Goal: Task Accomplishment & Management: Manage account settings

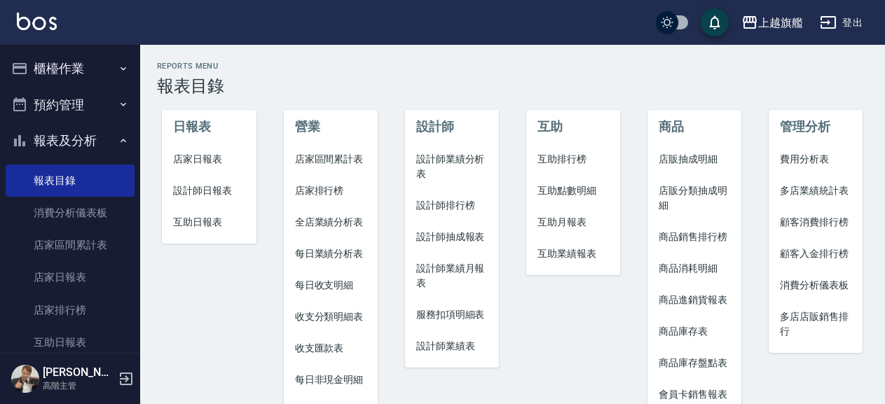
click at [62, 74] on button "櫃檯作業" at bounding box center [70, 68] width 129 height 36
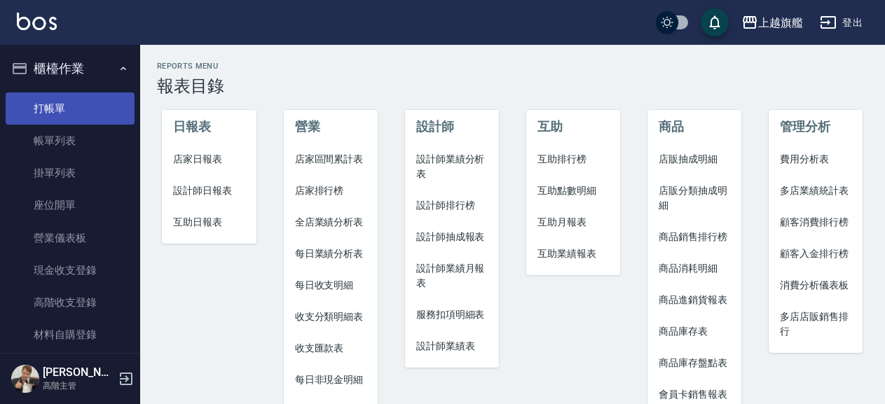
click at [62, 108] on link "打帳單" at bounding box center [70, 108] width 129 height 32
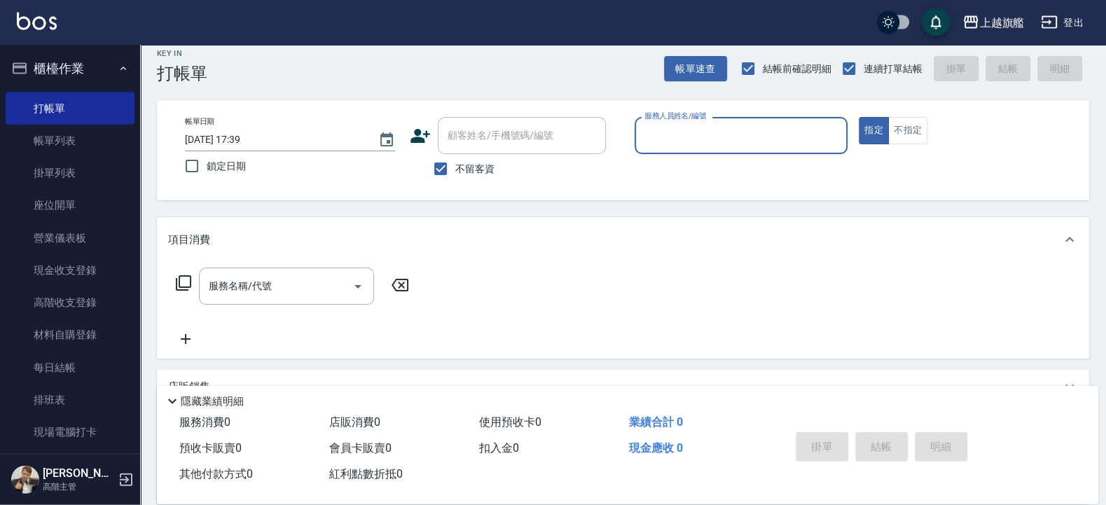
scroll to position [22, 0]
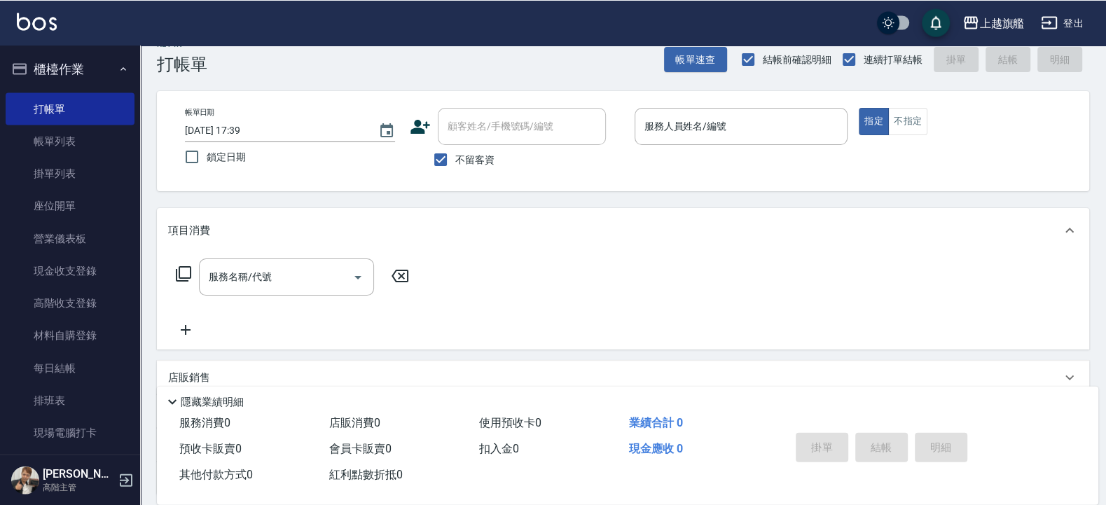
click at [172, 393] on icon at bounding box center [172, 401] width 17 height 17
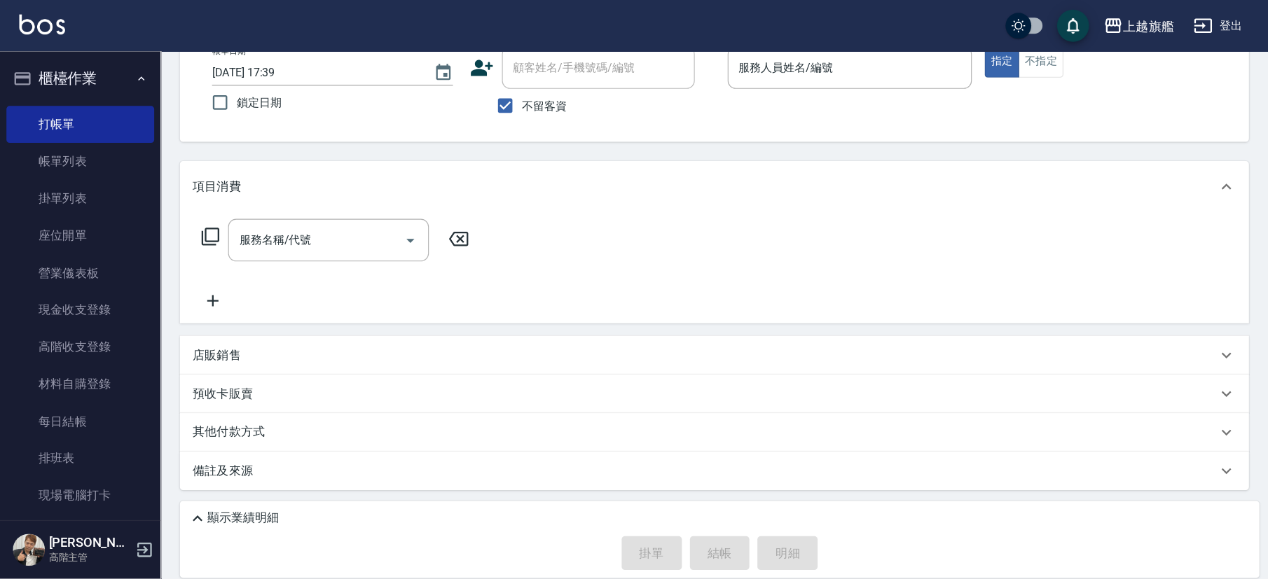
scroll to position [0, 0]
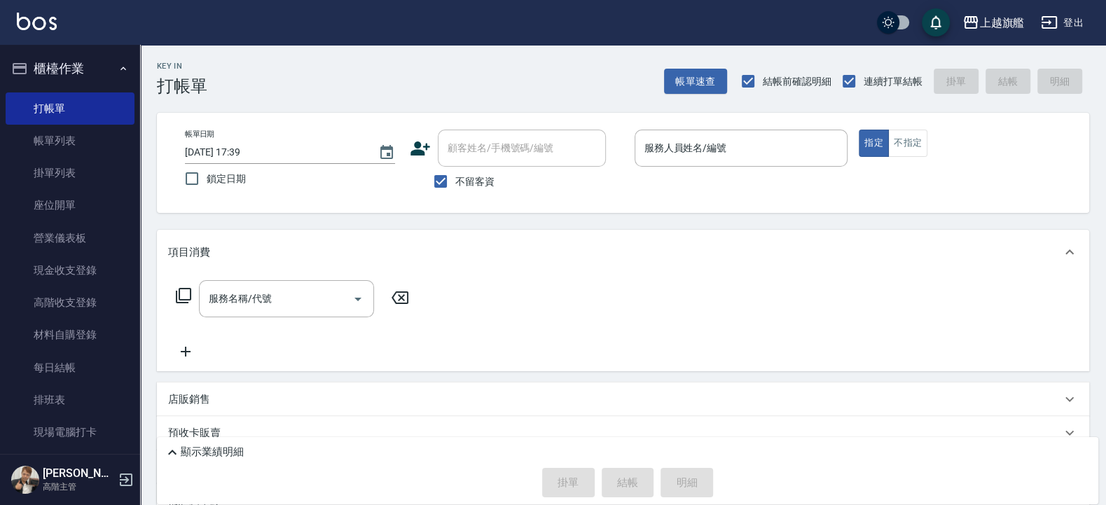
click at [170, 404] on icon at bounding box center [172, 452] width 17 height 17
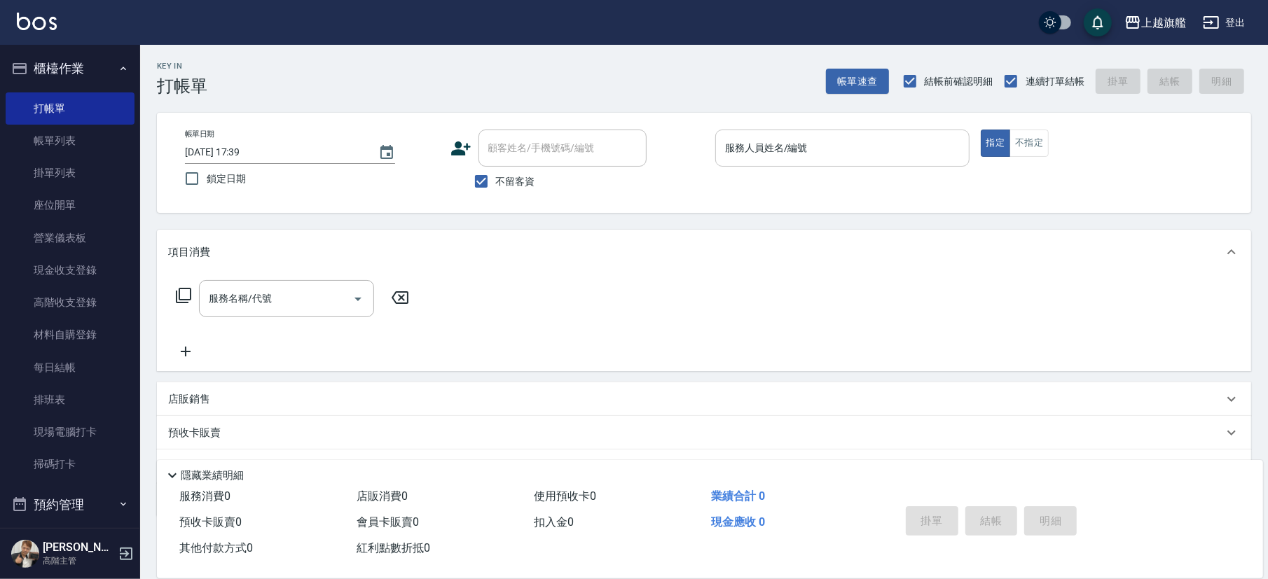
drag, startPoint x: 760, startPoint y: 128, endPoint x: 755, endPoint y: 151, distance: 22.8
click at [756, 151] on div "帳單日期 2025/10/15 17:39 鎖定日期 顧客姓名/手機號碼/編號 顧客姓名/手機號碼/編號 不留客資 服務人員姓名/編號 服務人員姓名/編號 指…" at bounding box center [704, 163] width 1094 height 100
click at [755, 151] on input "服務人員姓名/編號" at bounding box center [843, 148] width 242 height 25
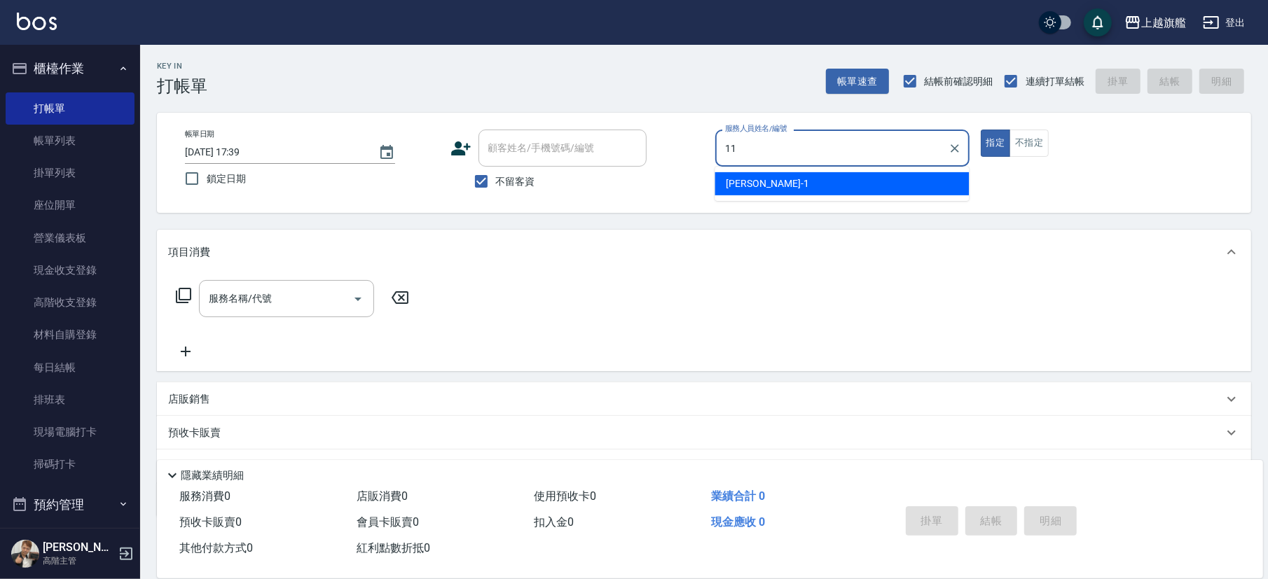
type input "蔡美秀-11"
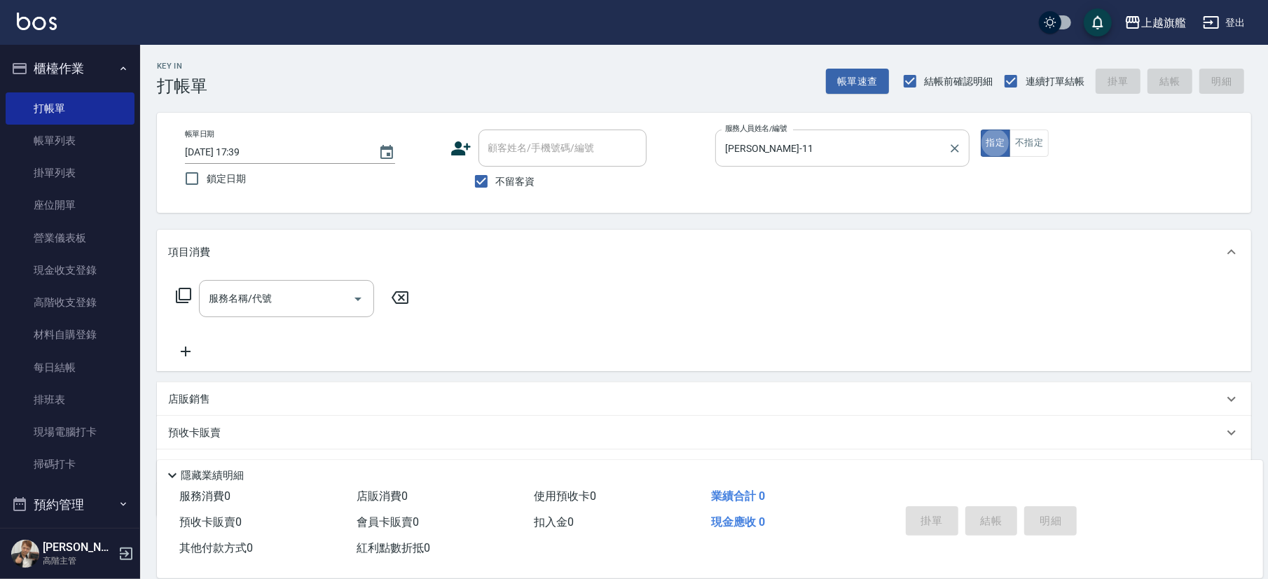
type button "true"
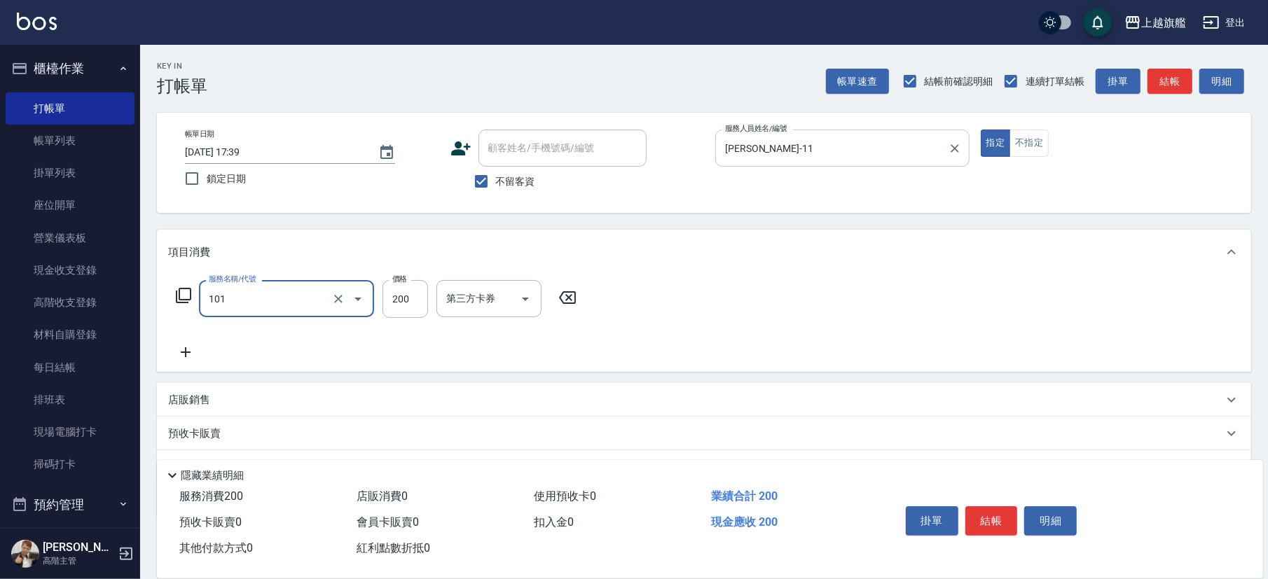
type input "一般洗(101)"
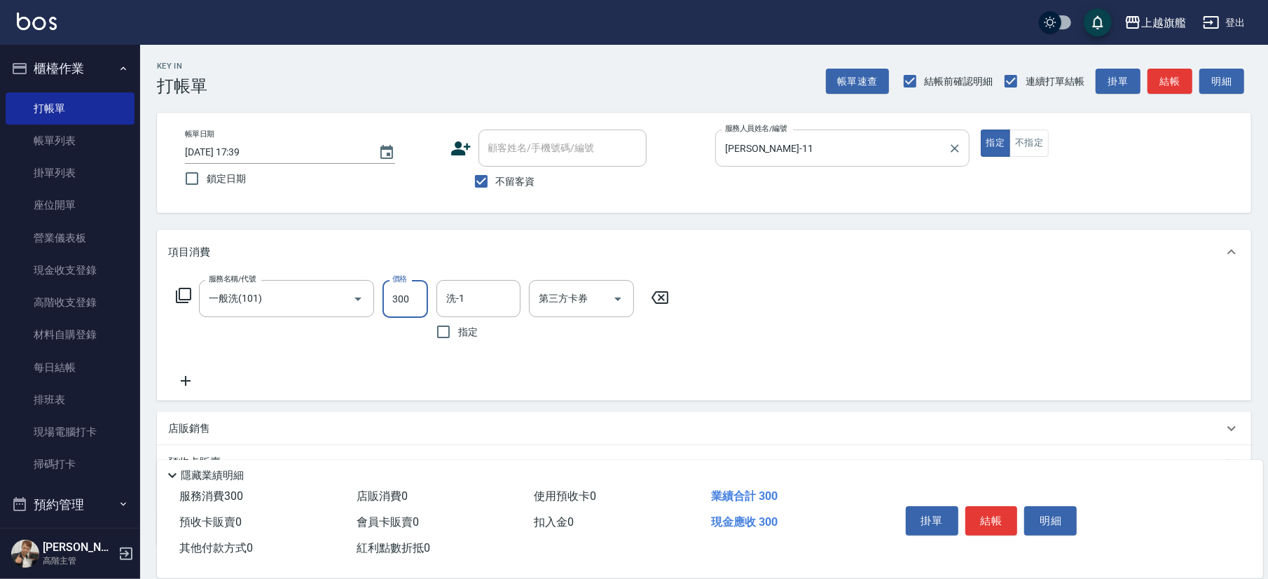
type input "300"
type input "劉羿君-30"
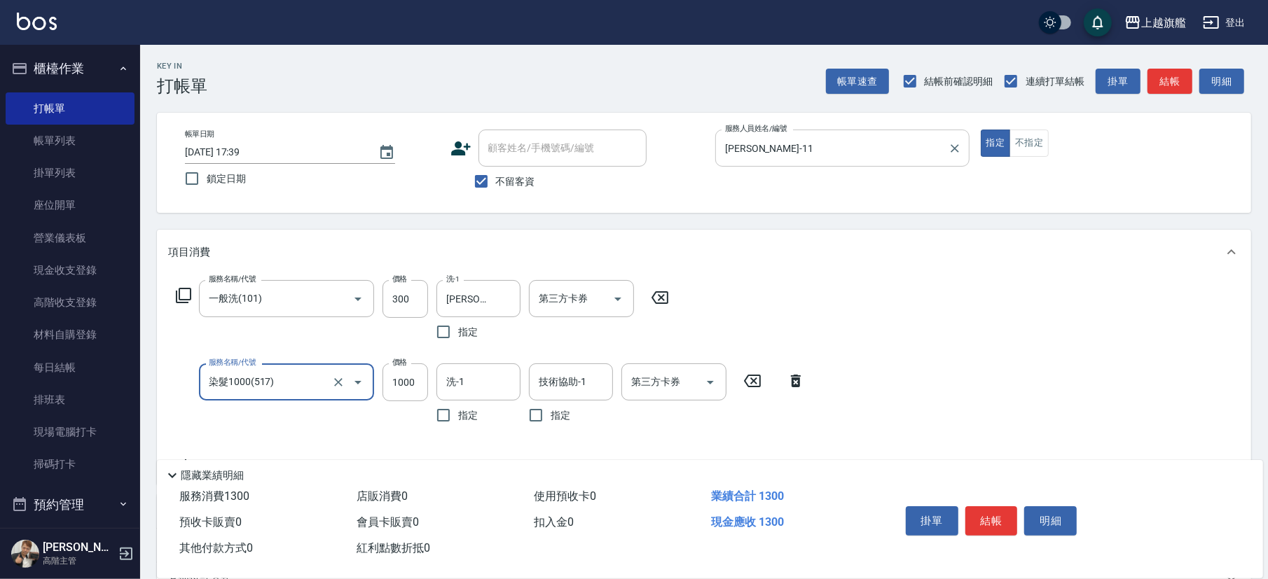
type input "染髮1000(517)"
type input "899"
type input "劉羿君-30"
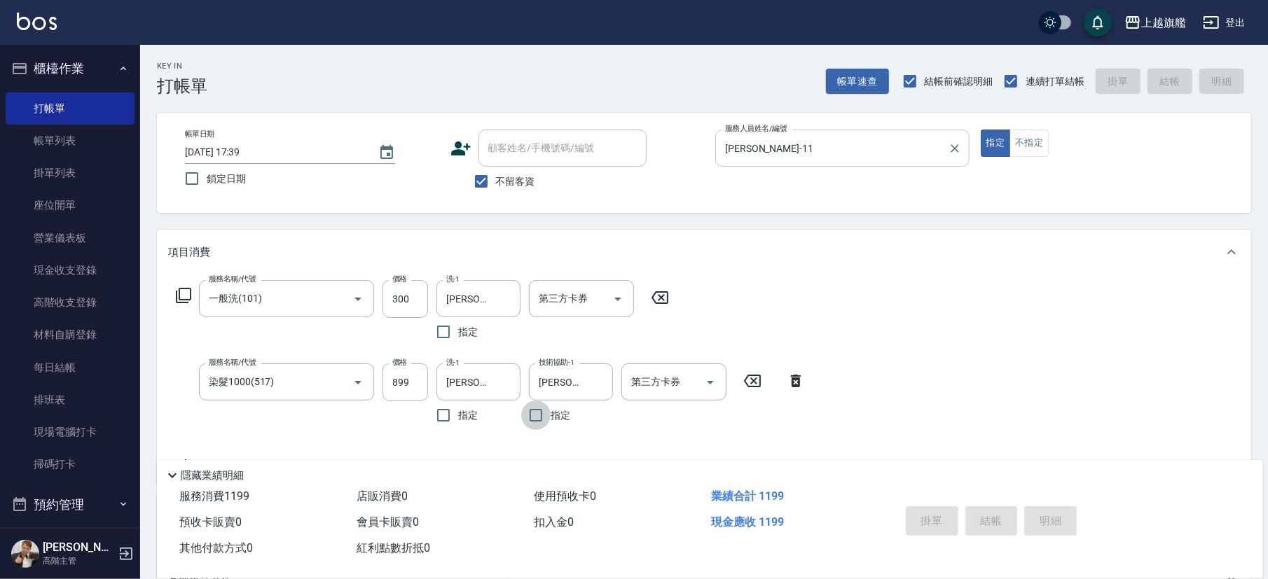
type input "2025/10/15 17:40"
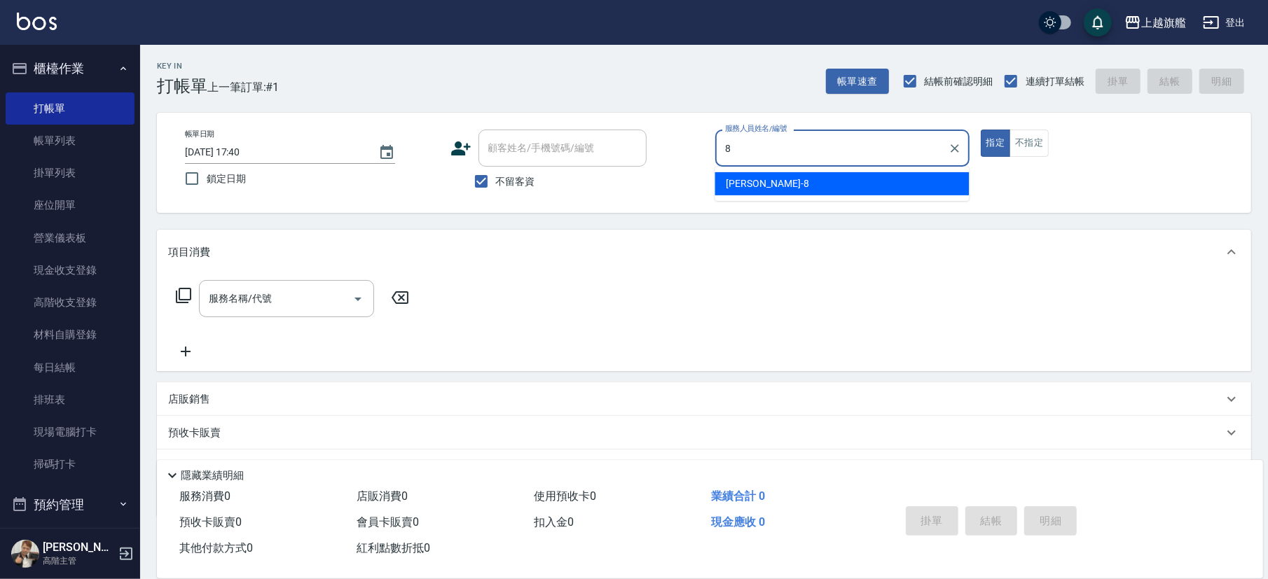
type input "周秀娟-8"
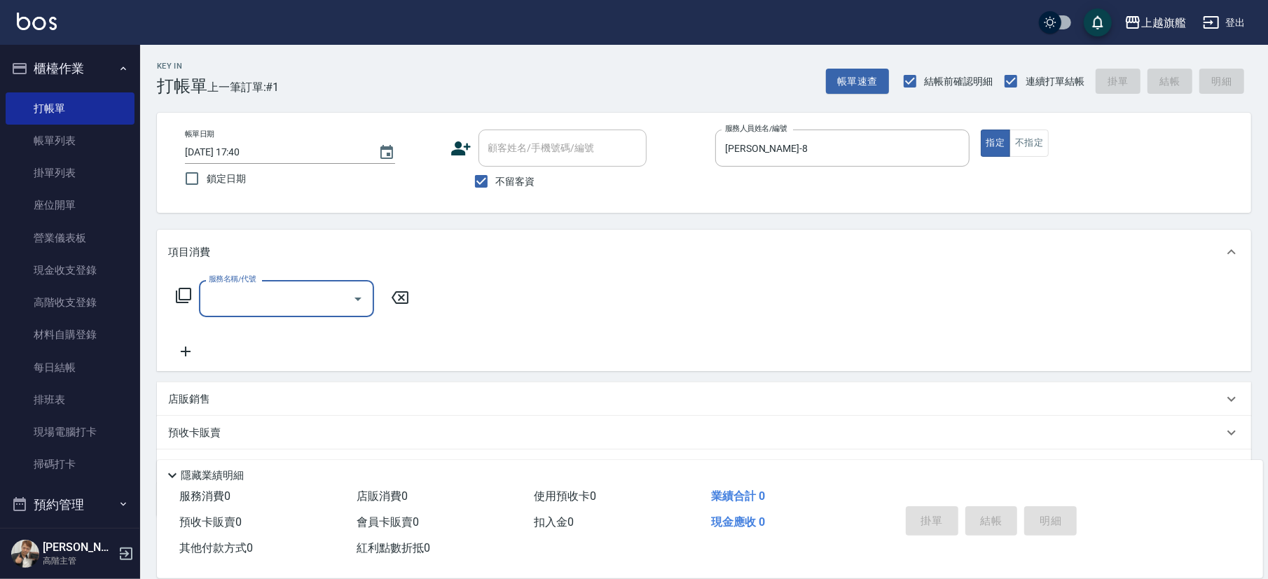
click at [239, 304] on input "服務名稱/代號" at bounding box center [276, 299] width 142 height 25
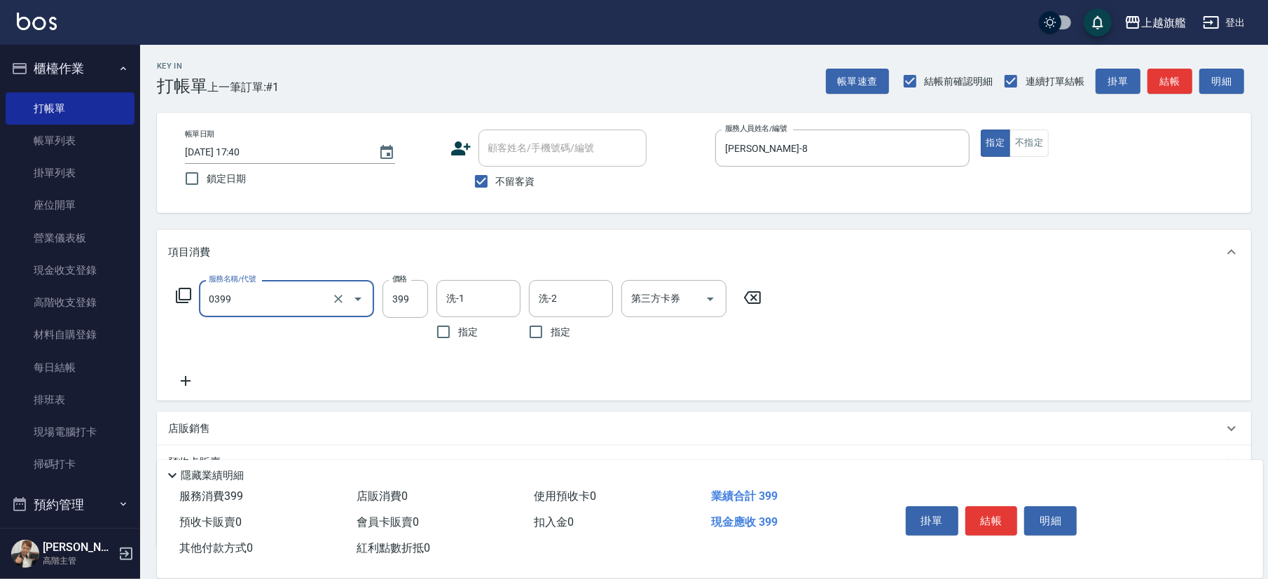
type input "海鹽SPA(0399)"
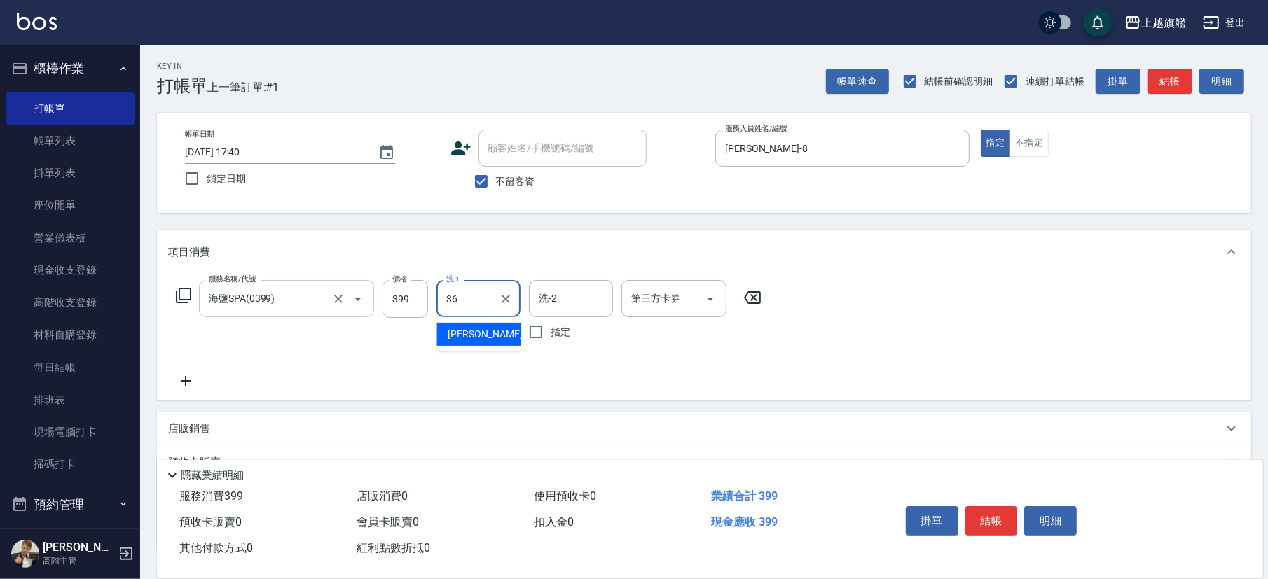
type input "蔡秉諶-36"
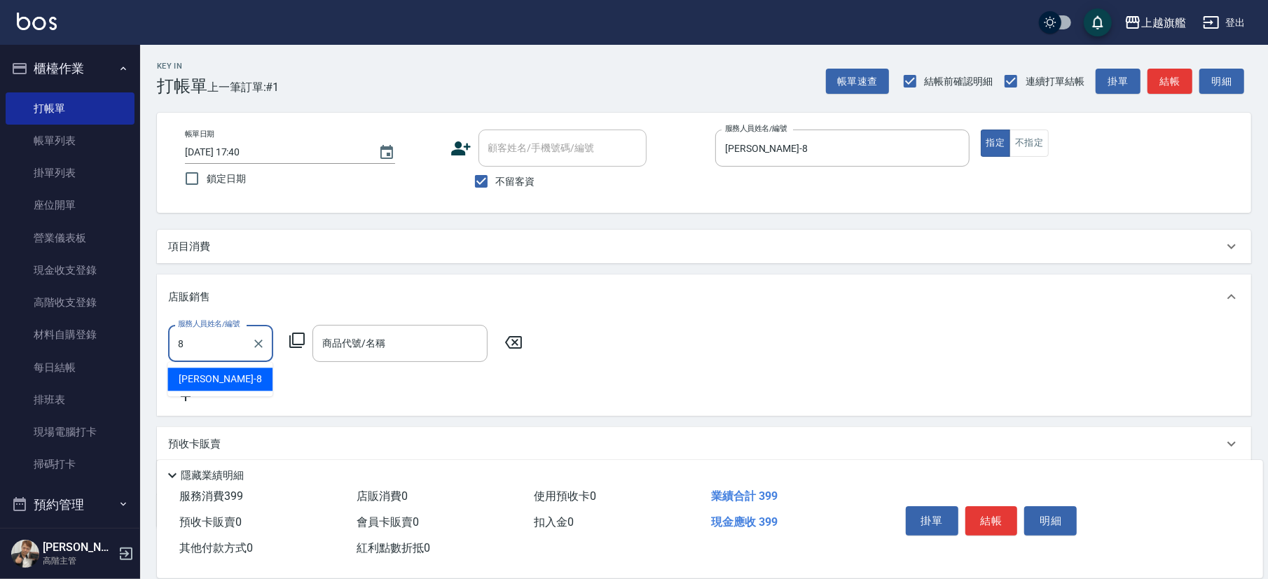
type input "周秀娟-8"
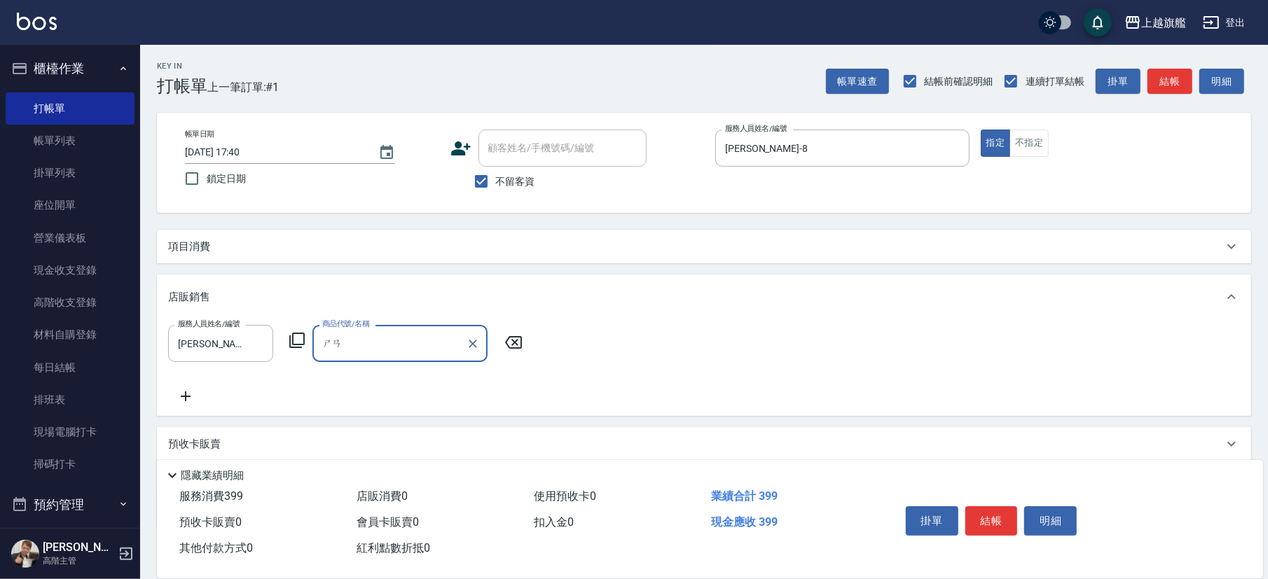
type input "閃"
type input "閃樣禮盒組"
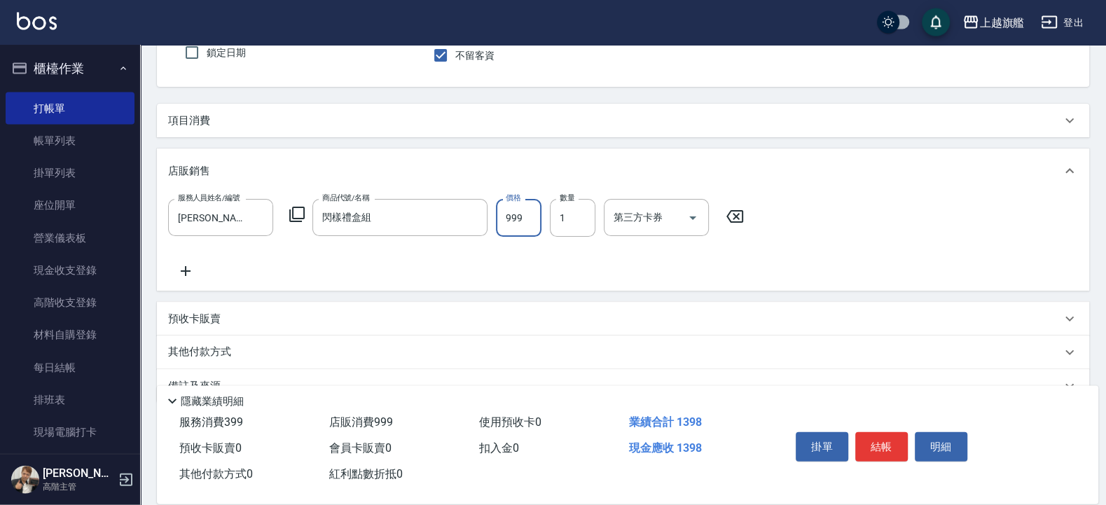
scroll to position [158, 0]
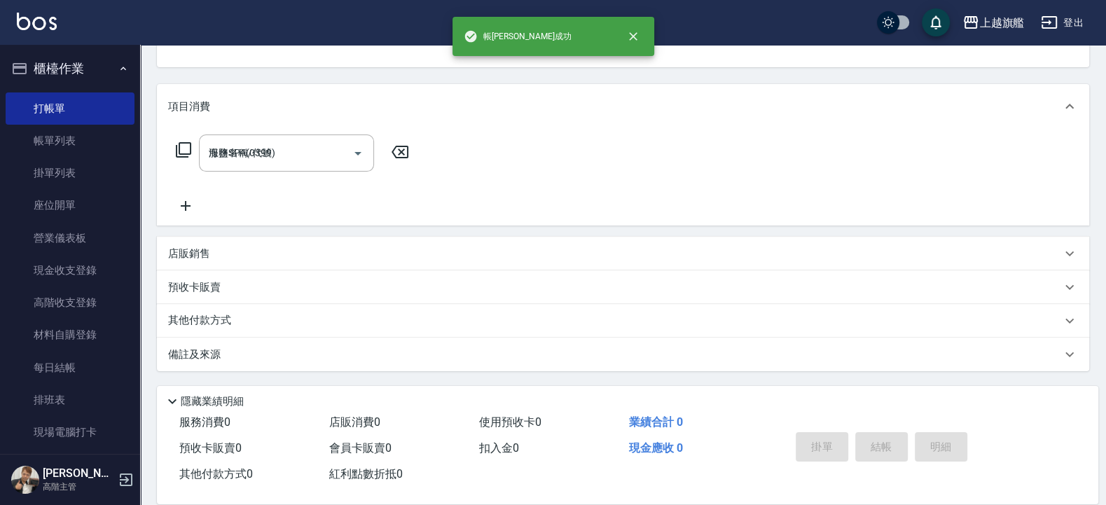
type input "2025/10/15 17:47"
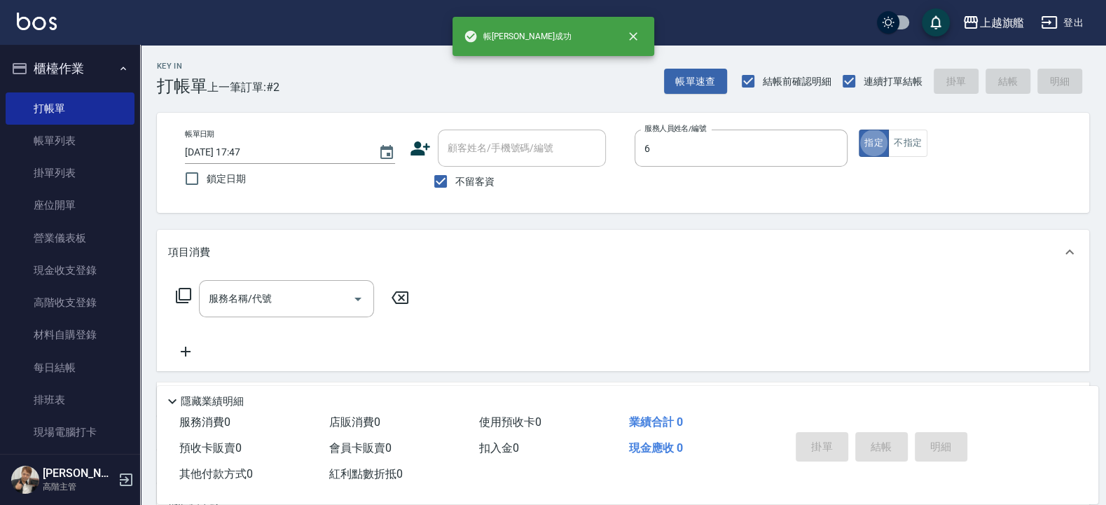
type input "張佳琳-6"
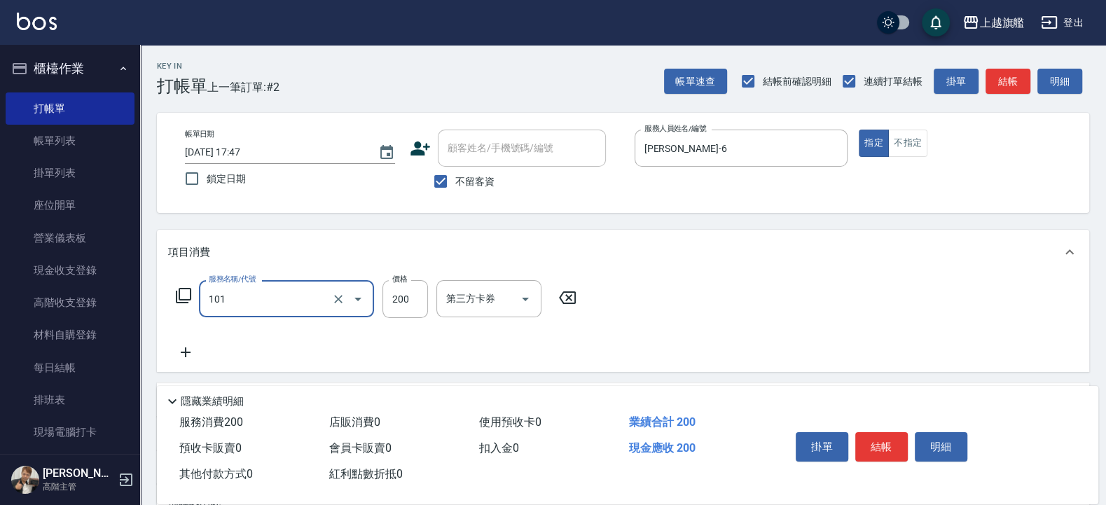
type input "一般洗(101)"
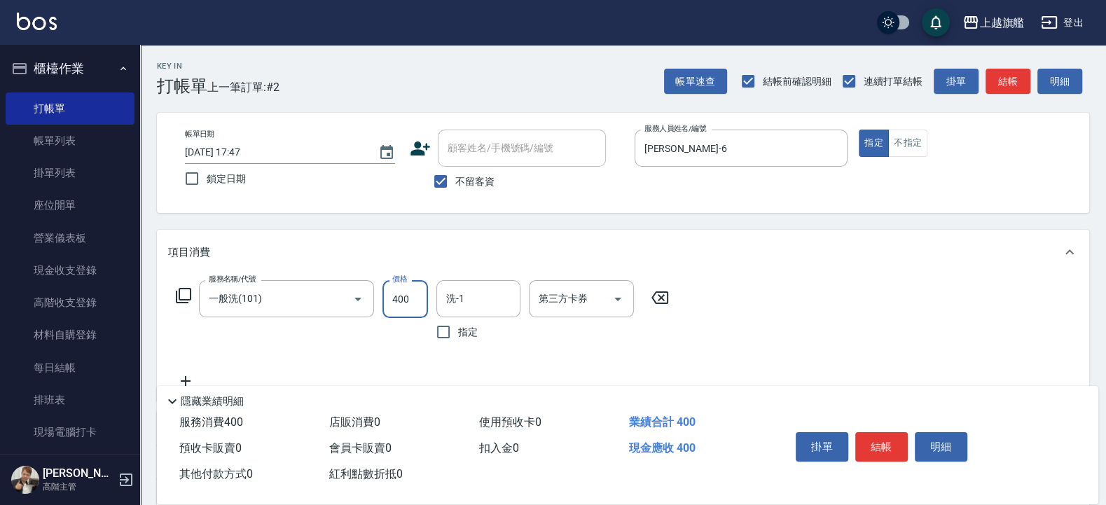
type input "400"
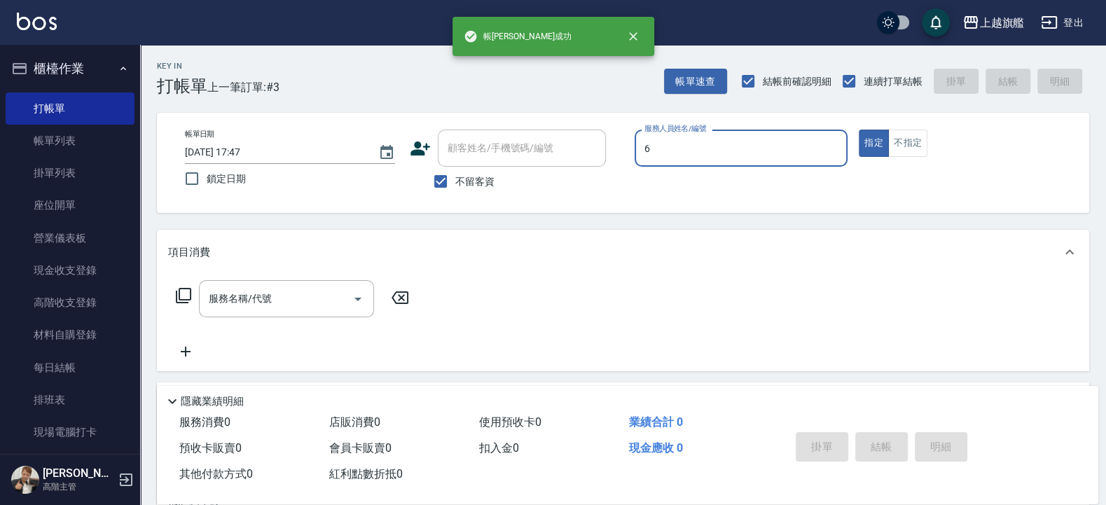
type input "張佳琳-6"
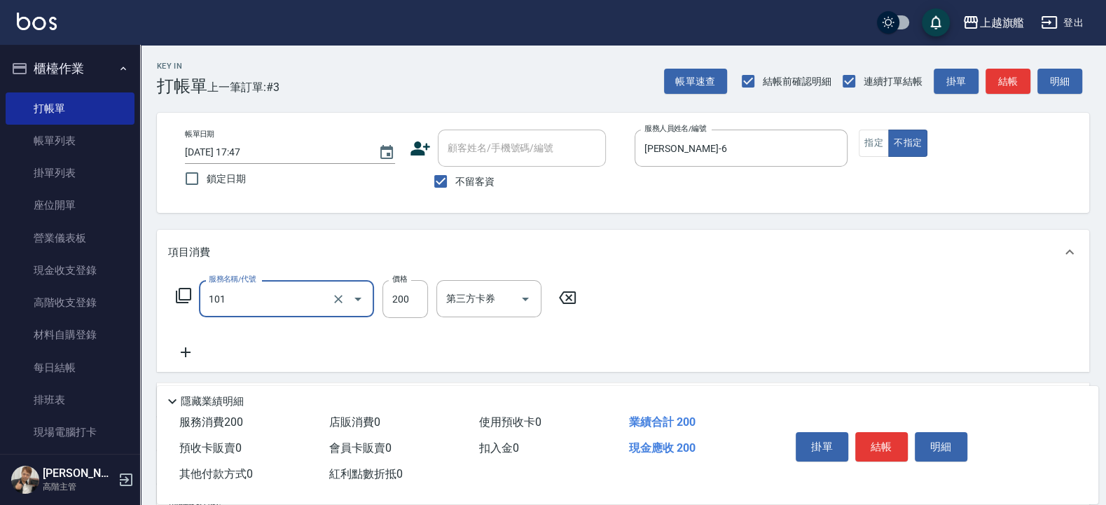
type input "一般洗(101)"
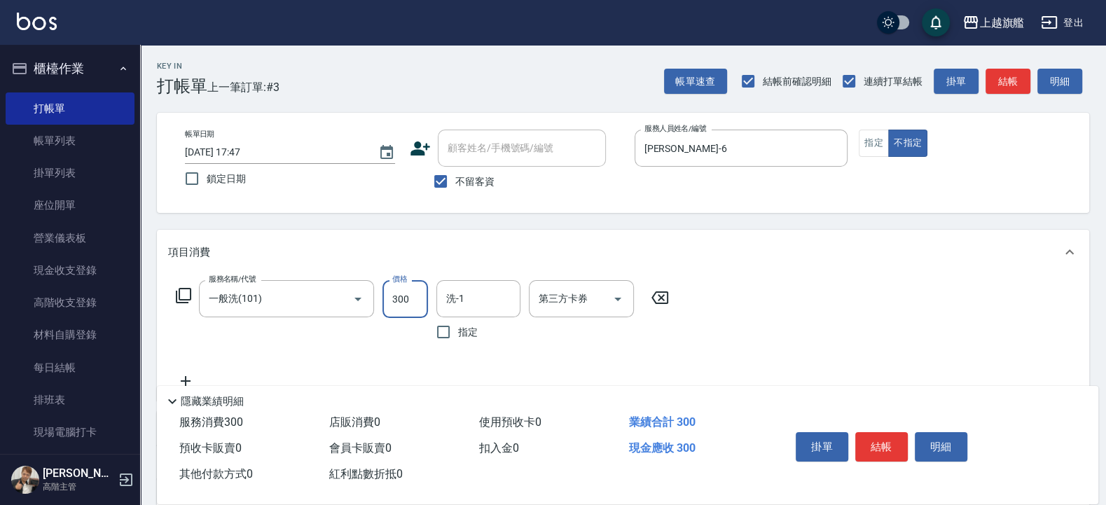
type input "300"
type input "蔡秉諶-36"
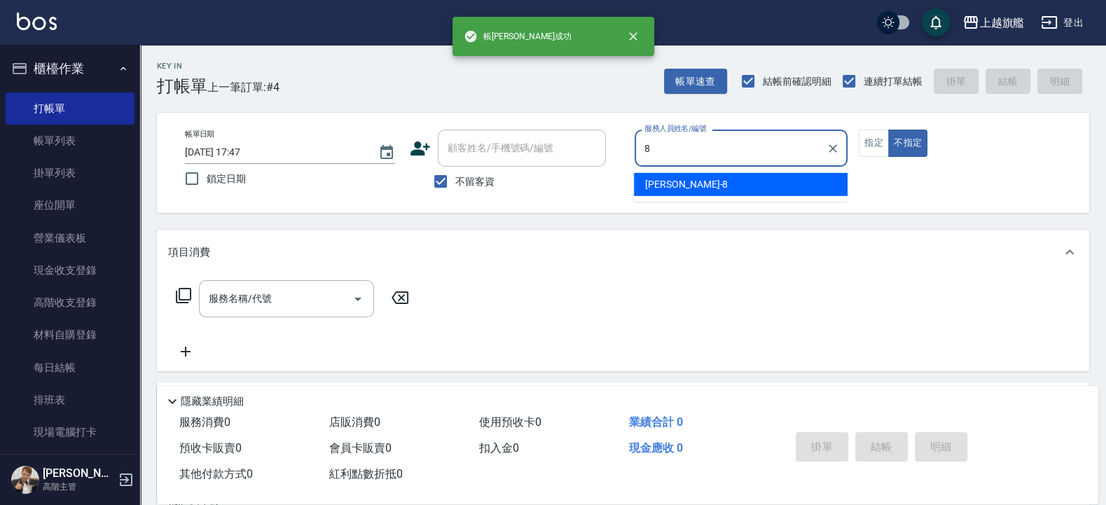
type input "周秀娟-8"
type button "false"
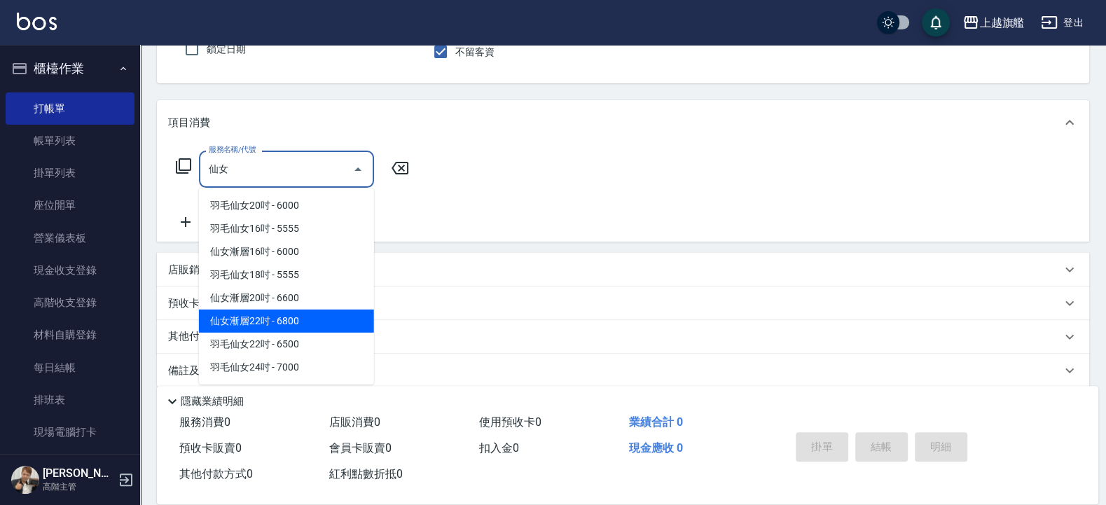
scroll to position [145, 0]
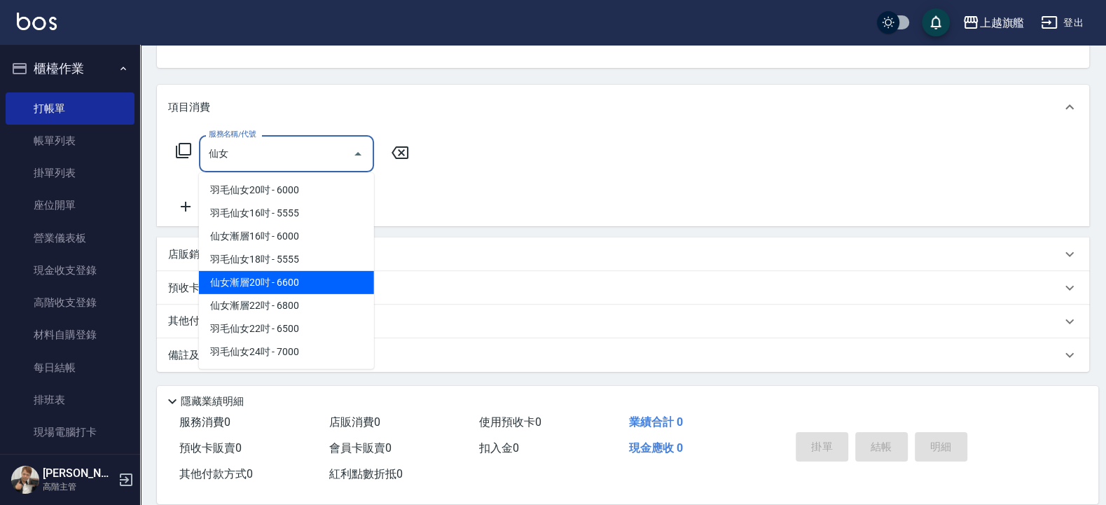
click at [273, 281] on span "仙女漸層20吋 - 6600" at bounding box center [286, 282] width 175 height 23
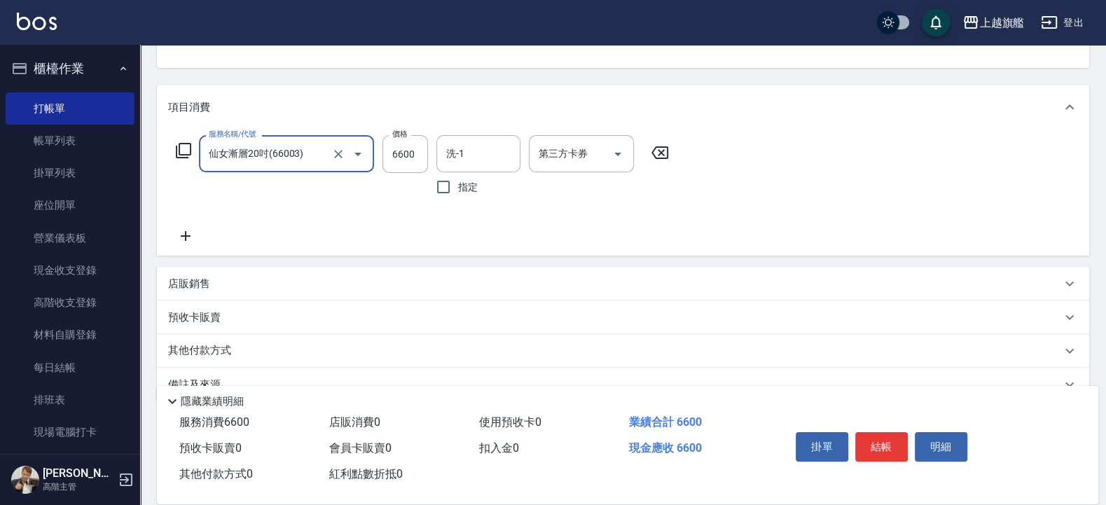
type input "仙女漸層20吋(66003)"
click at [188, 233] on icon at bounding box center [185, 236] width 35 height 17
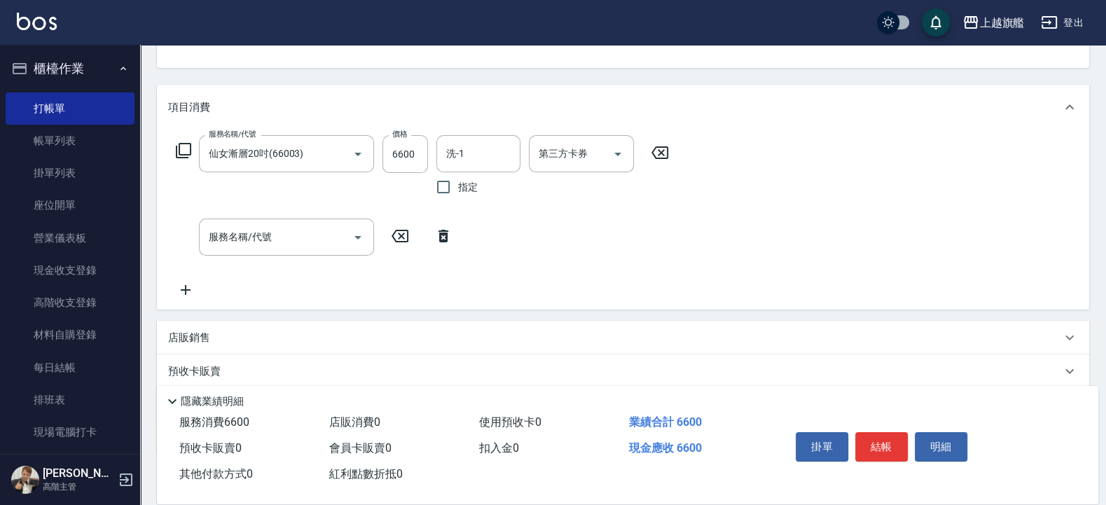
click at [184, 284] on icon at bounding box center [185, 290] width 35 height 17
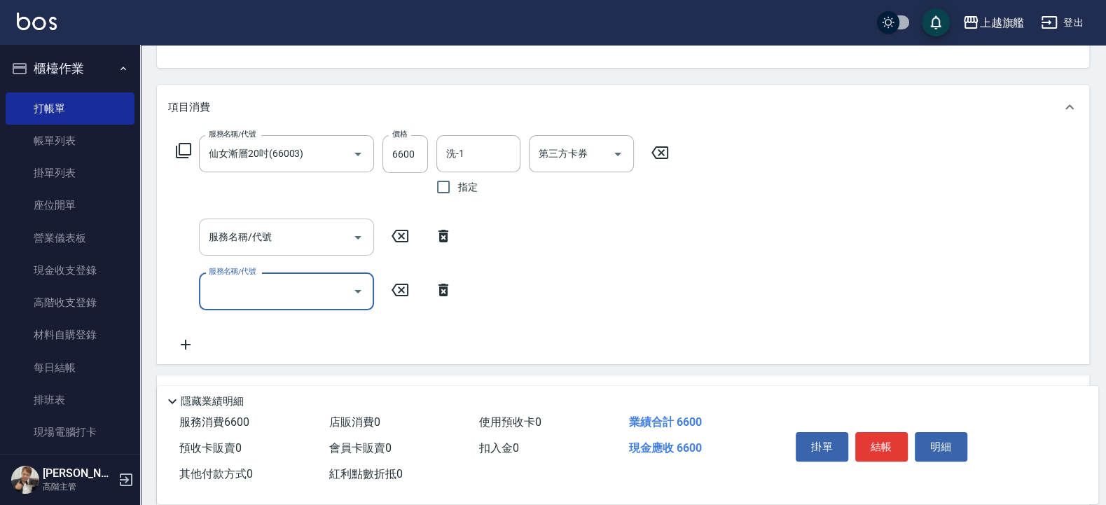
click at [304, 230] on input "服務名稱/代號" at bounding box center [276, 237] width 142 height 25
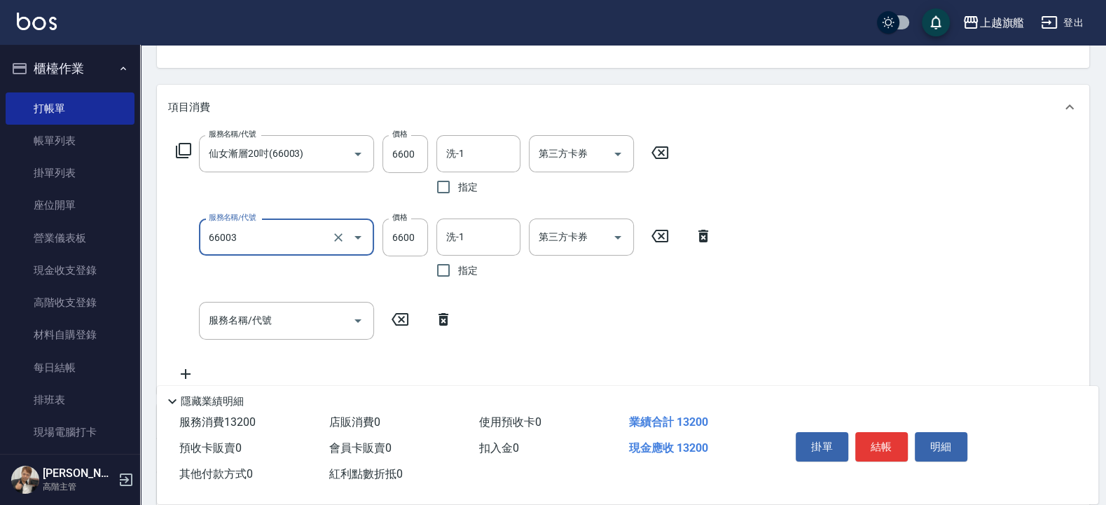
type input "仙女漸層20吋(66003)"
click at [217, 323] on input "服務名稱/代號" at bounding box center [276, 320] width 142 height 25
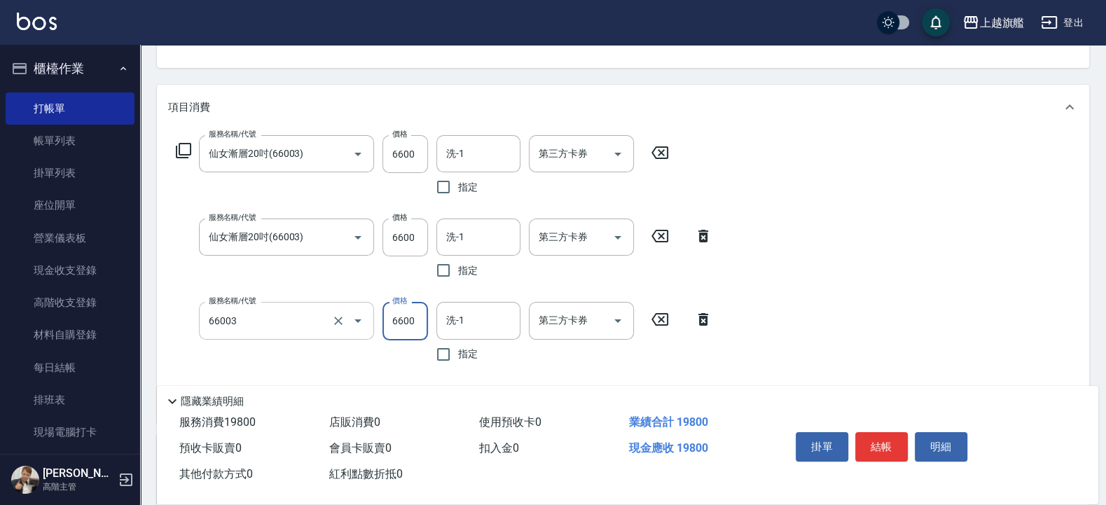
type input "仙女漸層20吋(66003)"
type input "6300"
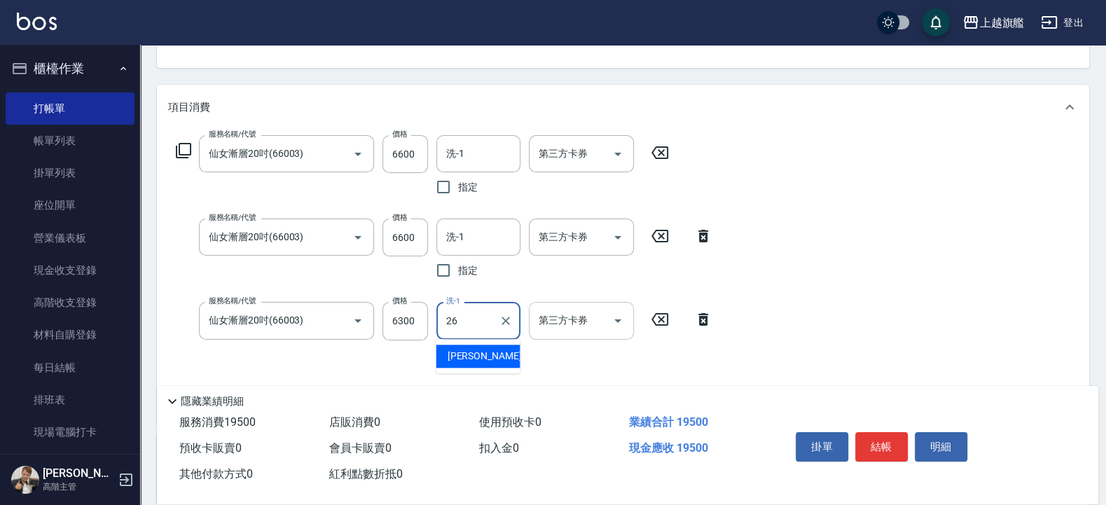
type input "陳祈聿-26"
click at [530, 233] on div "第三方卡券" at bounding box center [581, 237] width 105 height 37
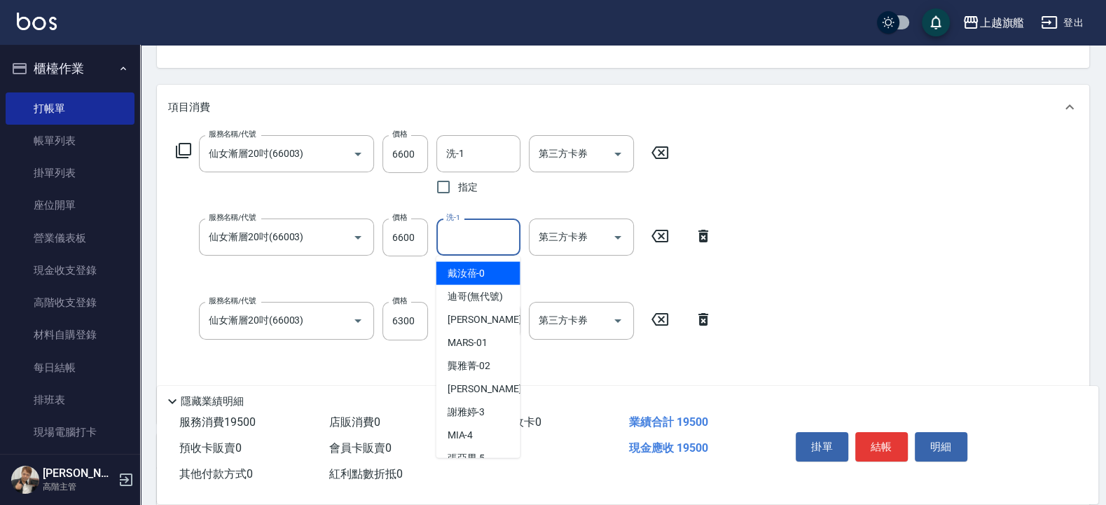
click at [470, 238] on input "洗-1" at bounding box center [478, 237] width 71 height 25
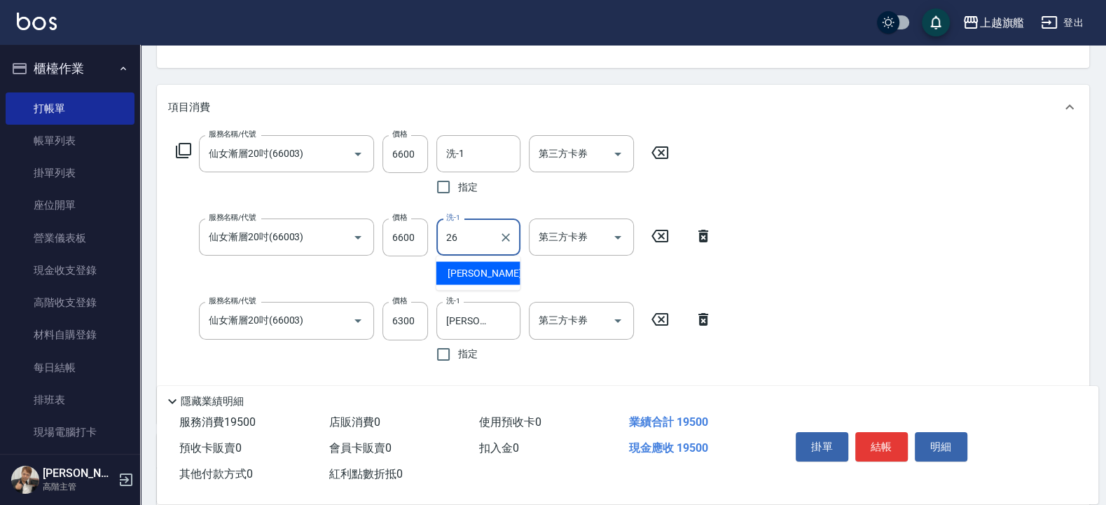
type input "陳祈聿-26"
click at [496, 160] on input "洗-1" at bounding box center [478, 154] width 71 height 25
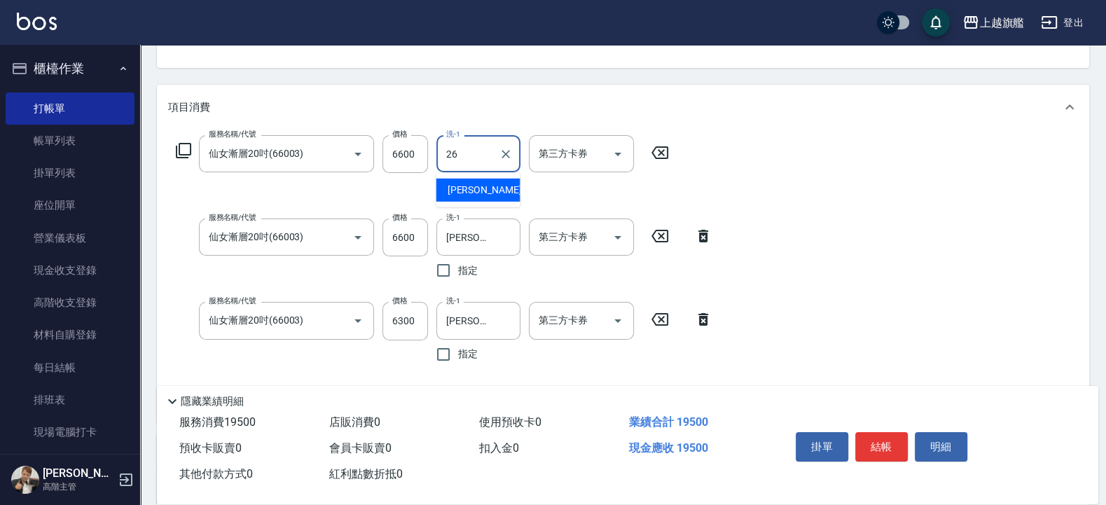
type input "陳祈聿-26"
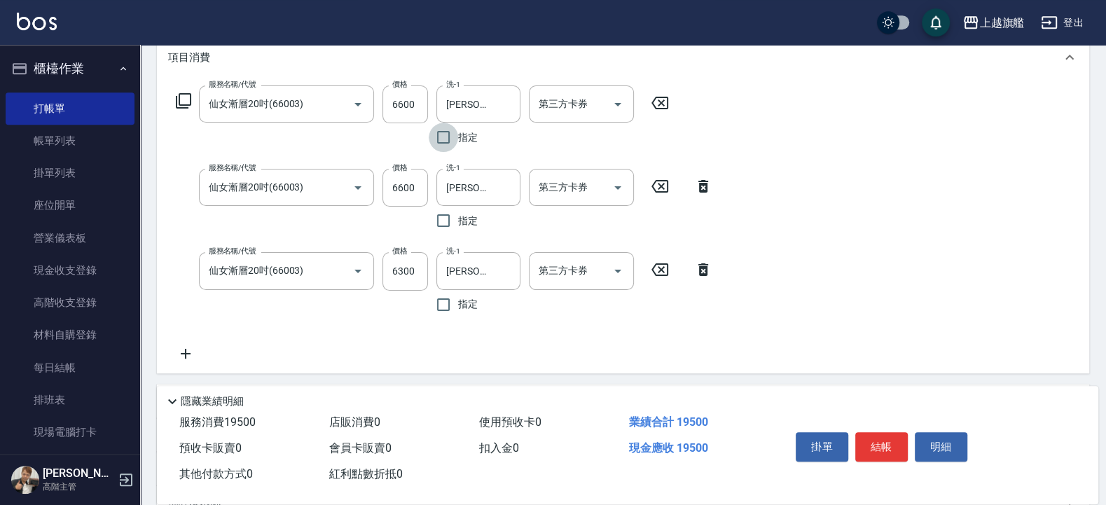
scroll to position [229, 0]
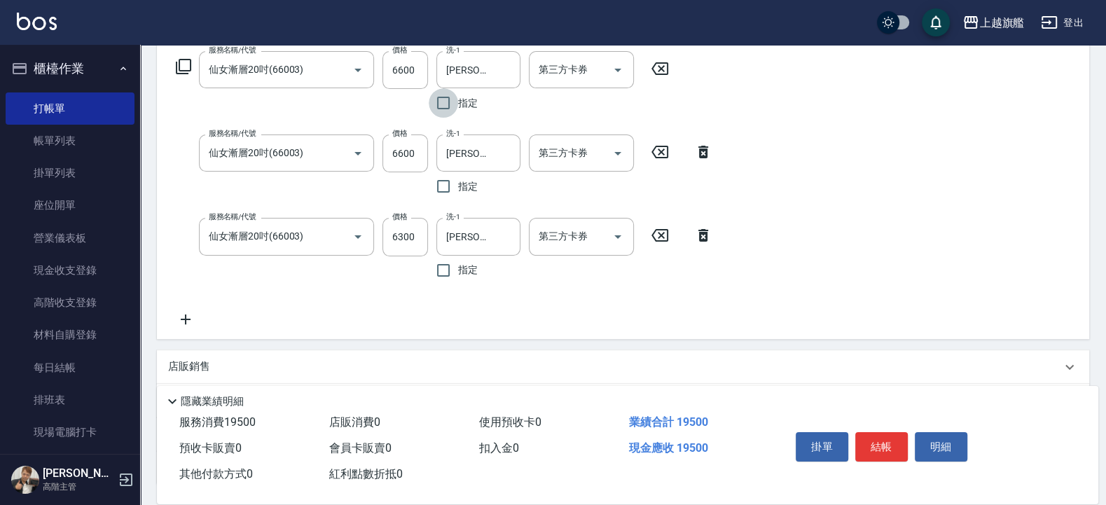
click at [181, 317] on icon at bounding box center [185, 319] width 35 height 17
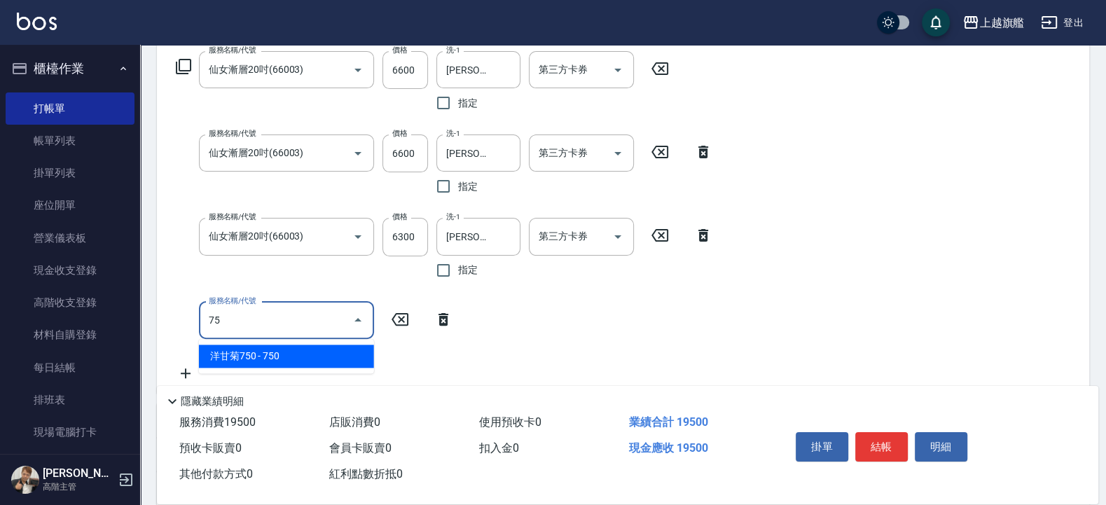
type input "7"
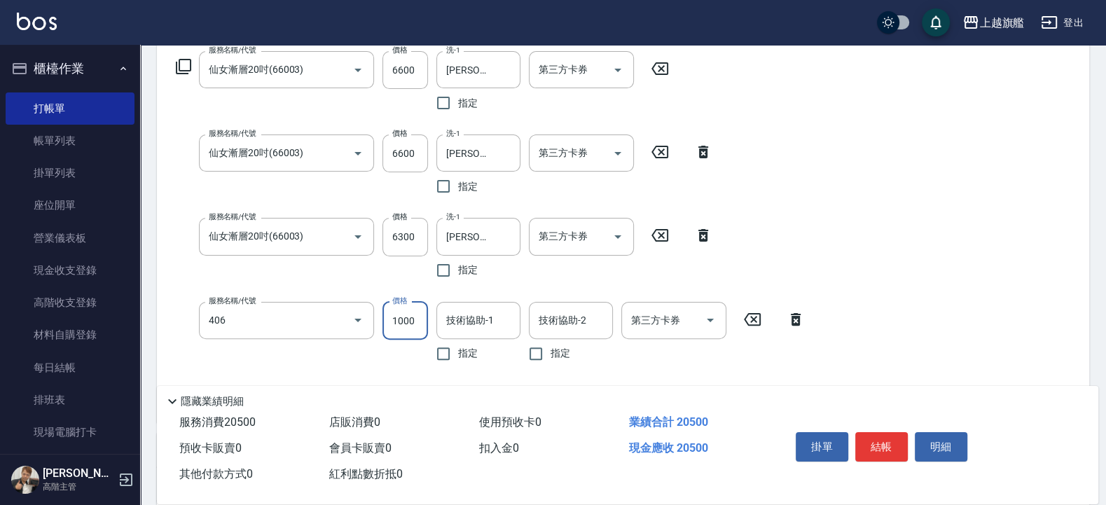
type input "水漾護1000(406)"
type input "0"
type input "3"
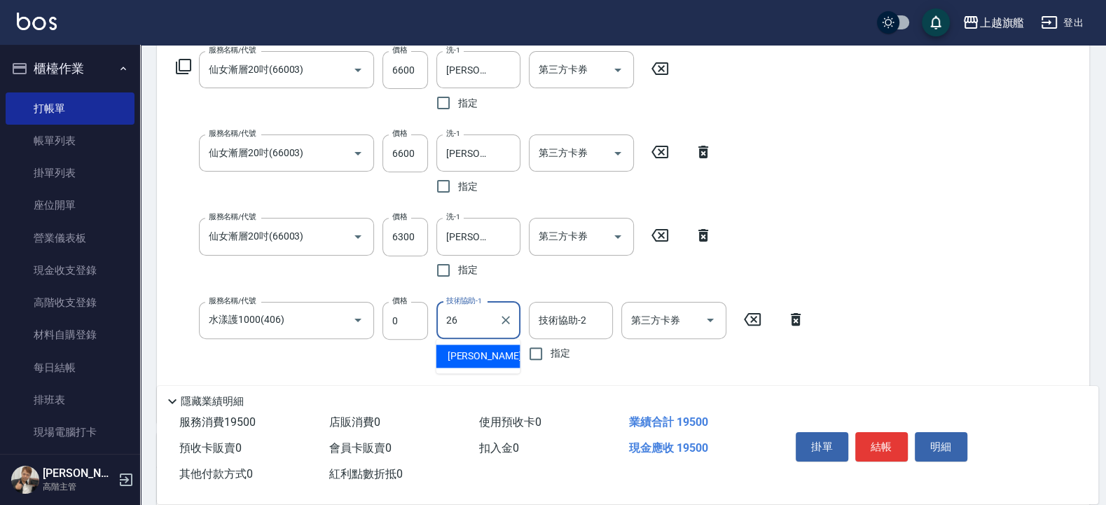
type input "陳祈聿-26"
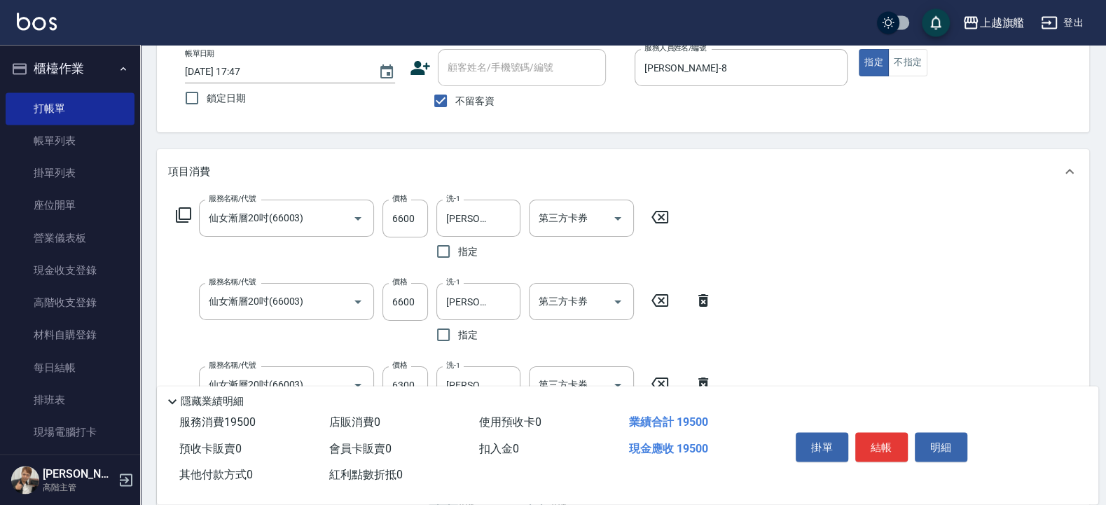
scroll to position [0, 0]
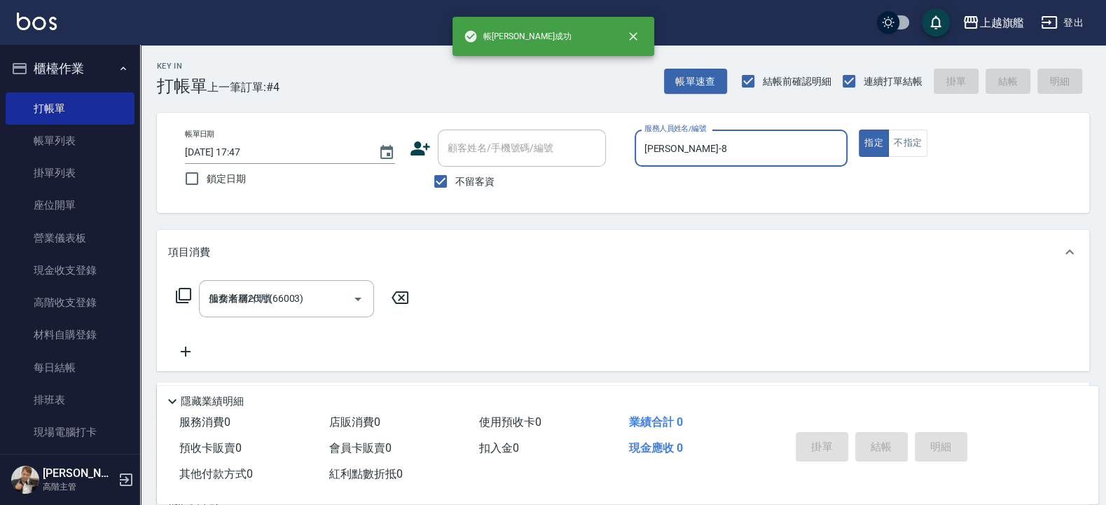
type input "2025/10/15 17:49"
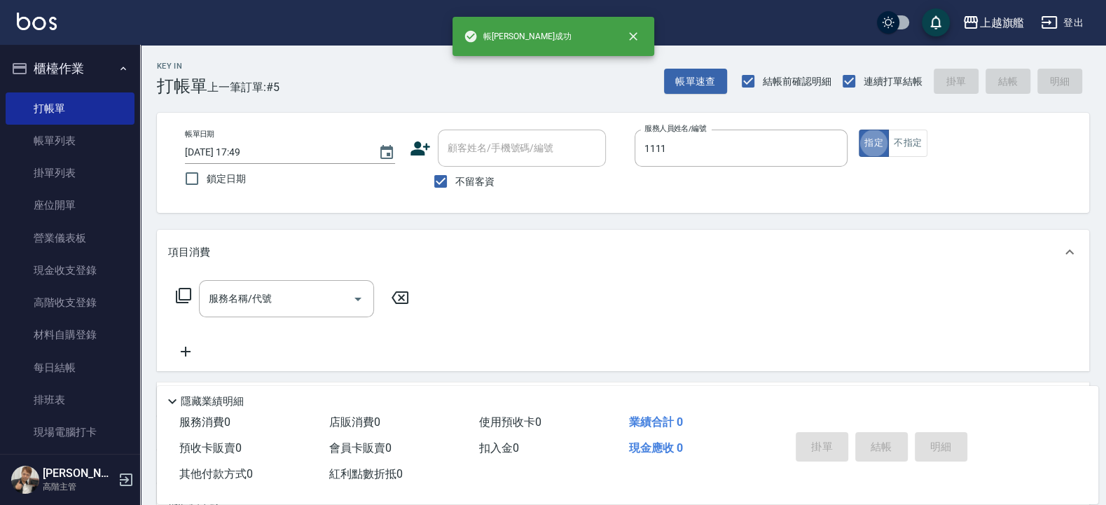
type input "林彎彎-1111"
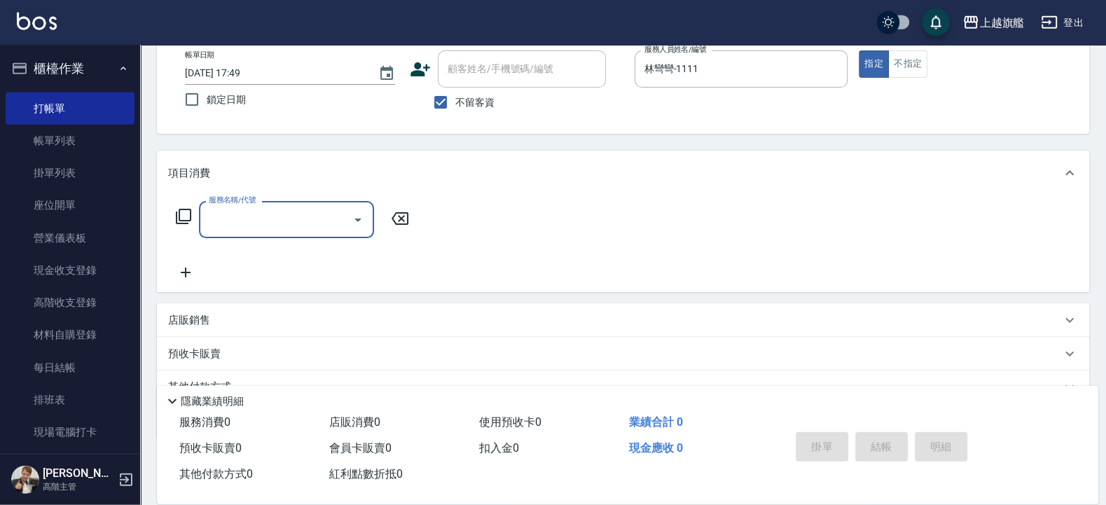
scroll to position [84, 0]
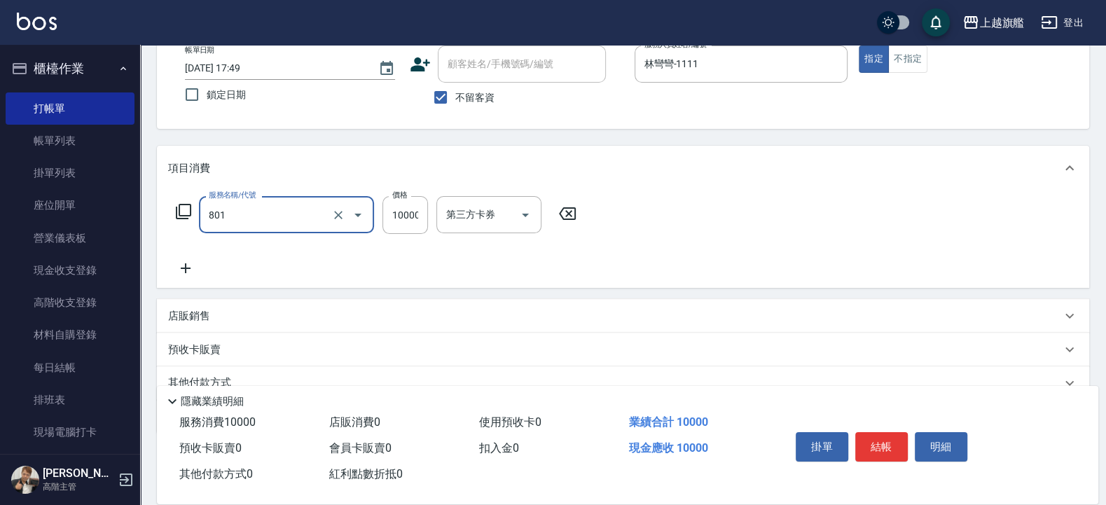
type input "頂級1(801)"
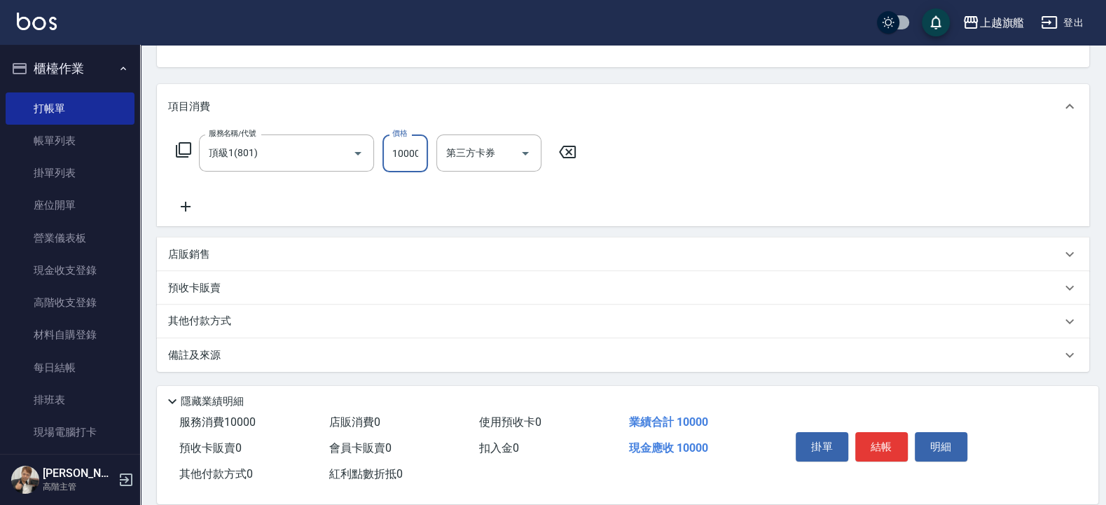
click at [210, 312] on div "其他付款方式" at bounding box center [623, 322] width 933 height 34
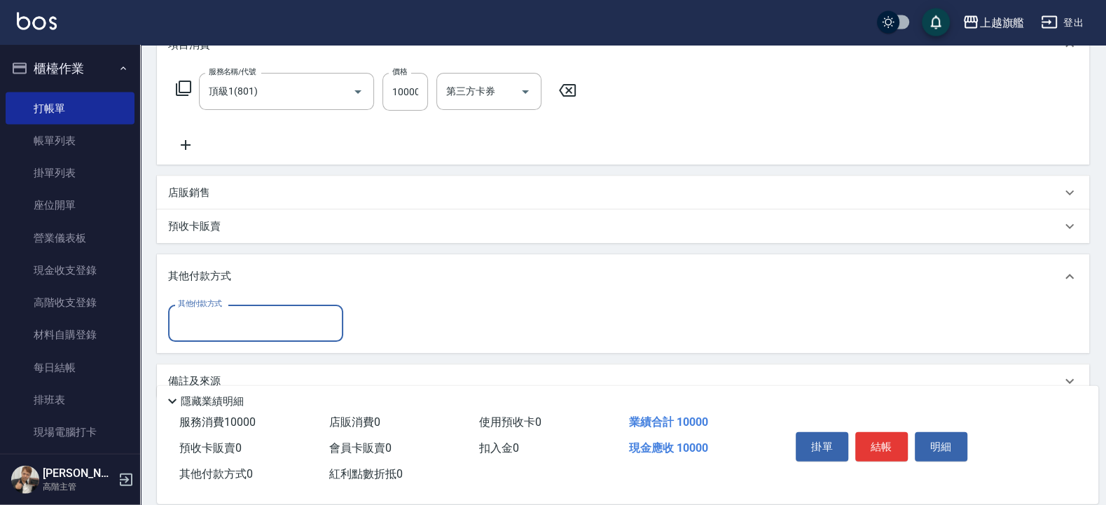
scroll to position [226, 0]
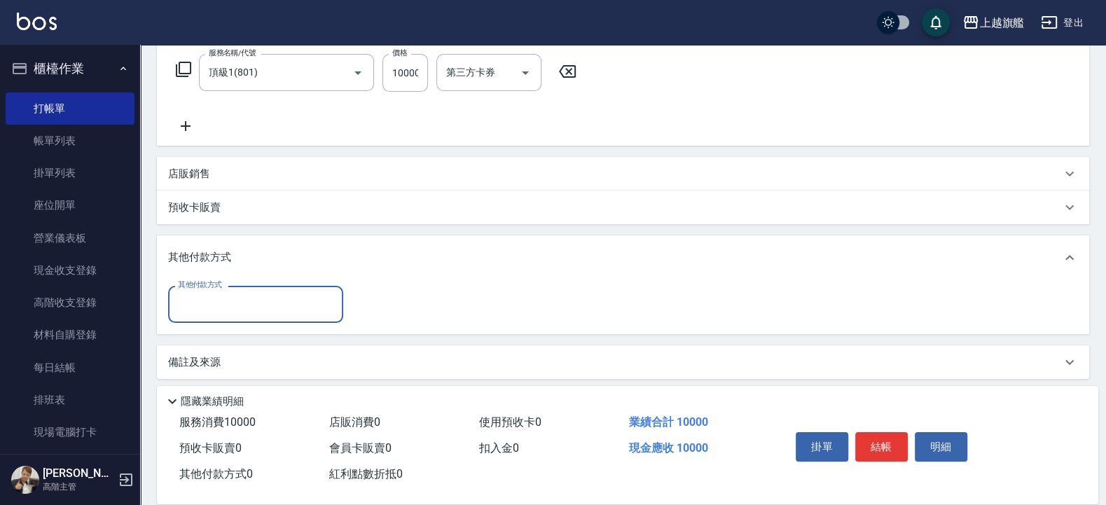
click at [265, 306] on input "其他付款方式" at bounding box center [255, 304] width 163 height 25
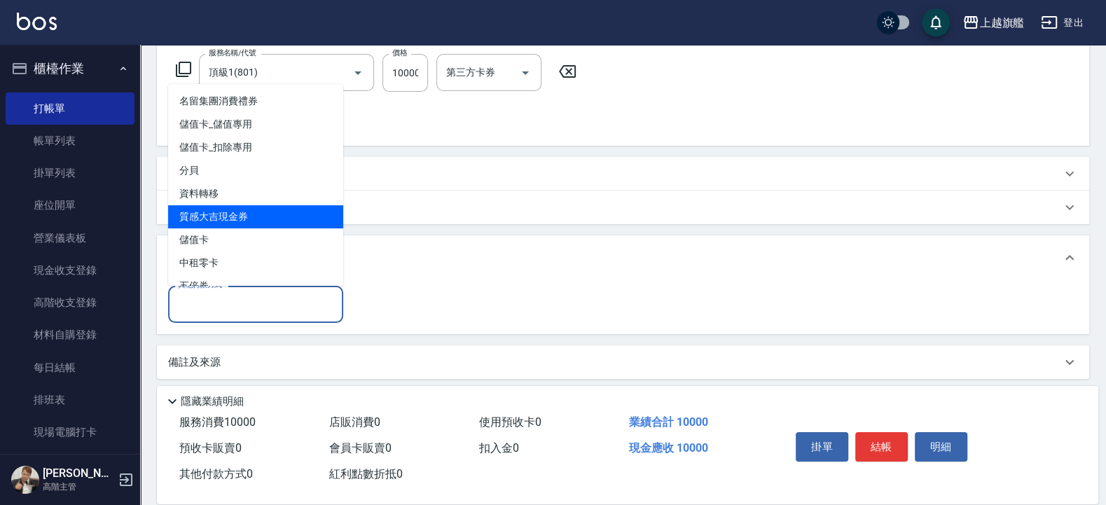
click at [440, 221] on div "預收卡販賣" at bounding box center [623, 208] width 933 height 34
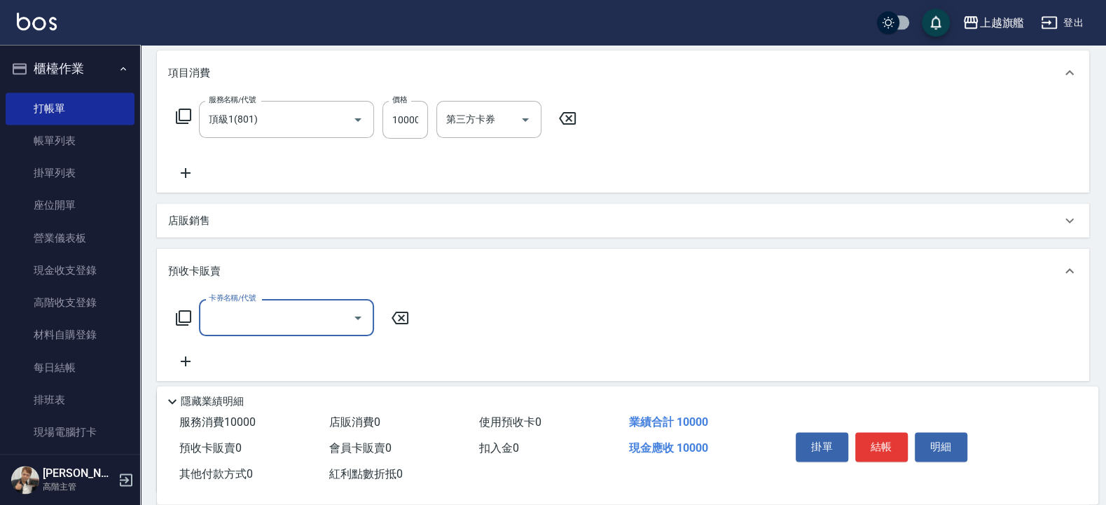
scroll to position [0, 0]
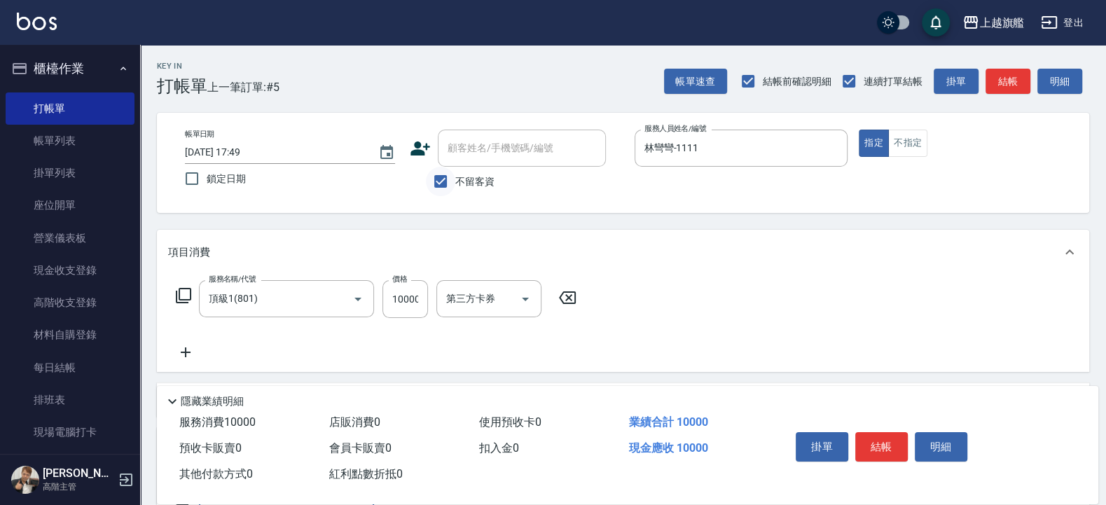
click at [435, 183] on input "不留客資" at bounding box center [440, 181] width 29 height 29
checkbox input "false"
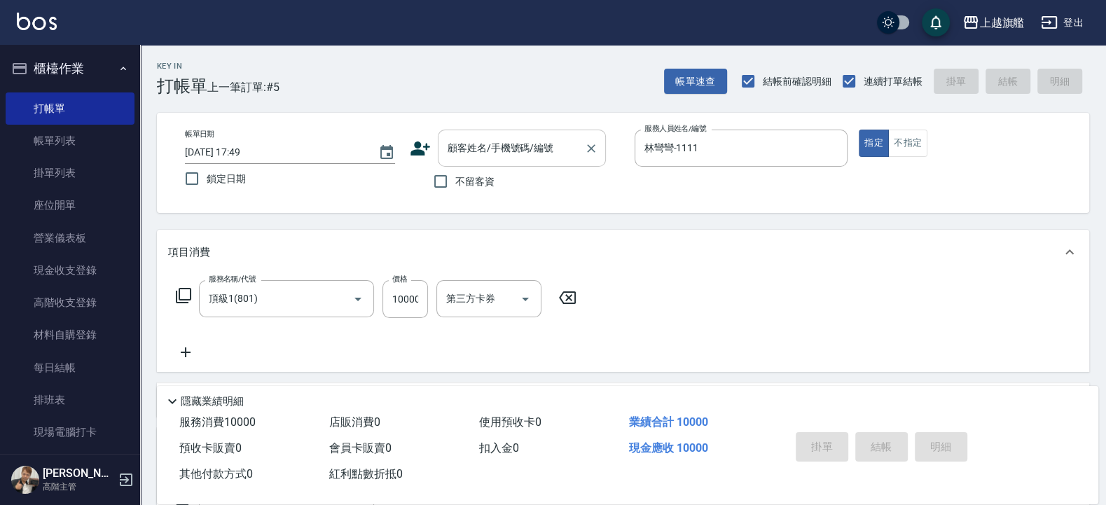
drag, startPoint x: 477, startPoint y: 146, endPoint x: 484, endPoint y: 151, distance: 8.2
click at [481, 146] on input "顧客姓名/手機號碼/編號" at bounding box center [511, 148] width 135 height 25
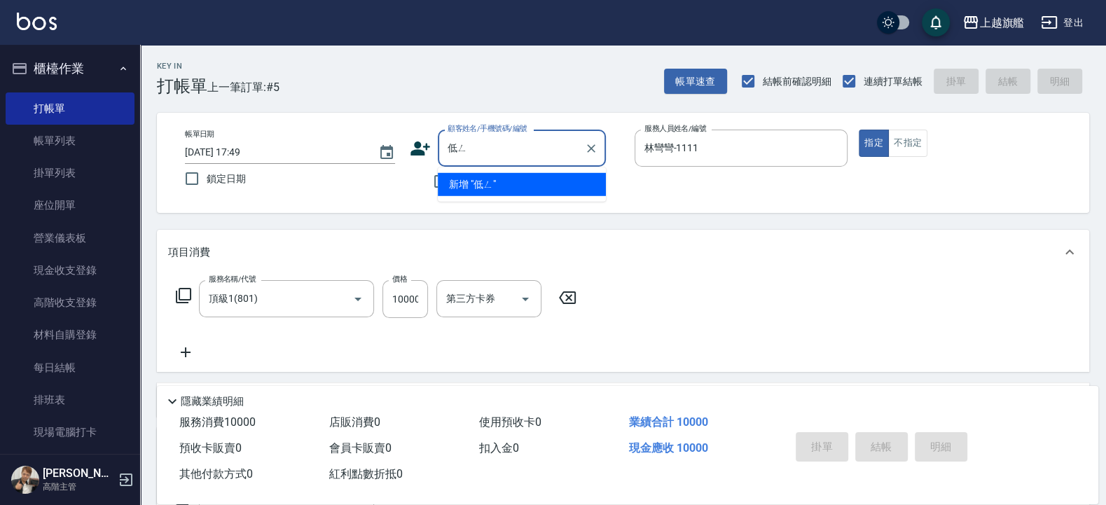
type input "低"
type input "冰冰/0975753097/null"
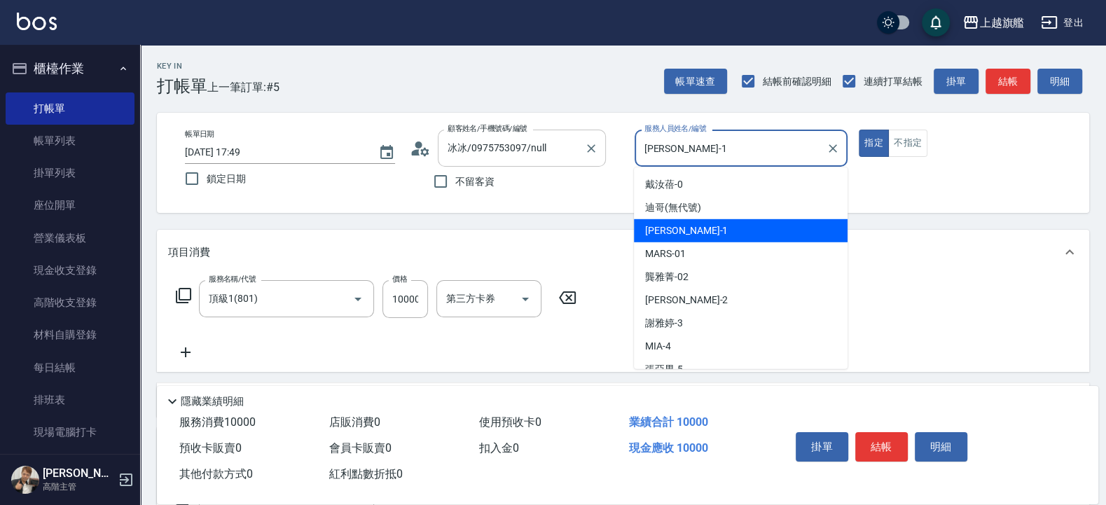
drag, startPoint x: 706, startPoint y: 147, endPoint x: 603, endPoint y: 153, distance: 103.2
click at [641, 154] on input "盧孟-1" at bounding box center [731, 148] width 180 height 25
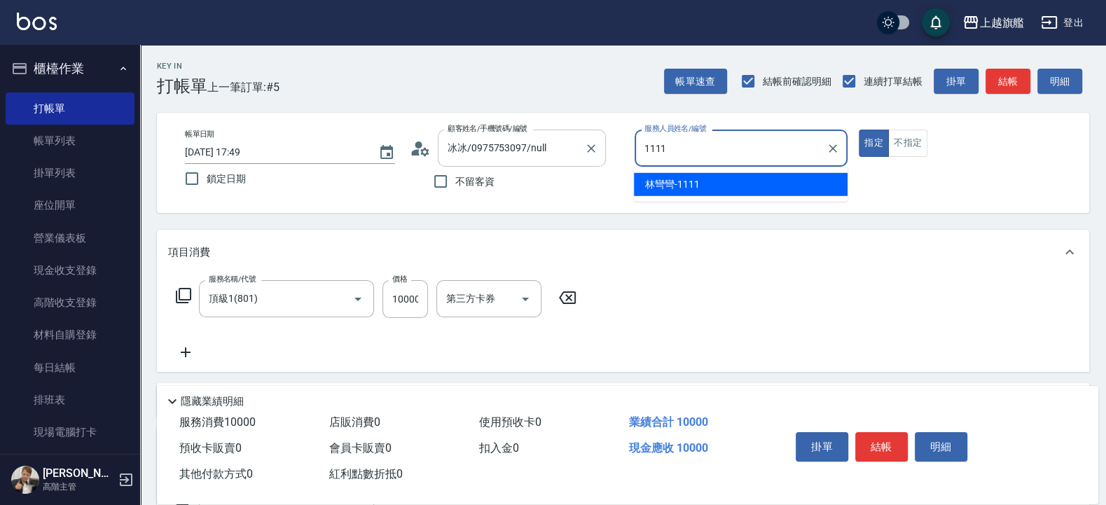
type input "林彎彎-1111"
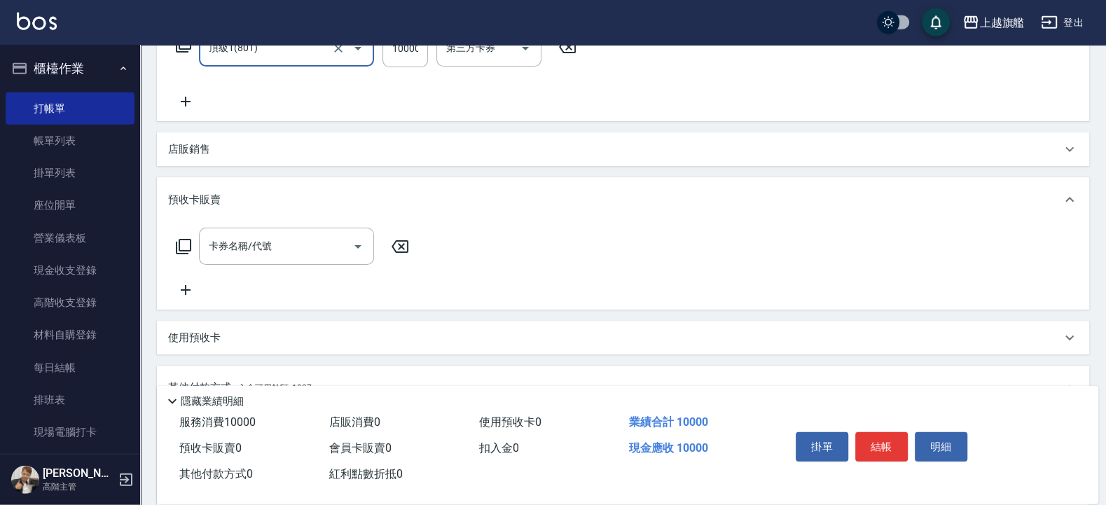
scroll to position [252, 0]
click at [214, 200] on p "預收卡販賣" at bounding box center [194, 198] width 53 height 15
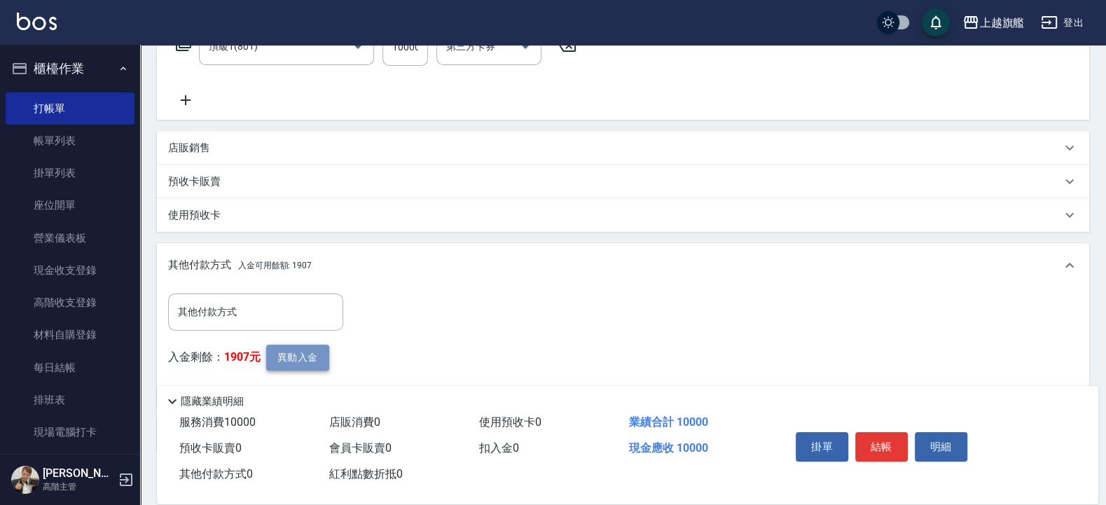
click at [277, 356] on button "異動入金" at bounding box center [297, 358] width 63 height 26
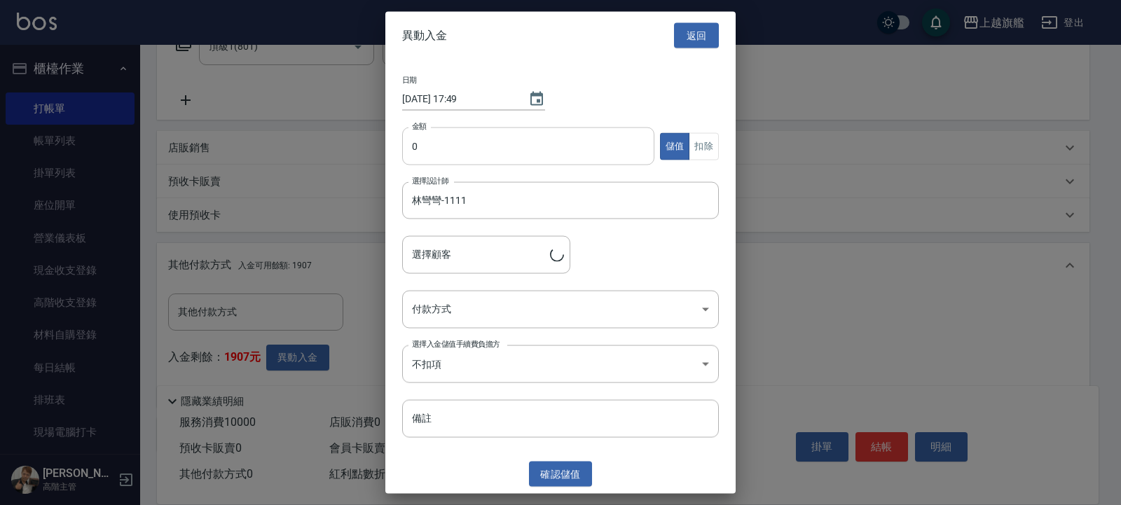
type input "冰冰/0975753097"
click at [451, 146] on input "0" at bounding box center [528, 147] width 252 height 38
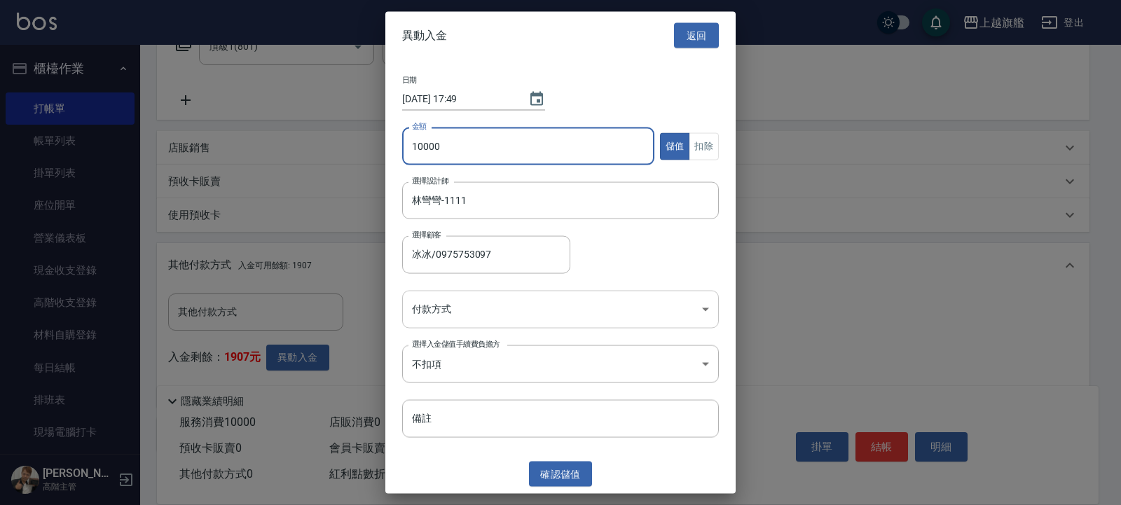
type input "10000"
click at [455, 298] on body "上越旗艦 登出 櫃檯作業 打帳單 帳單列表 掛單列表 座位開單 營業儀表板 現金收支登錄 高階收支登錄 材料自購登錄 每日結帳 排班表 現場電腦打卡 掃碼打卡…" at bounding box center [560, 167] width 1121 height 838
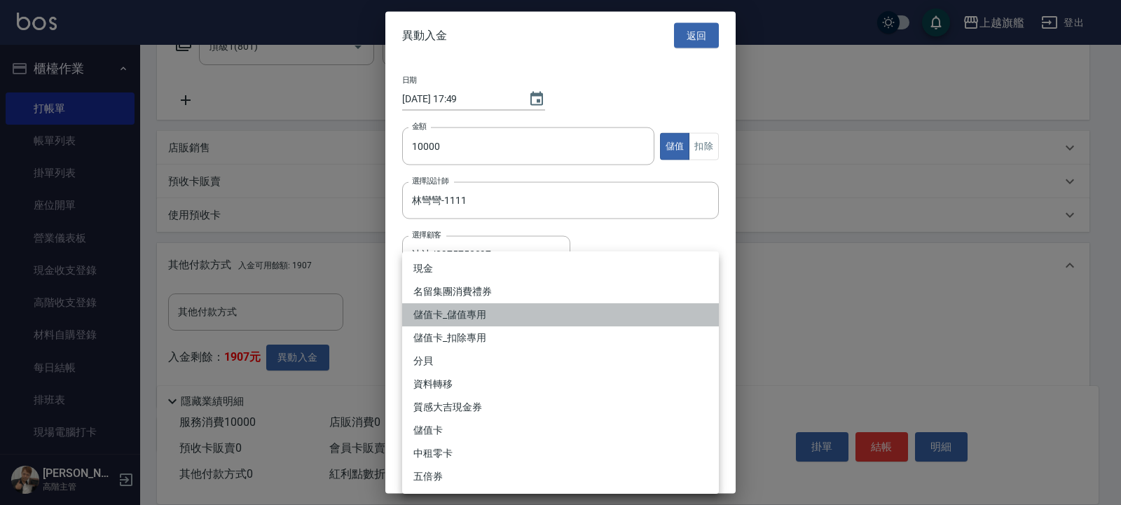
click at [477, 314] on li "儲值卡_儲值專用" at bounding box center [560, 314] width 317 height 23
type input "儲值卡_儲值專用"
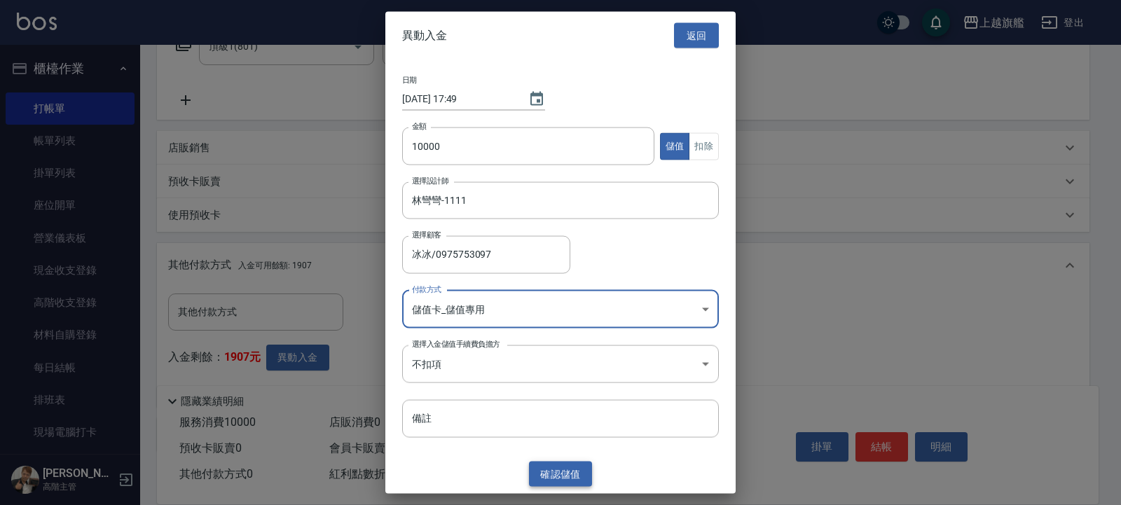
click at [553, 404] on button "確認 儲值" at bounding box center [560, 474] width 63 height 26
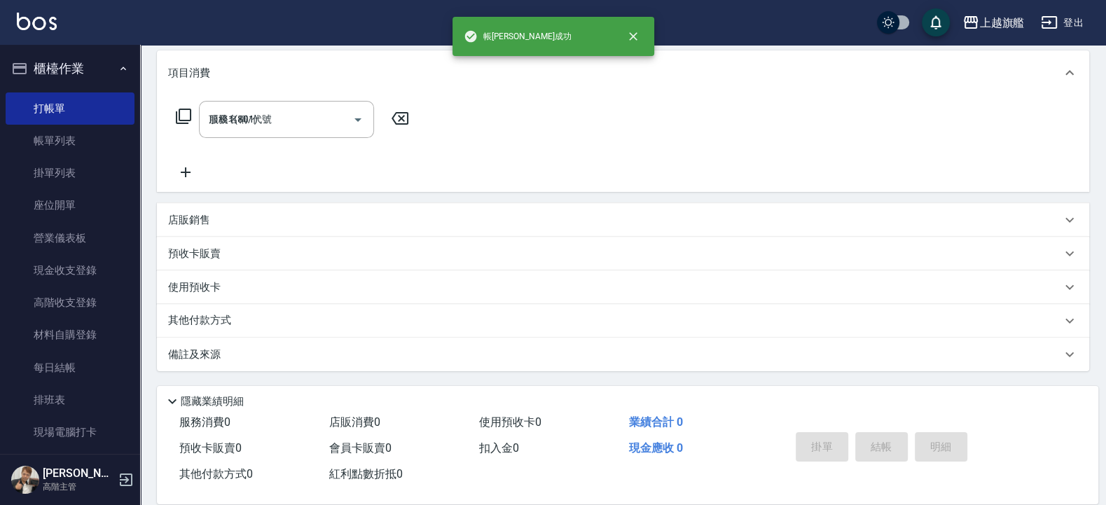
type input "2025/10/15 17:50"
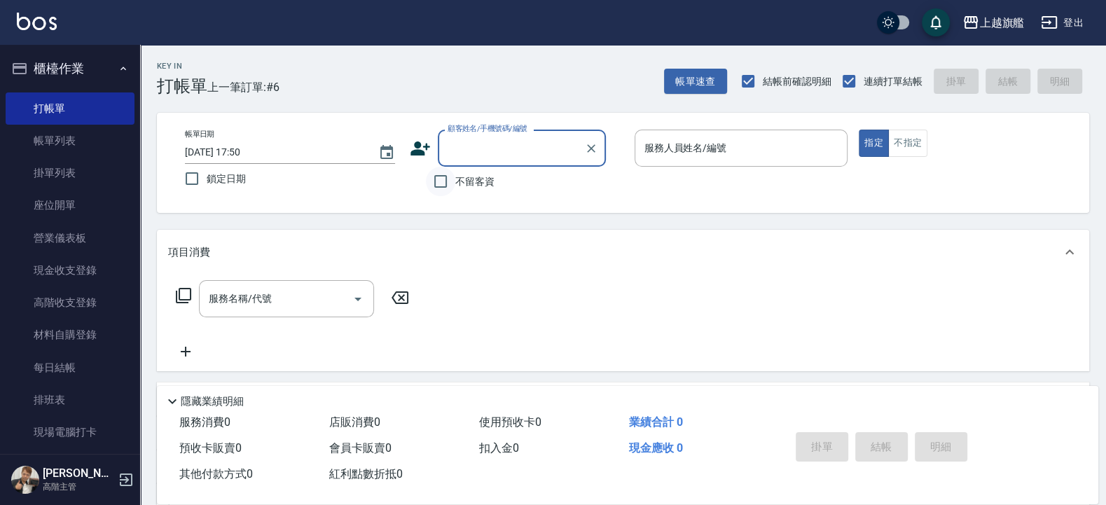
click at [455, 181] on input "不留客資" at bounding box center [440, 181] width 29 height 29
checkbox input "true"
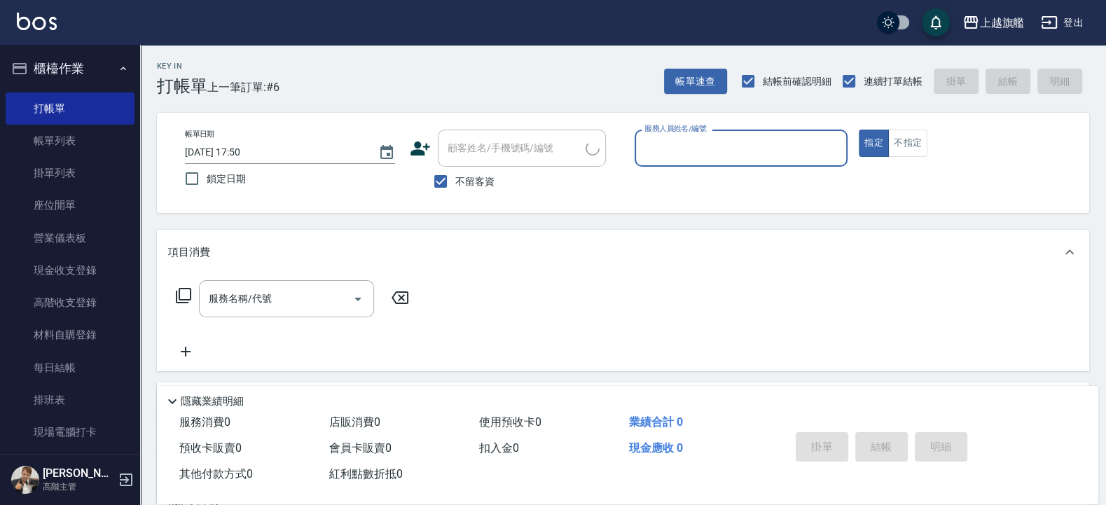
type input "徐筱湘/0929626521/"
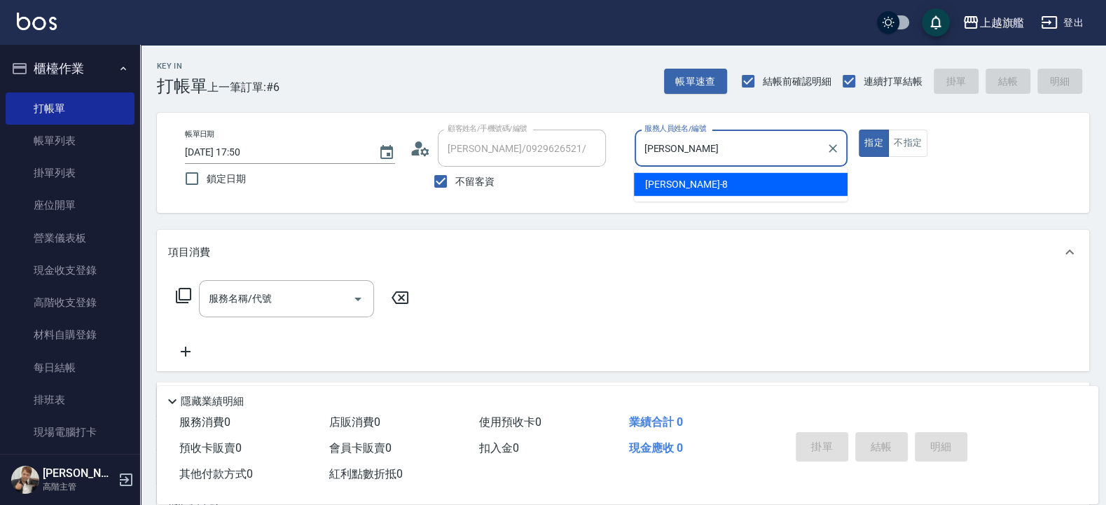
type input "周"
type input "林彎彎-1111"
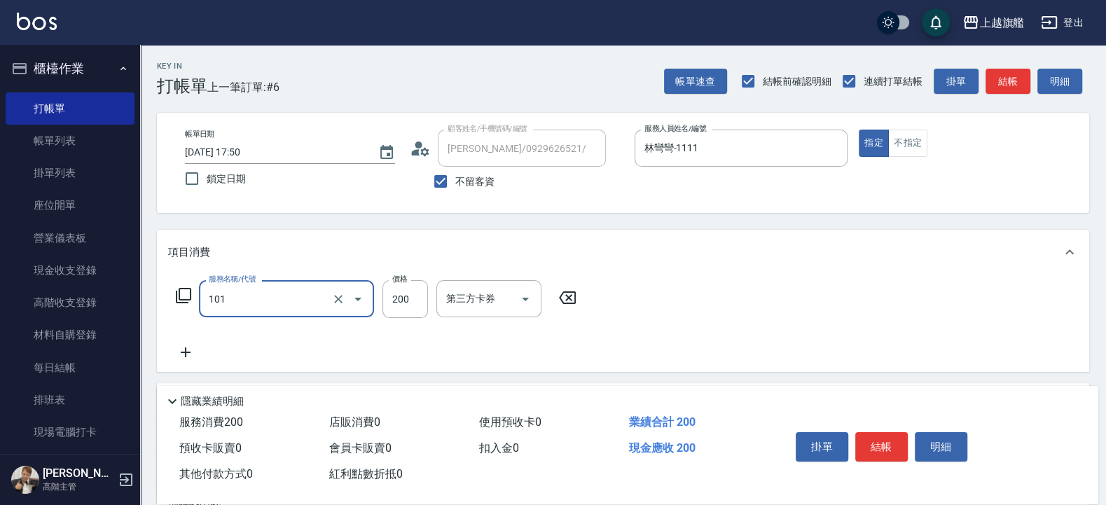
type input "一般洗(101)"
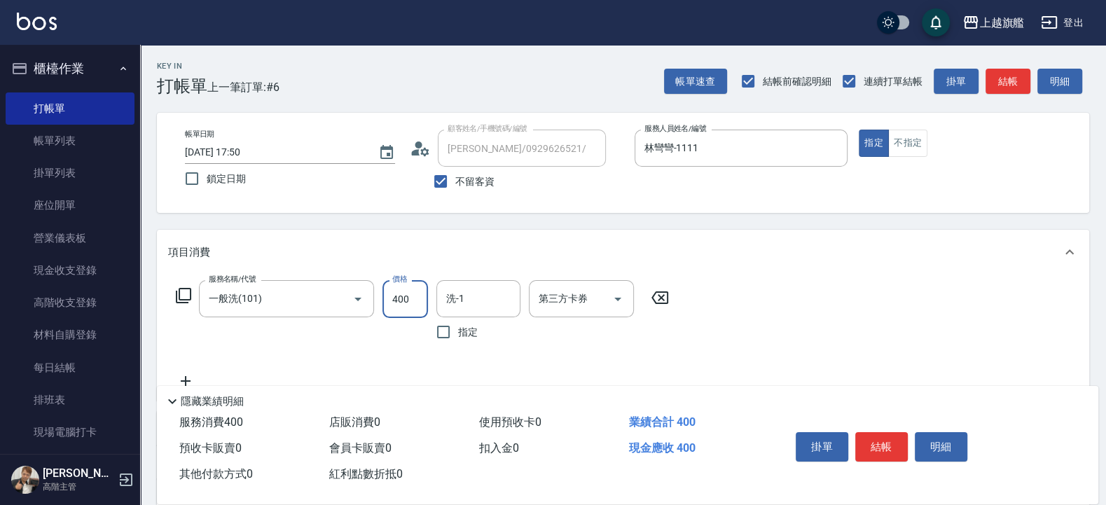
type input "400"
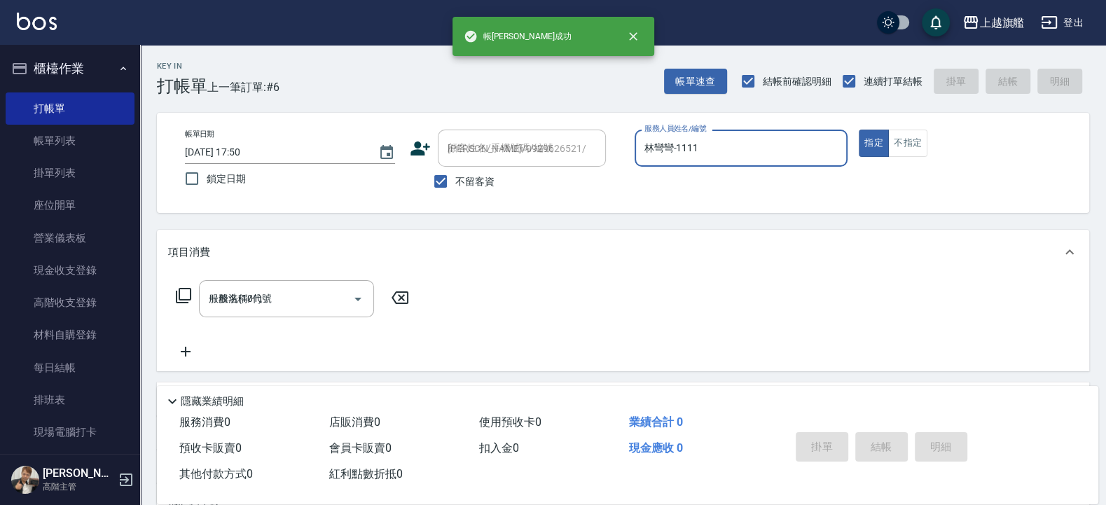
type input "2025/10/15 17:55"
type input "黃瑋琛-2"
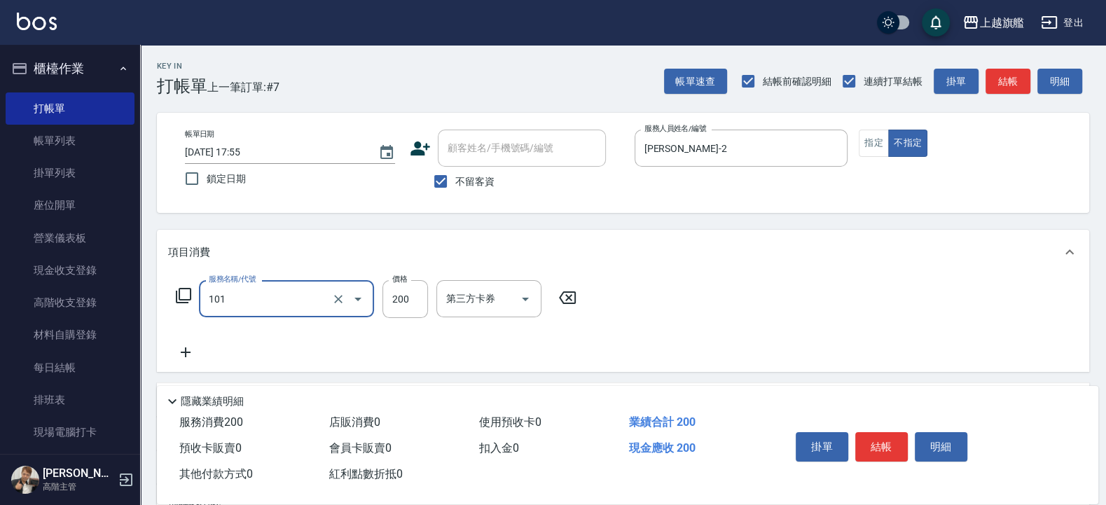
type input "一般洗(101)"
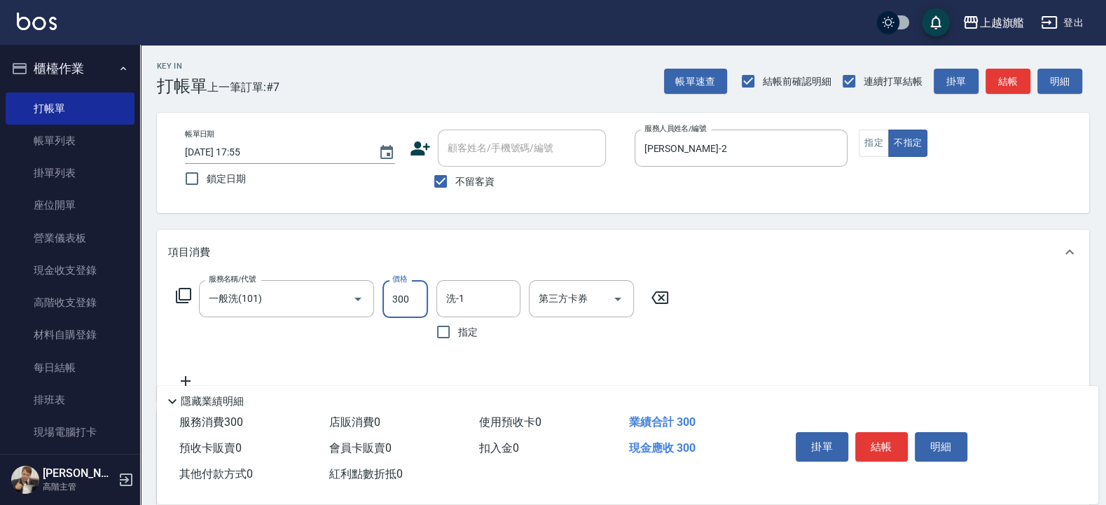
type input "300"
type input "邱靖淳-35"
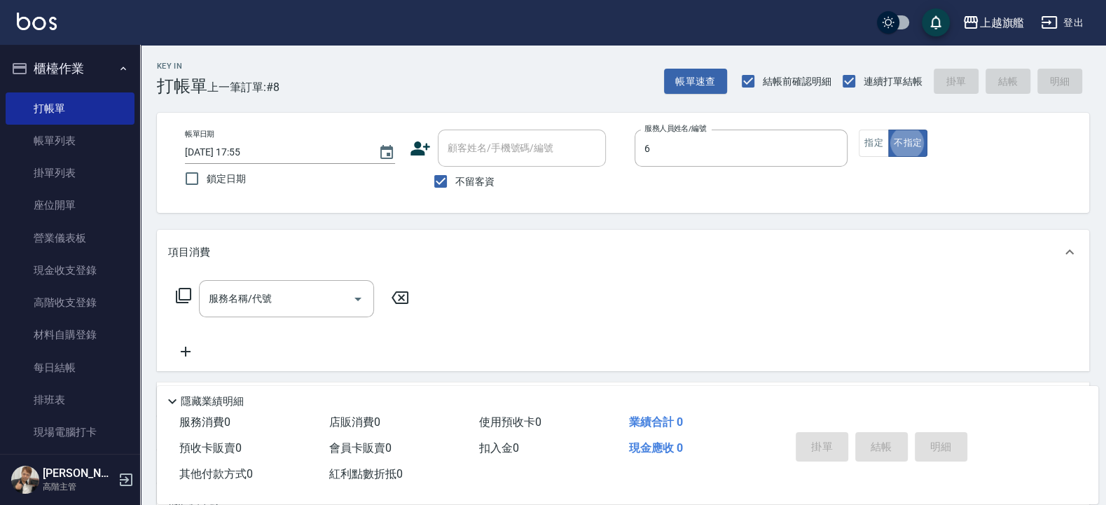
type input "張佳琳-6"
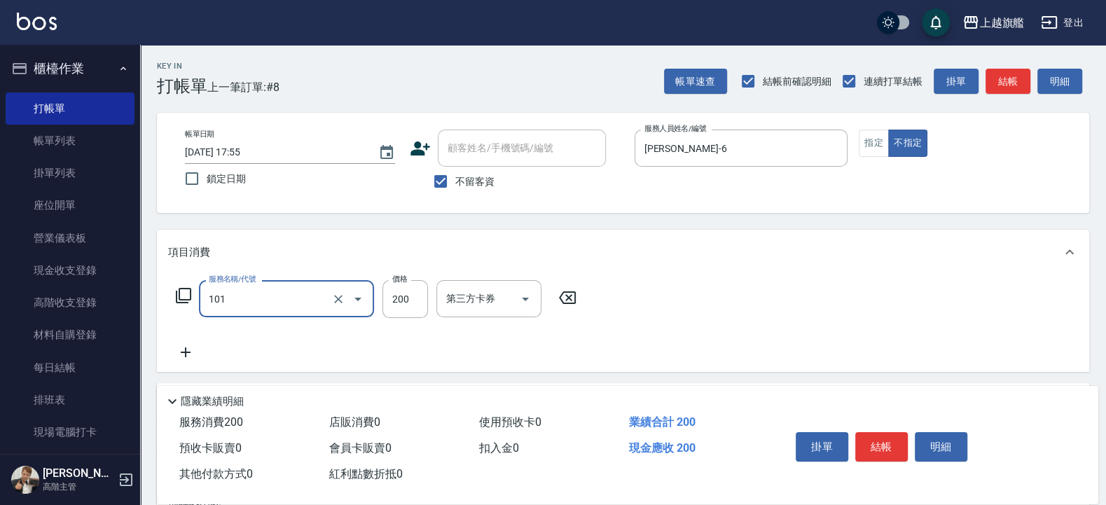
type input "一般洗(101)"
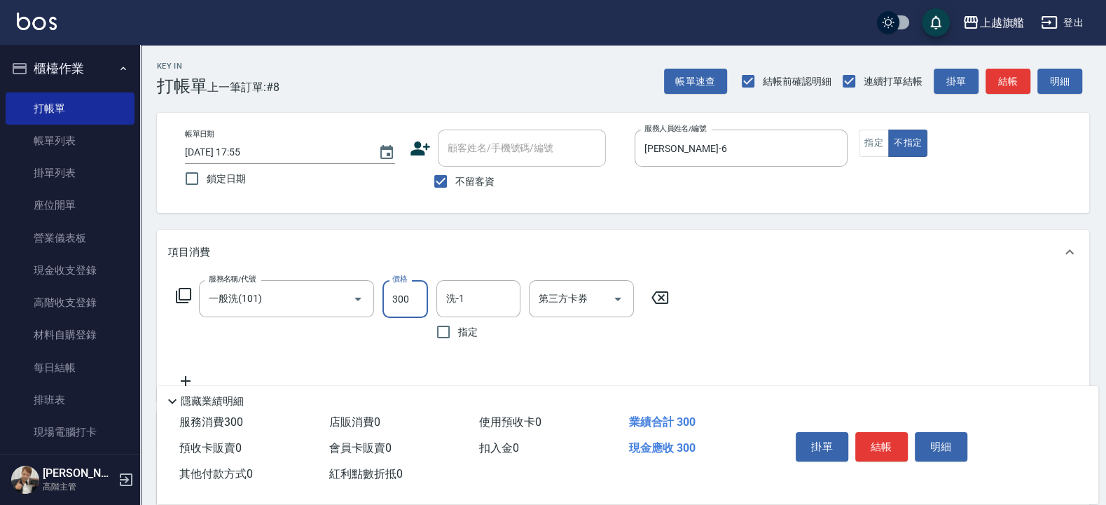
type input "300"
type input "蔡秉諶-36"
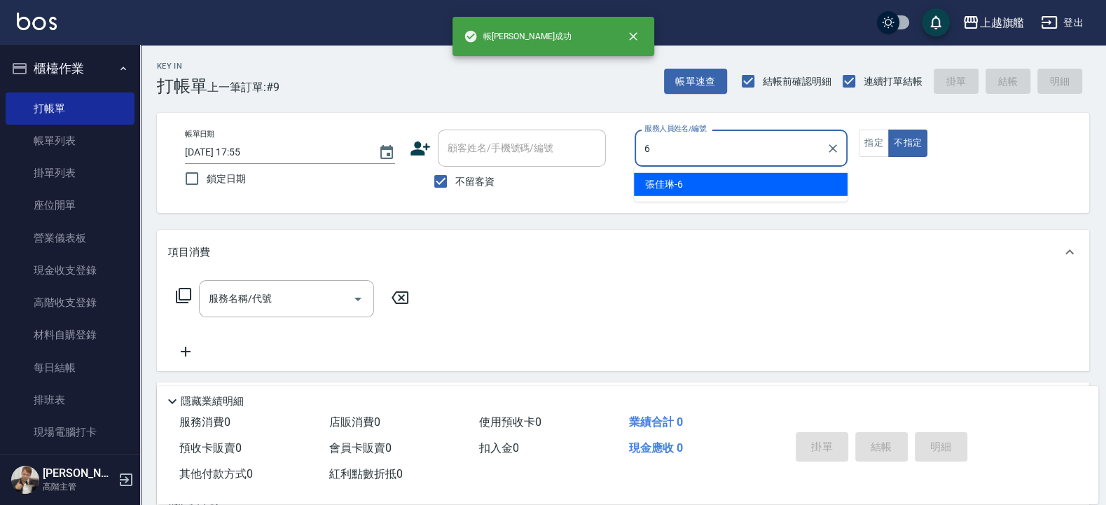
type input "張佳琳-6"
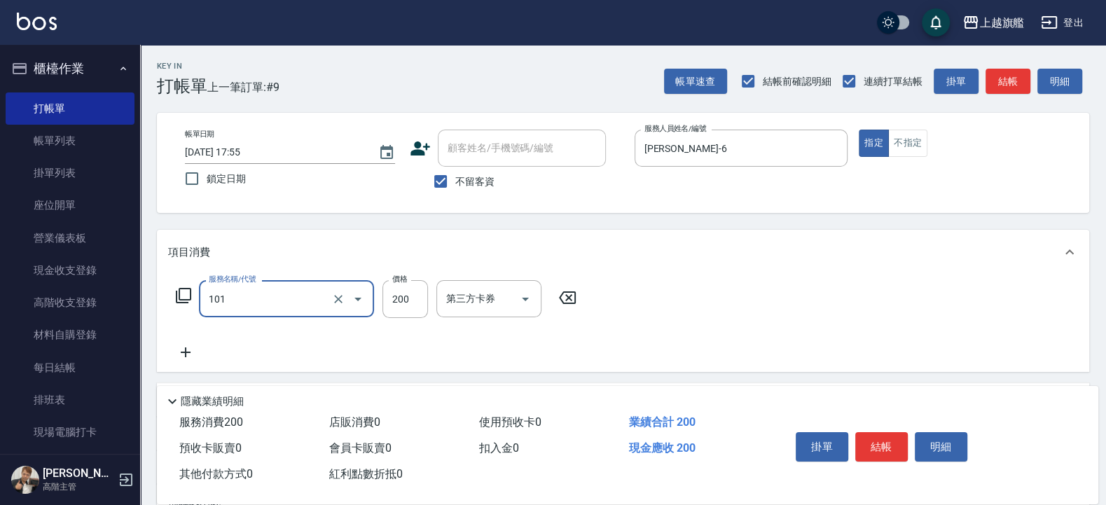
type input "一般洗(101)"
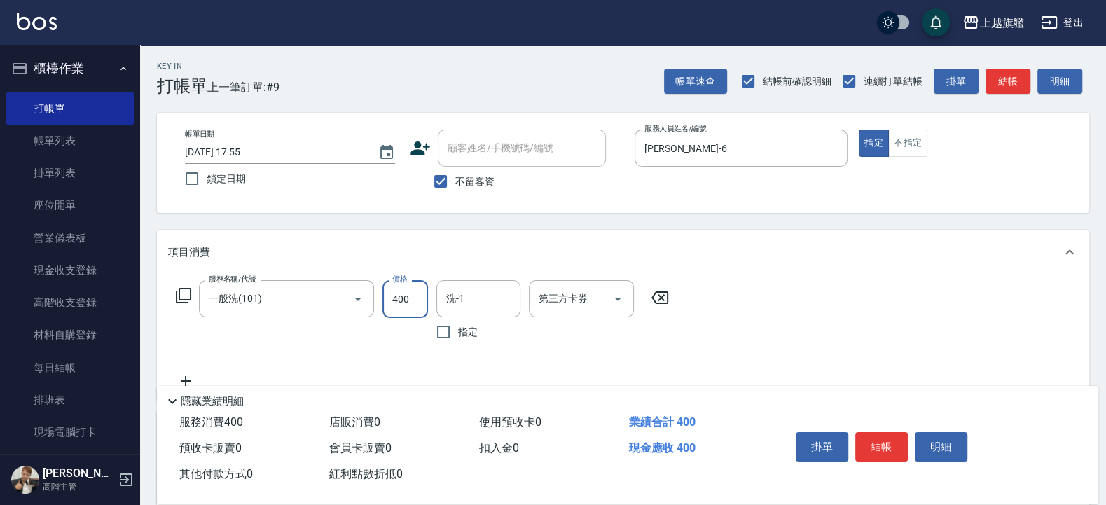
type input "400"
type input "邱靖淳-35"
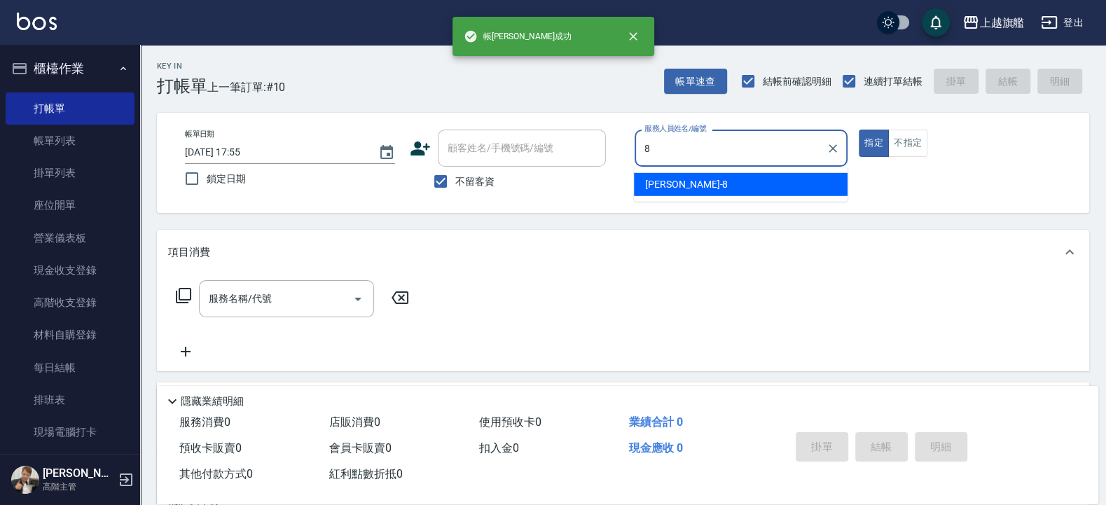
type input "周秀娟-8"
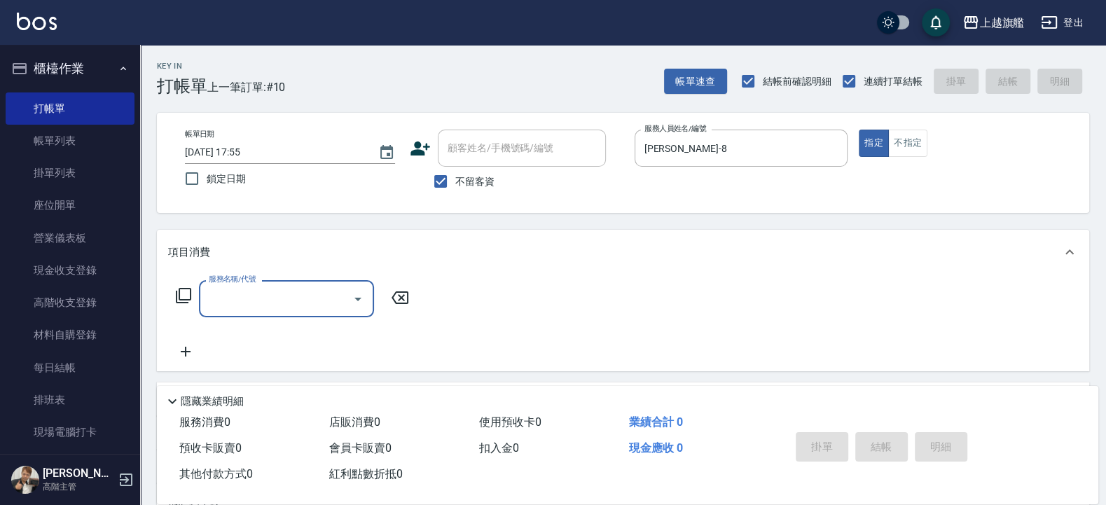
click at [465, 185] on span "不留客資" at bounding box center [474, 181] width 39 height 15
click at [455, 185] on input "不留客資" at bounding box center [440, 181] width 29 height 29
checkbox input "false"
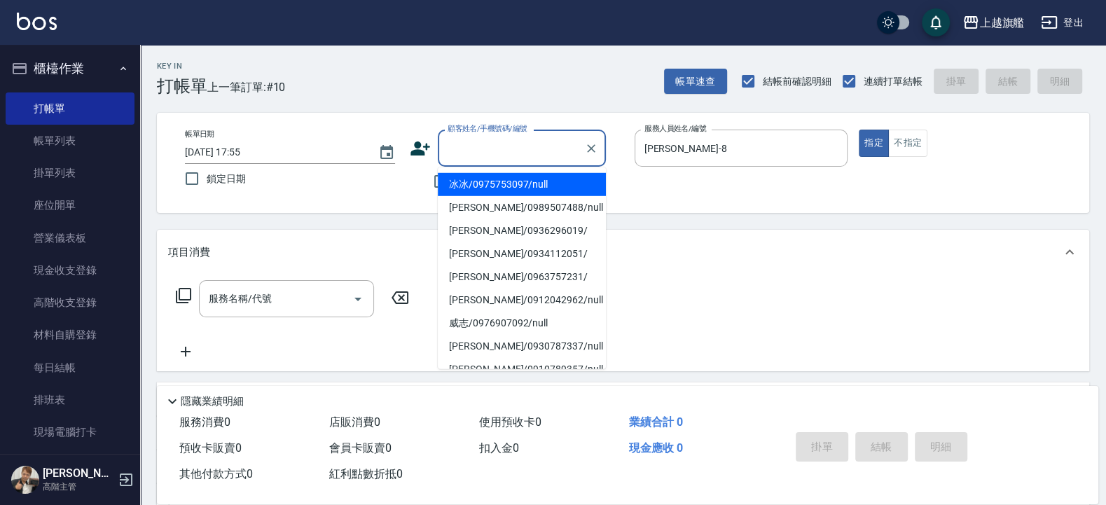
click at [486, 156] on input "顧客姓名/手機號碼/編號" at bounding box center [511, 148] width 135 height 25
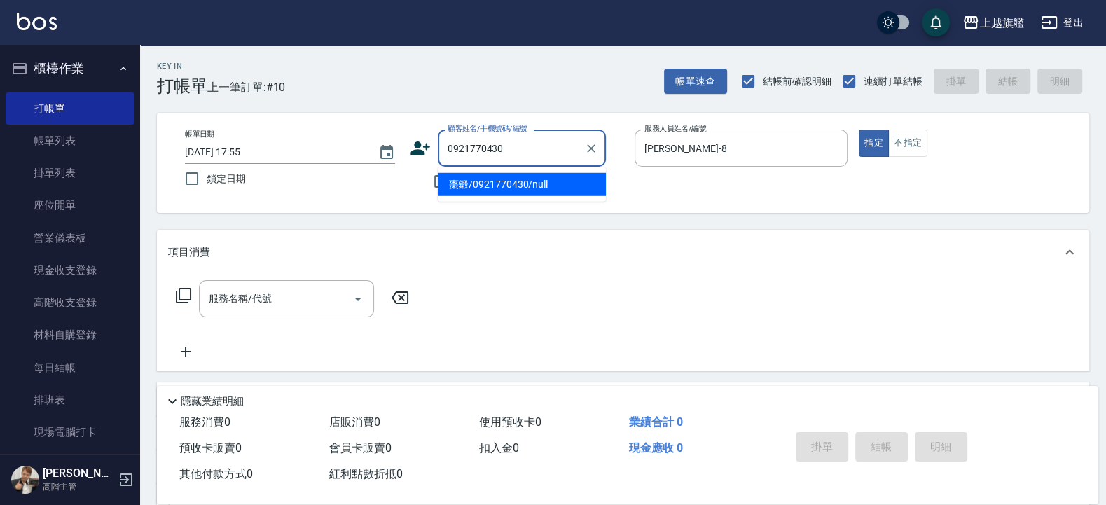
type input "棗鍛/0921770430/null"
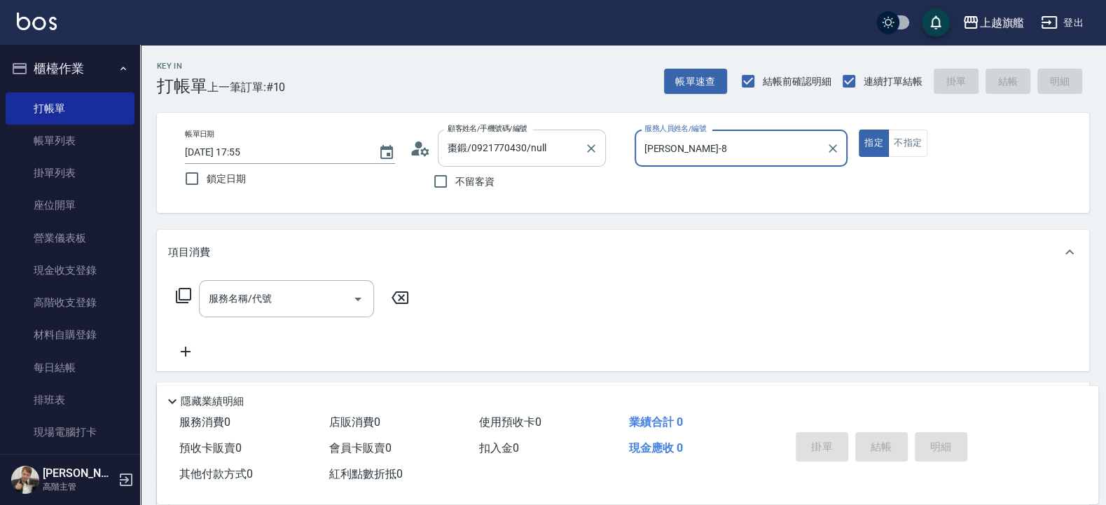
click at [859, 130] on button "指定" at bounding box center [874, 143] width 30 height 27
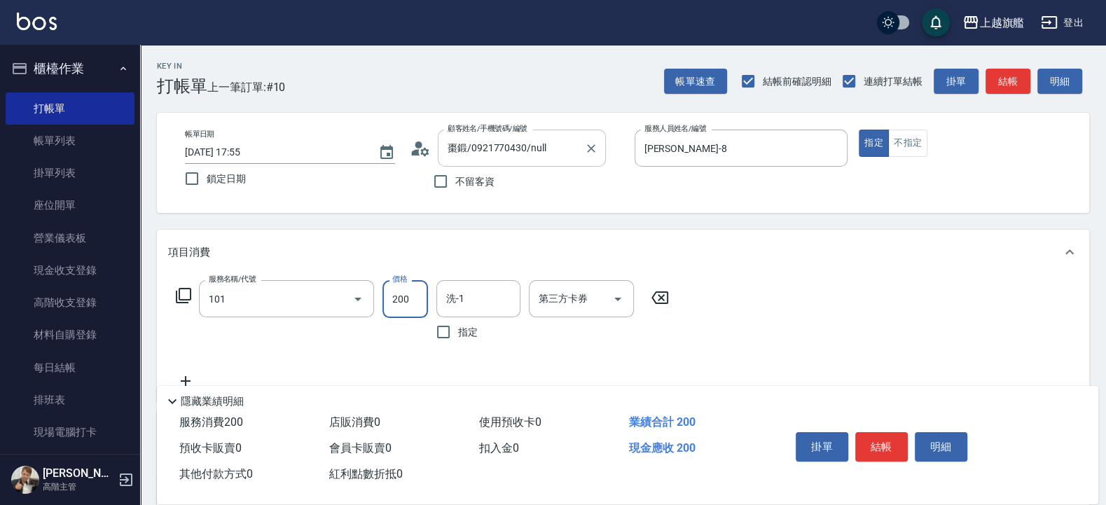
type input "一般洗(101)"
type input "999"
type input "4"
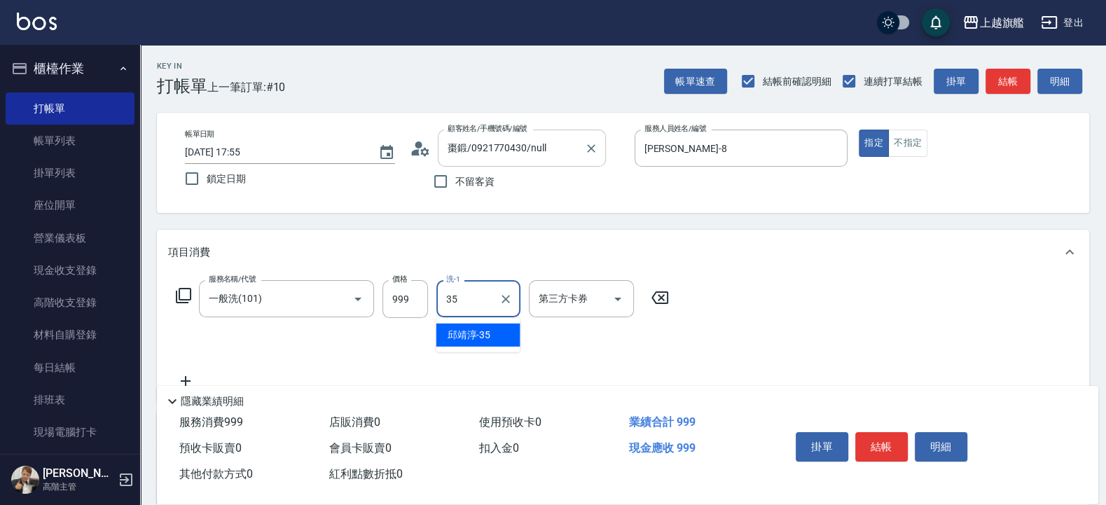
type input "邱靖淳-35"
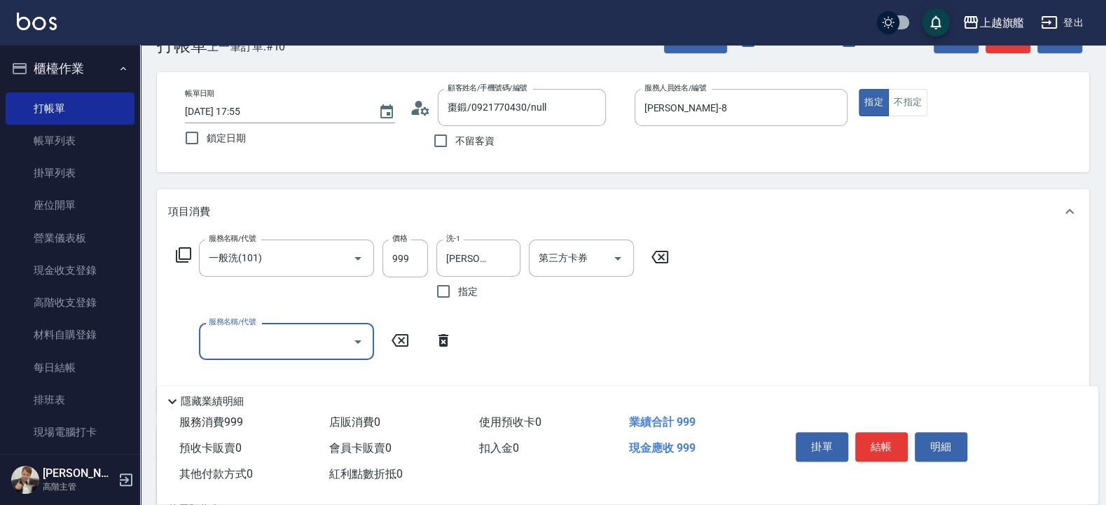
scroll to position [84, 0]
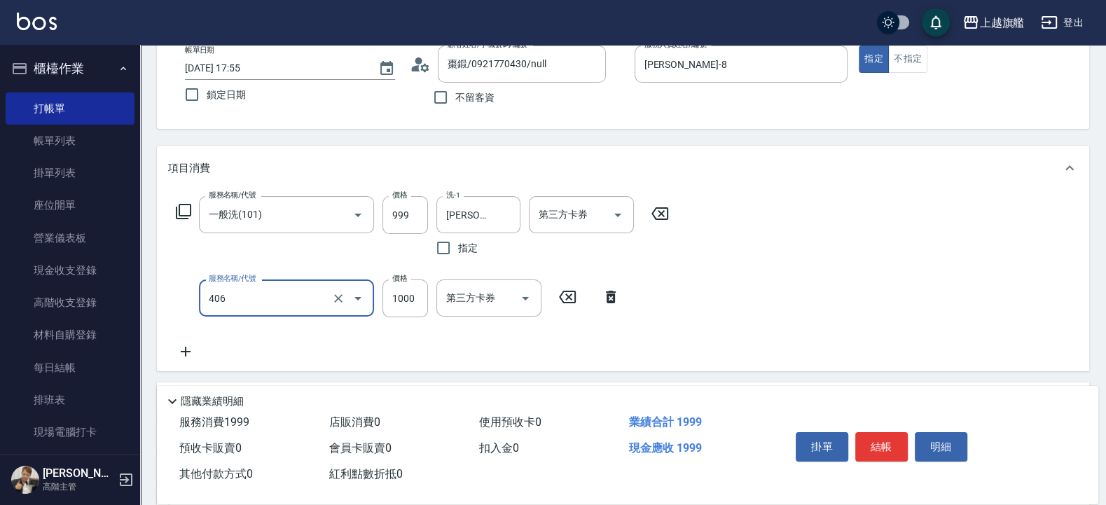
type input "水漾護1000(406)"
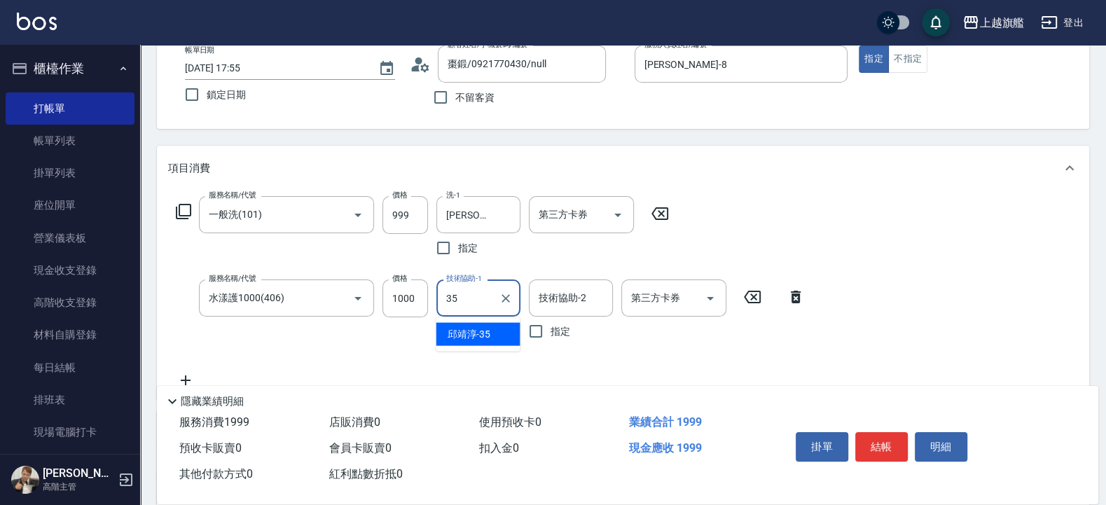
type input "邱靖淳-35"
click at [440, 213] on div "邱靖淳-35 洗-1" at bounding box center [479, 214] width 84 height 37
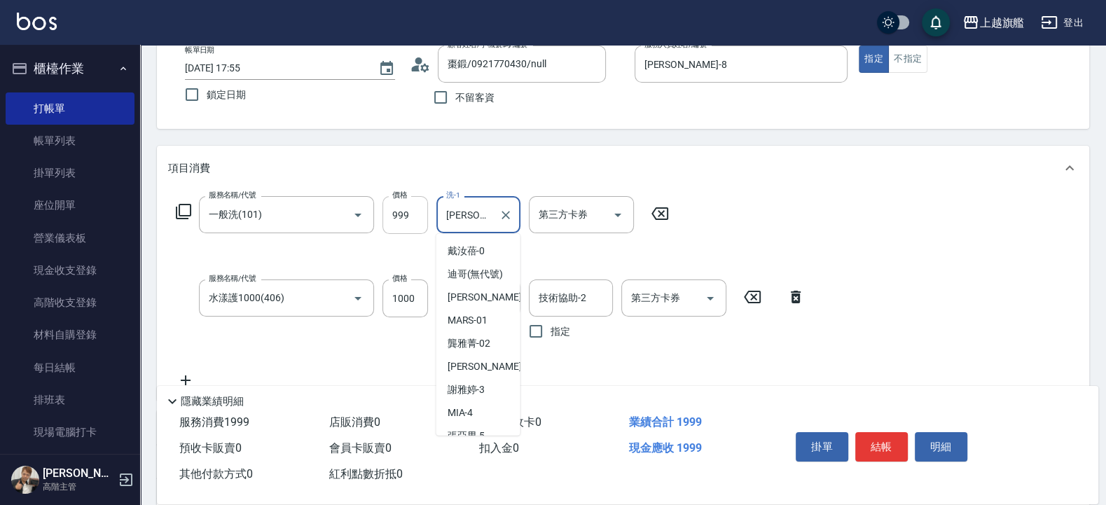
scroll to position [327, 0]
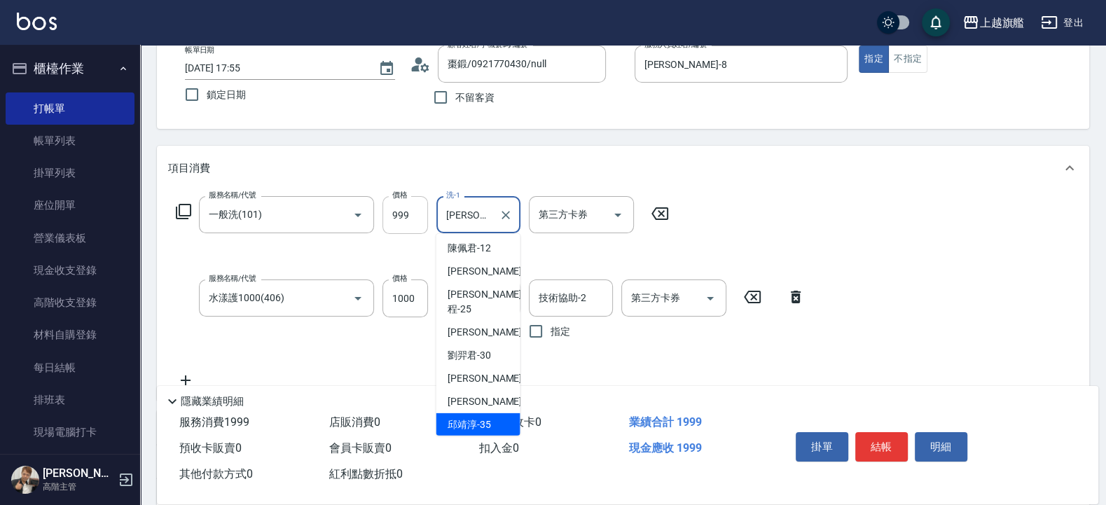
click at [427, 214] on input "999" at bounding box center [406, 215] width 46 height 38
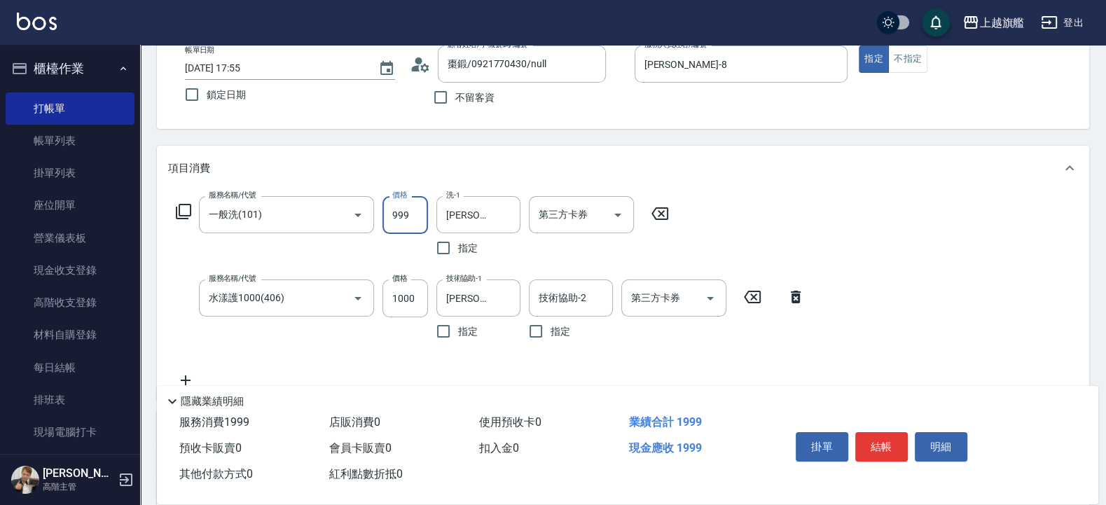
click at [416, 216] on input "999" at bounding box center [406, 215] width 46 height 38
type input "804"
click at [413, 305] on input "1000" at bounding box center [406, 299] width 46 height 38
click at [578, 202] on div "第三方卡券" at bounding box center [581, 214] width 105 height 37
type input "1195"
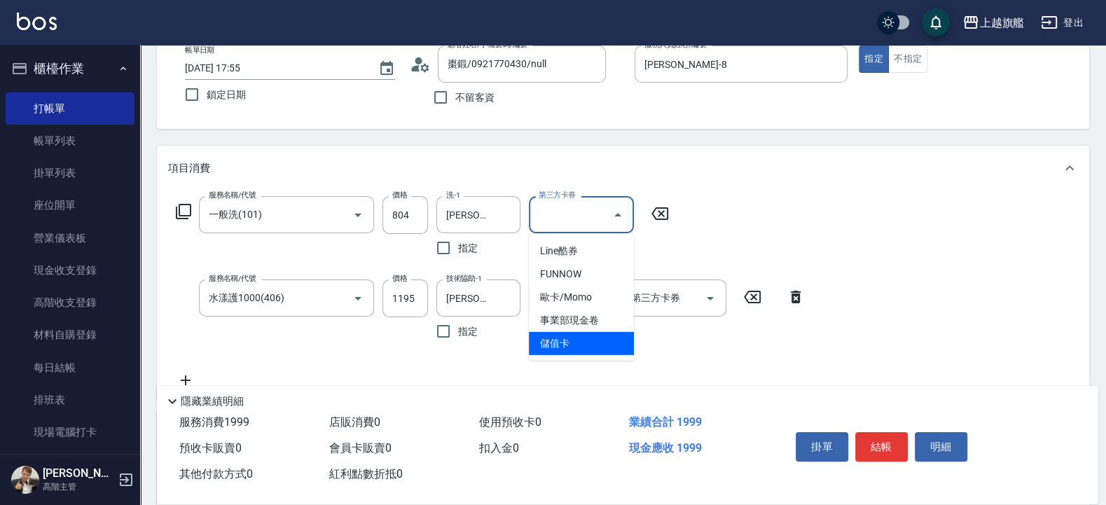
click at [591, 346] on span "儲值卡" at bounding box center [581, 343] width 105 height 23
type input "儲值卡"
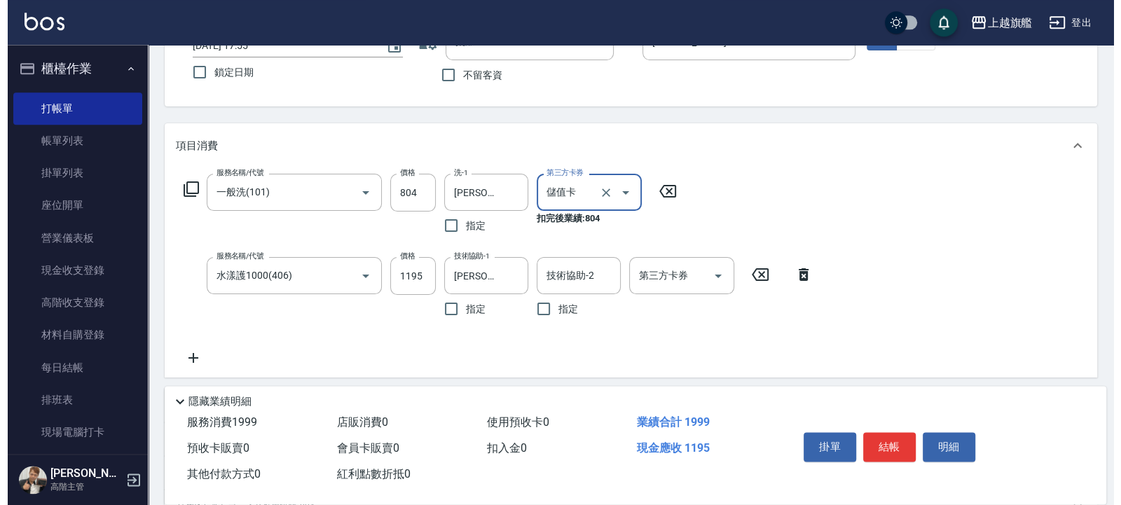
scroll to position [292, 0]
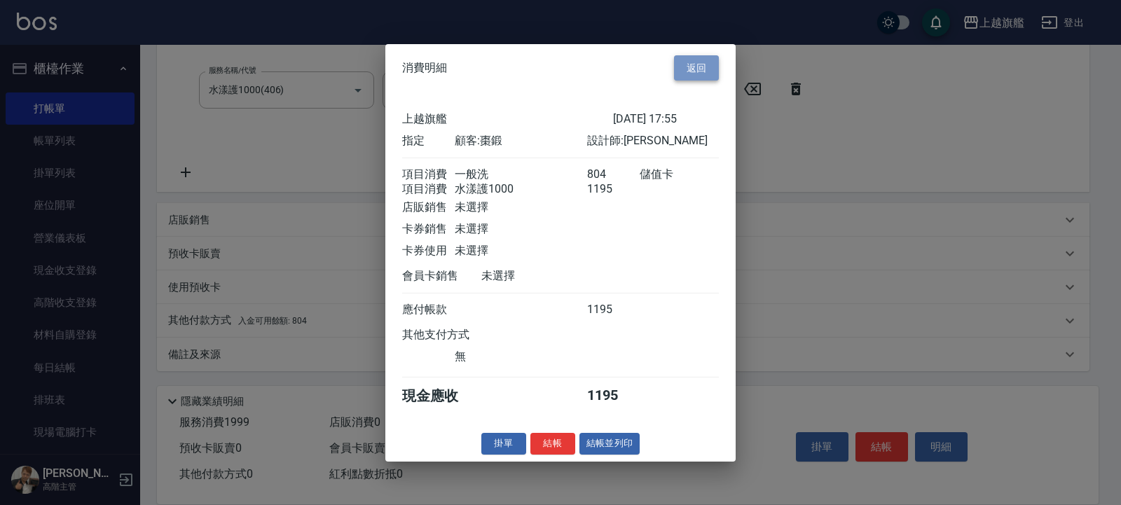
click at [696, 55] on button "返回" at bounding box center [696, 68] width 45 height 26
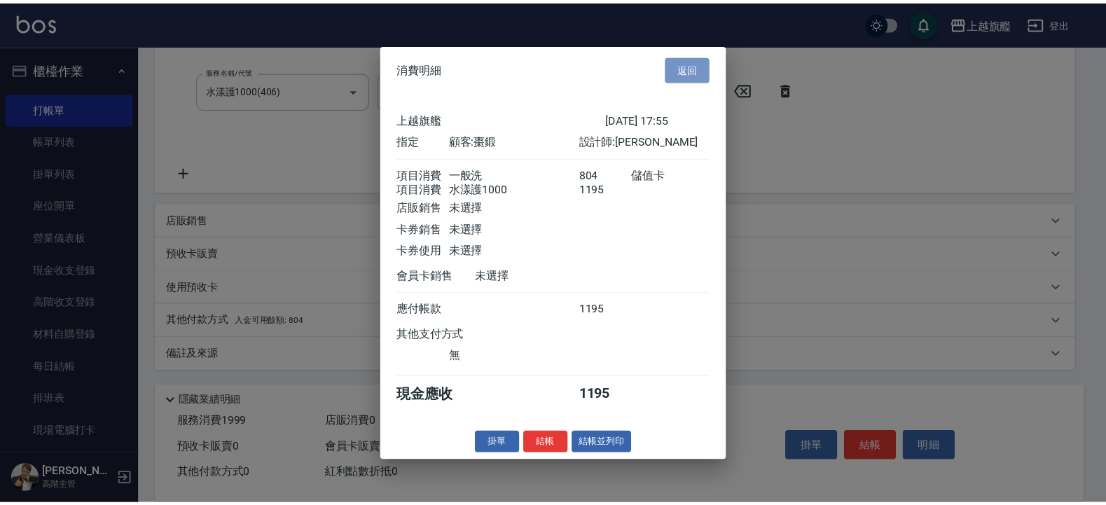
scroll to position [291, 0]
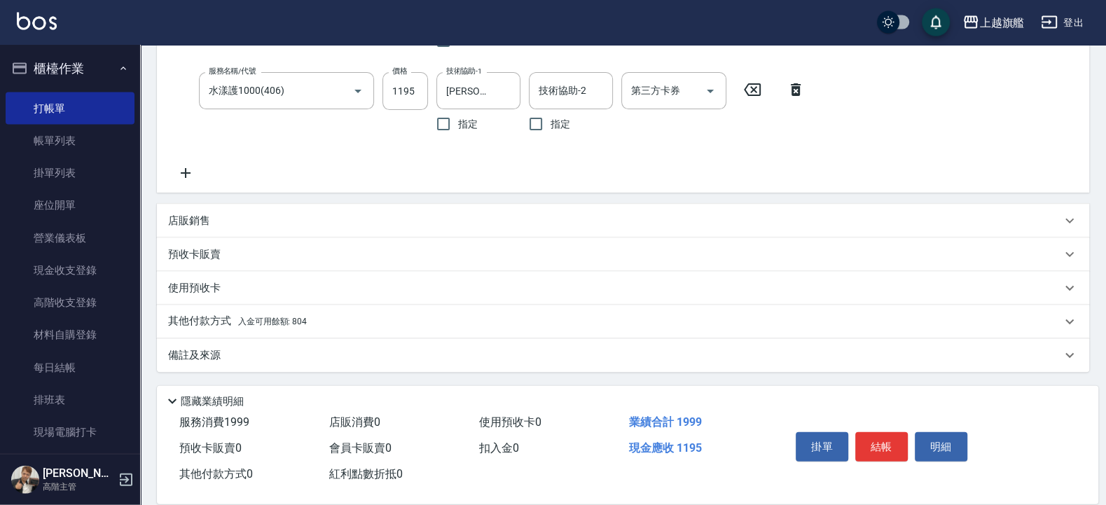
click at [261, 336] on div "其他付款方式 入金可用餘額: 804" at bounding box center [623, 323] width 933 height 34
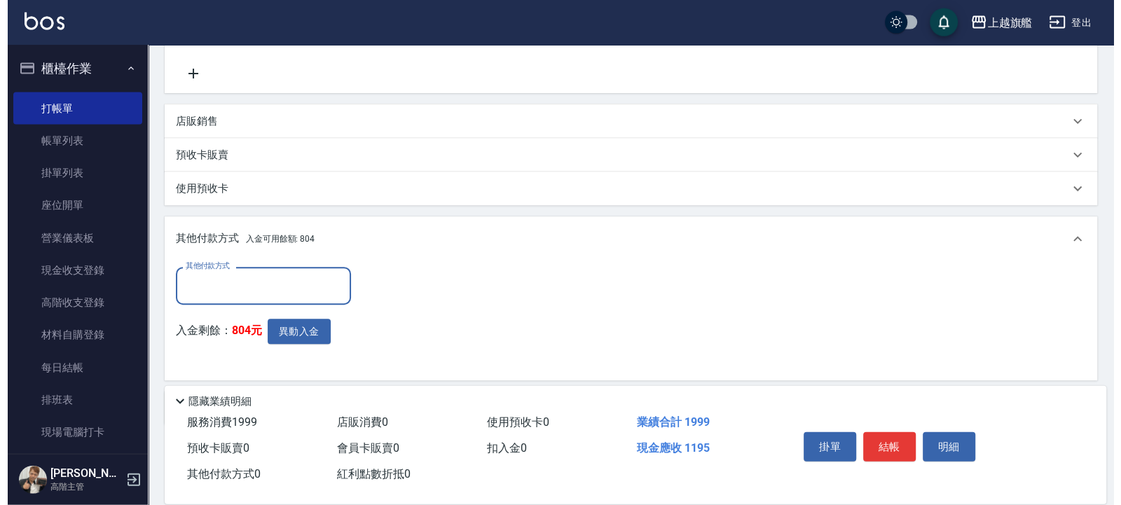
scroll to position [445, 0]
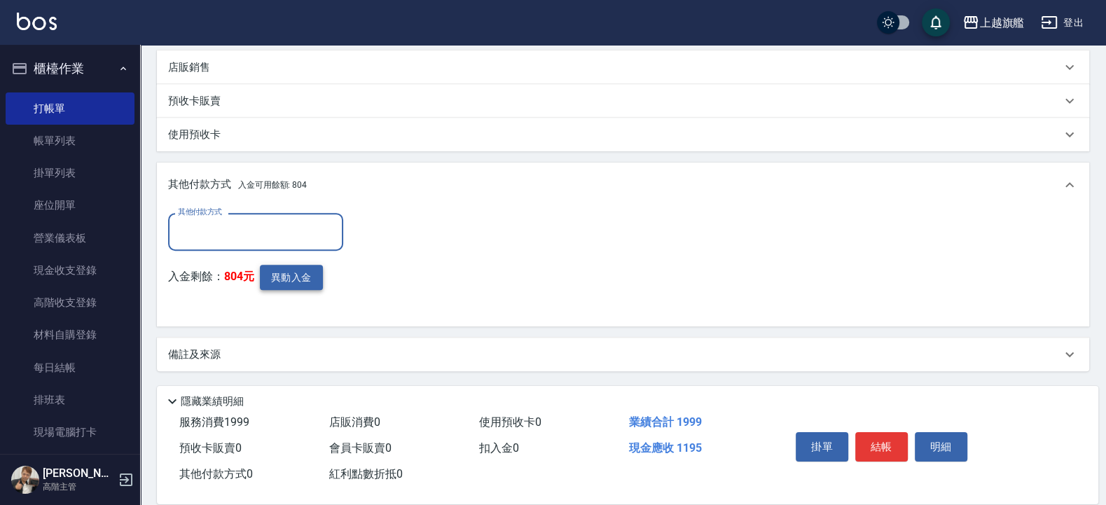
click at [274, 280] on button "異動入金" at bounding box center [291, 278] width 63 height 26
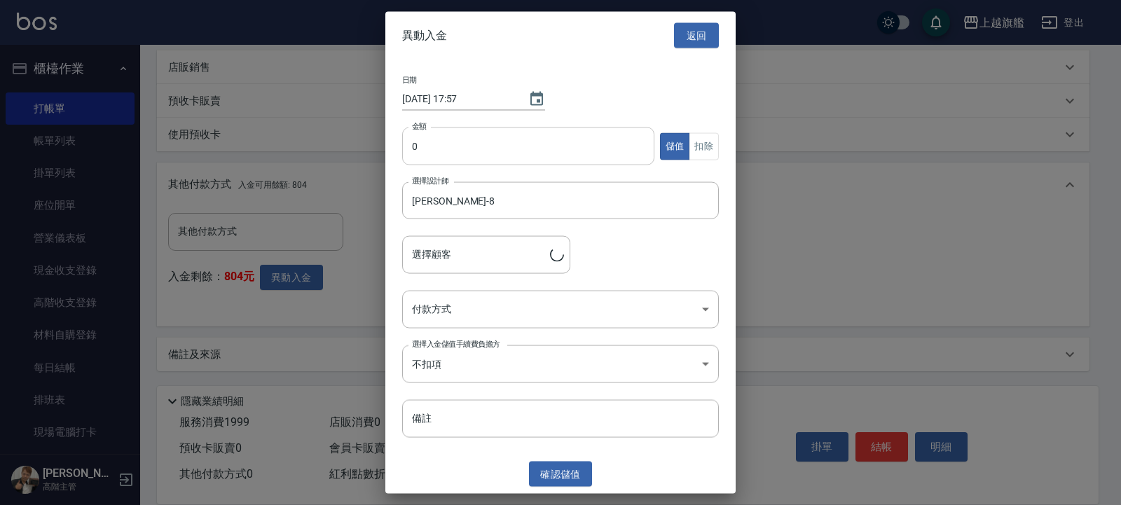
type input "棗鍛/0921770430"
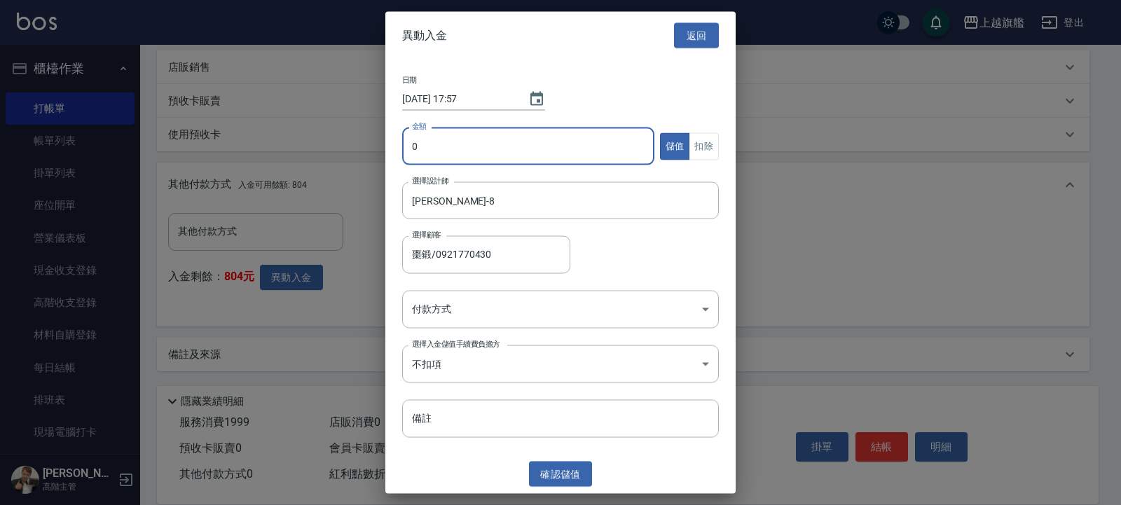
click at [477, 158] on input "0" at bounding box center [528, 147] width 252 height 38
type input "804"
click at [708, 140] on button "扣除" at bounding box center [704, 145] width 30 height 27
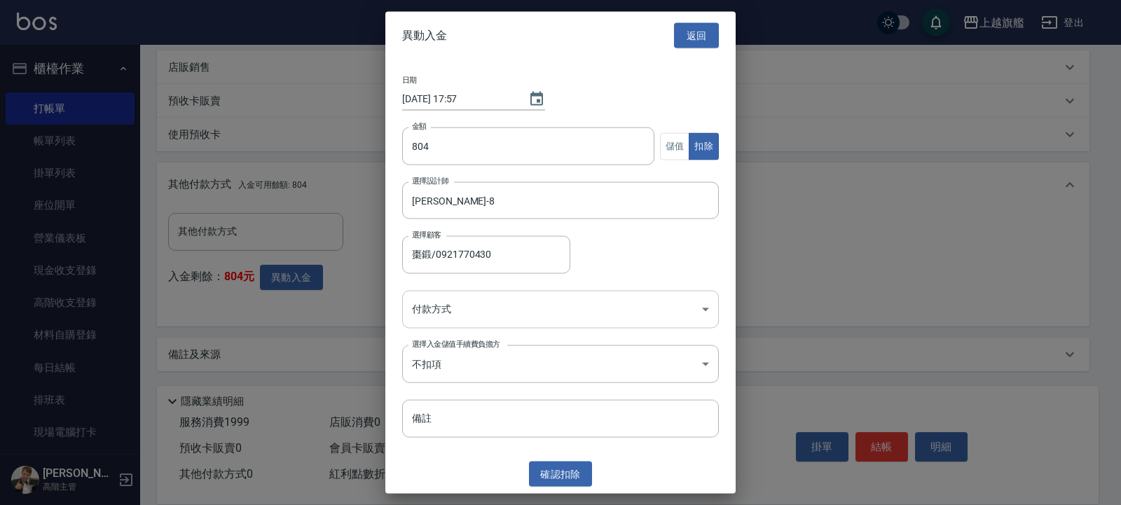
click at [502, 307] on body "上越旗艦 登出 櫃檯作業 打帳單 帳單列表 掛單列表 座位開單 營業儀表板 現金收支登錄 高階收支登錄 材料自購登錄 每日結帳 排班表 現場電腦打卡 掃碼打卡…" at bounding box center [560, 30] width 1121 height 950
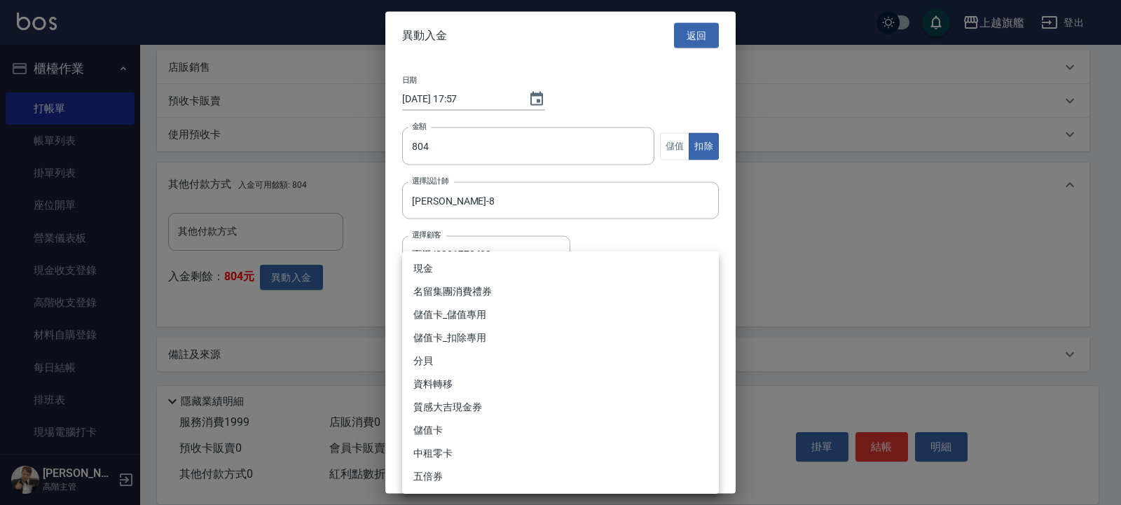
click at [472, 343] on li "儲值卡_扣除專用" at bounding box center [560, 338] width 317 height 23
type input "儲值卡_扣除專用"
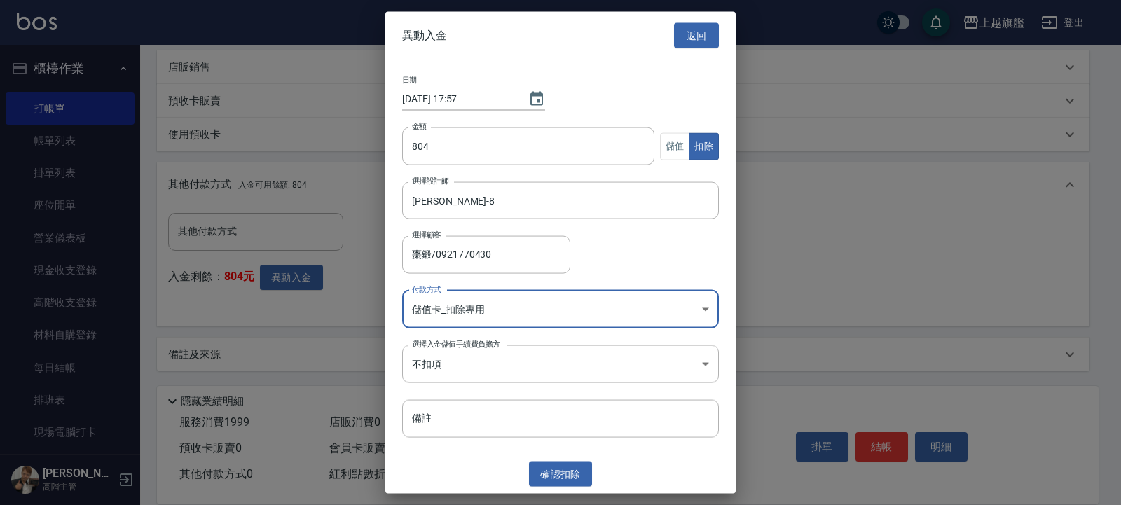
click at [566, 404] on div "異動入金 返回 日期 2025/10/15 17:57 金額 804 金額 儲值 扣除 選擇設計師 周秀娟-8 選擇設計師 選擇顧客 棗鍛/092177043…" at bounding box center [560, 252] width 350 height 483
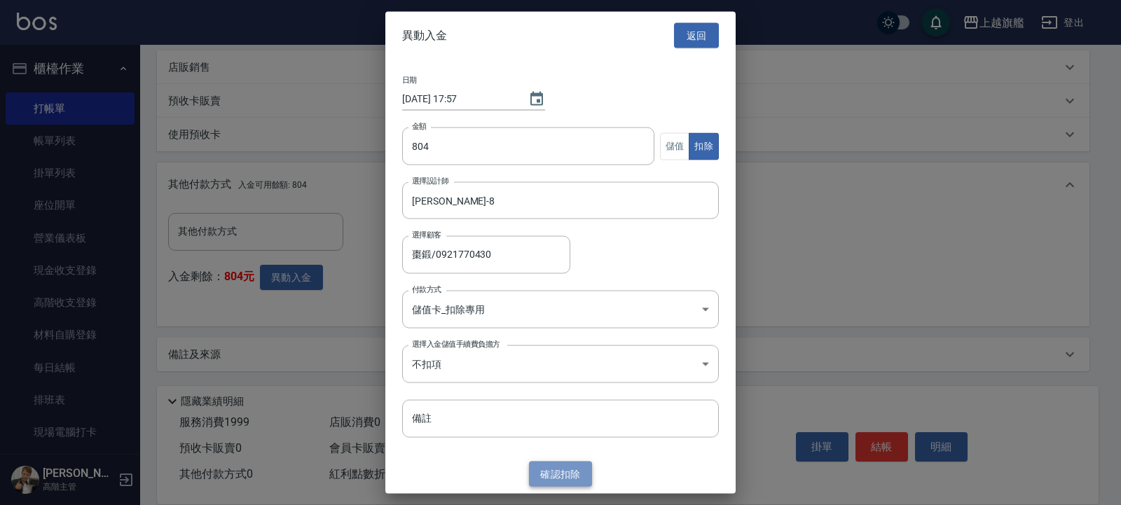
click at [566, 404] on button "確認 扣除" at bounding box center [560, 474] width 63 height 26
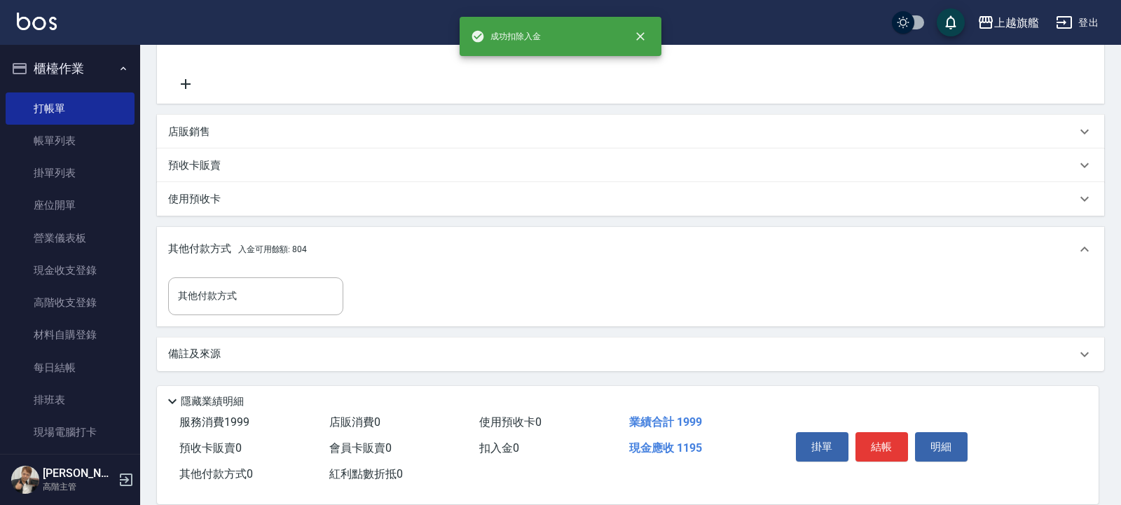
scroll to position [380, 0]
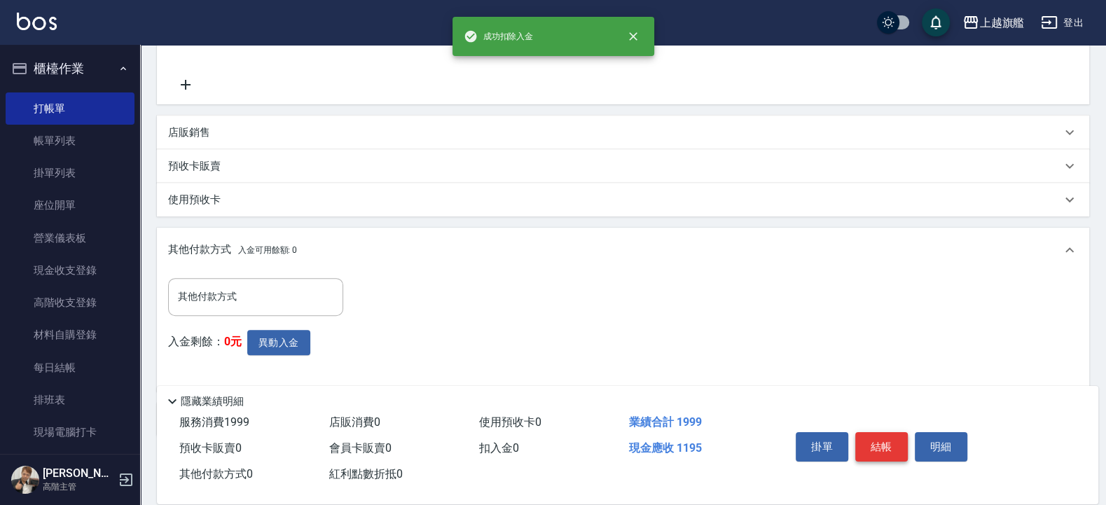
click at [863, 404] on button "結帳" at bounding box center [882, 446] width 53 height 29
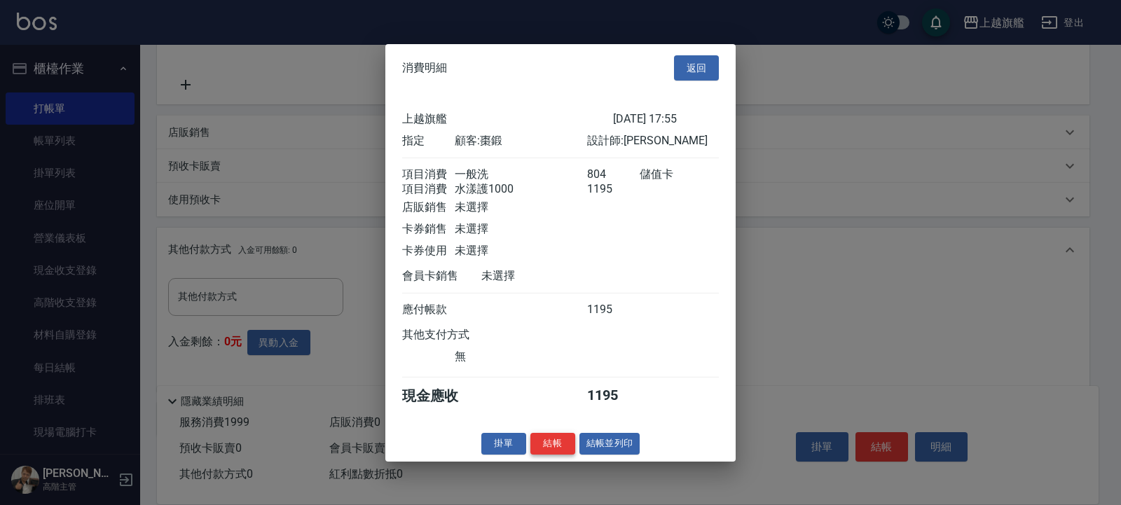
click at [571, 404] on button "結帳" at bounding box center [552, 444] width 45 height 22
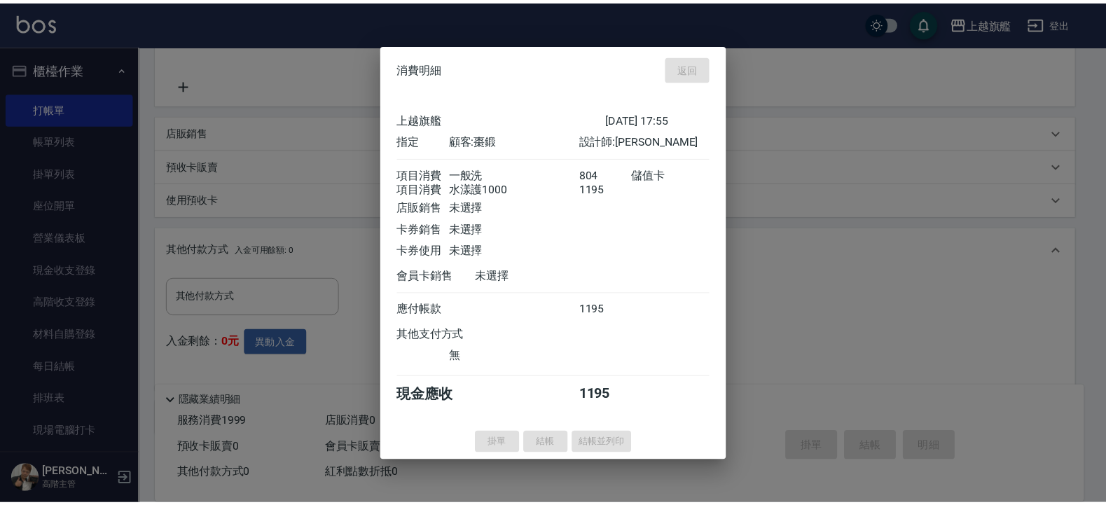
scroll to position [0, 0]
type input "2025/10/15 17:57"
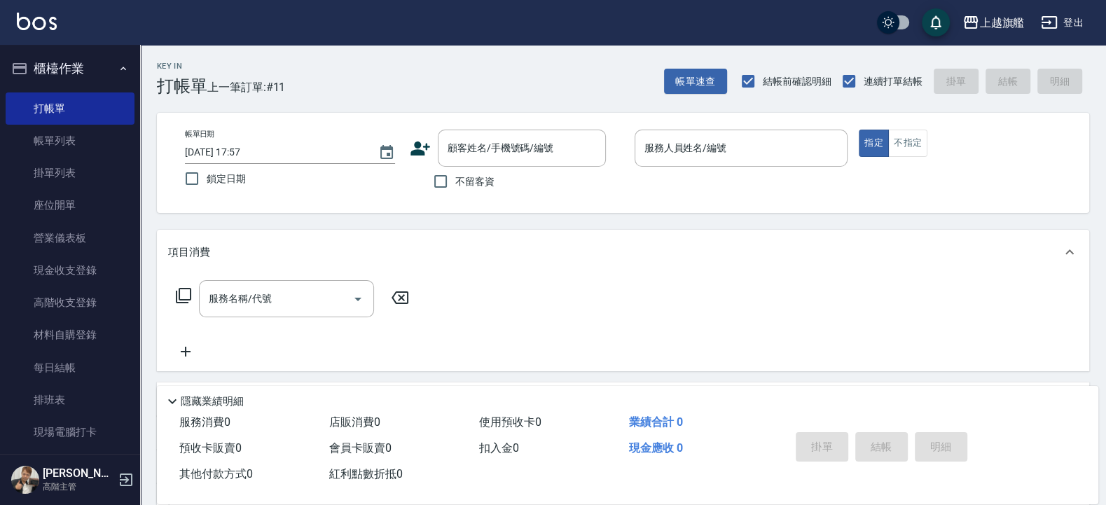
click at [470, 181] on span "不留客資" at bounding box center [474, 181] width 39 height 15
click at [455, 181] on input "不留客資" at bounding box center [440, 181] width 29 height 29
checkbox input "true"
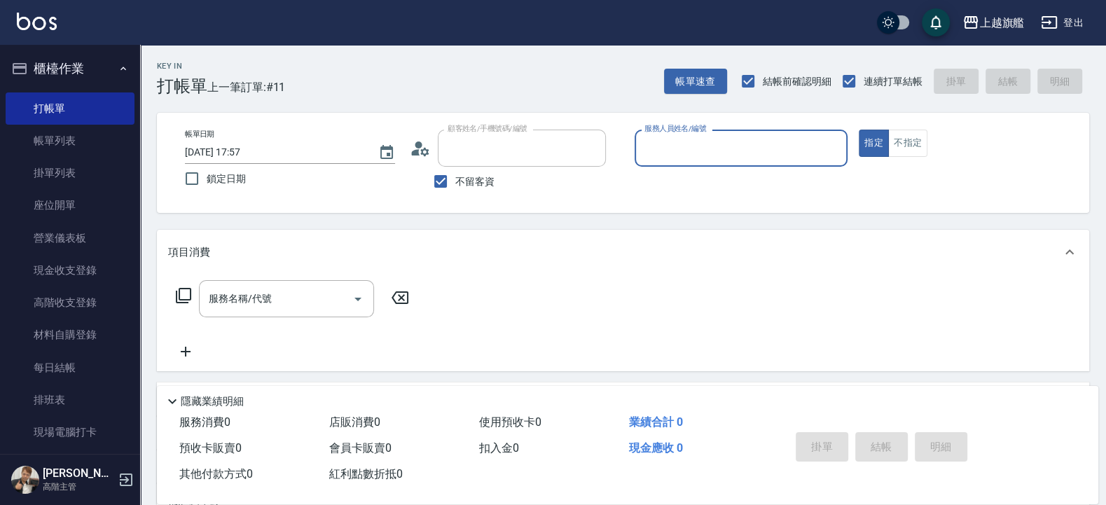
type input "徐筱湘/0929626521/"
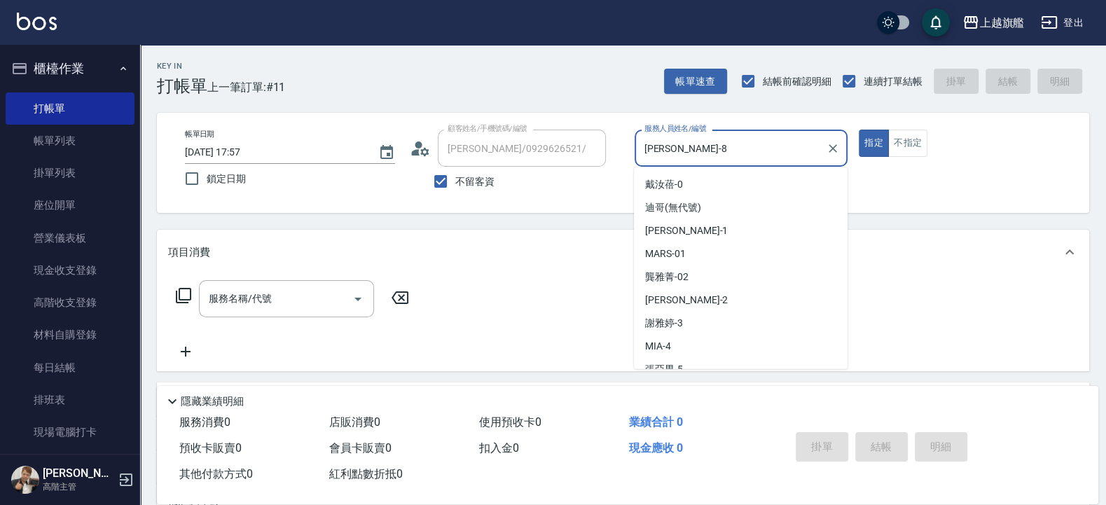
scroll to position [81, 0]
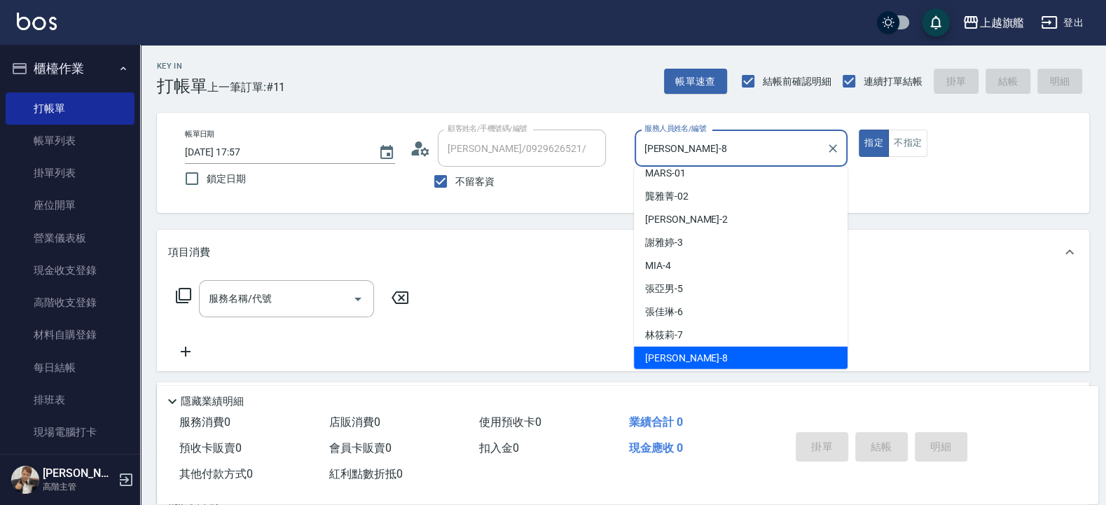
drag, startPoint x: 696, startPoint y: 139, endPoint x: 612, endPoint y: 146, distance: 83.7
click at [641, 146] on input "周秀娟-8" at bounding box center [731, 148] width 180 height 25
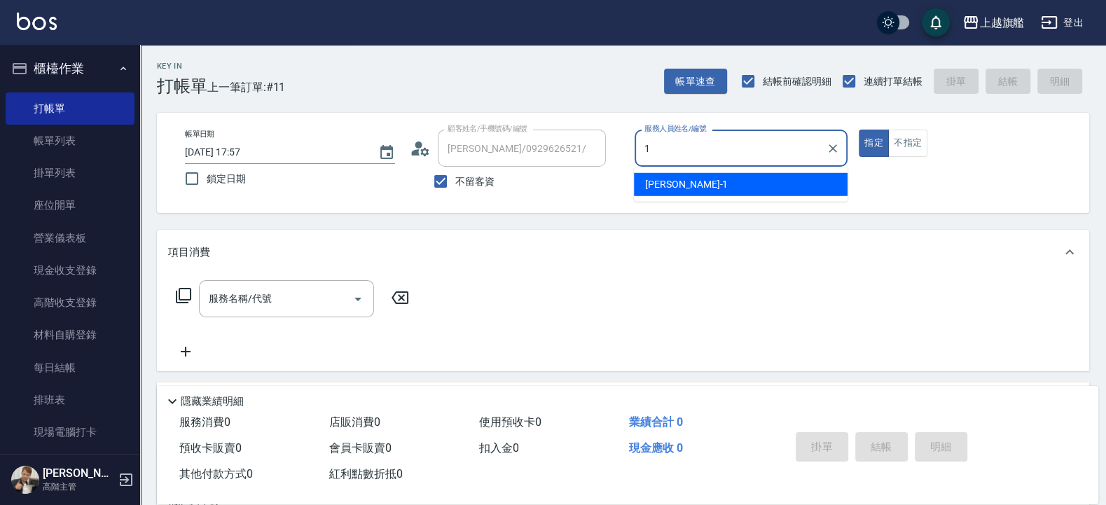
scroll to position [0, 0]
type input "陳佩君-12"
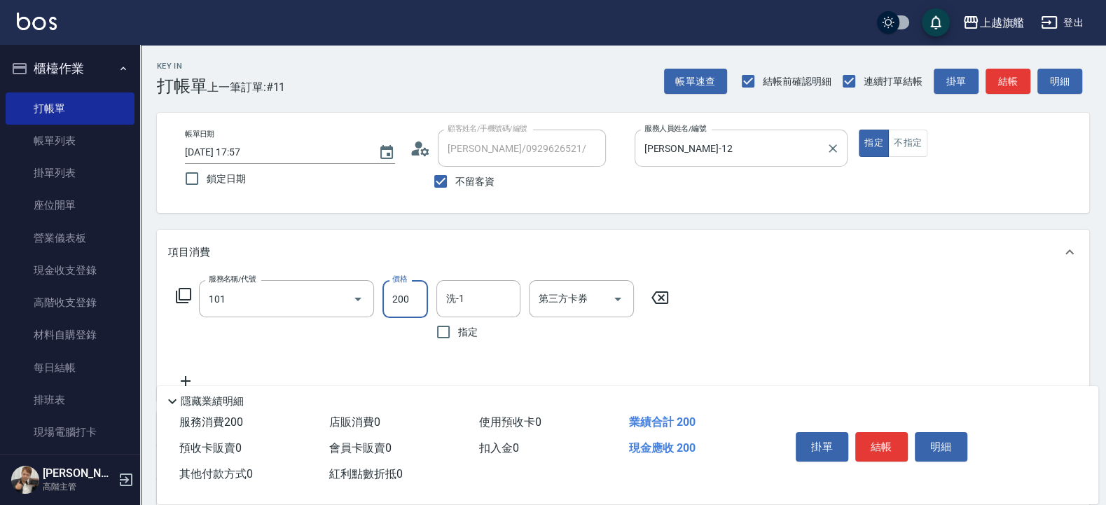
type input "一般洗(101)"
type input "400"
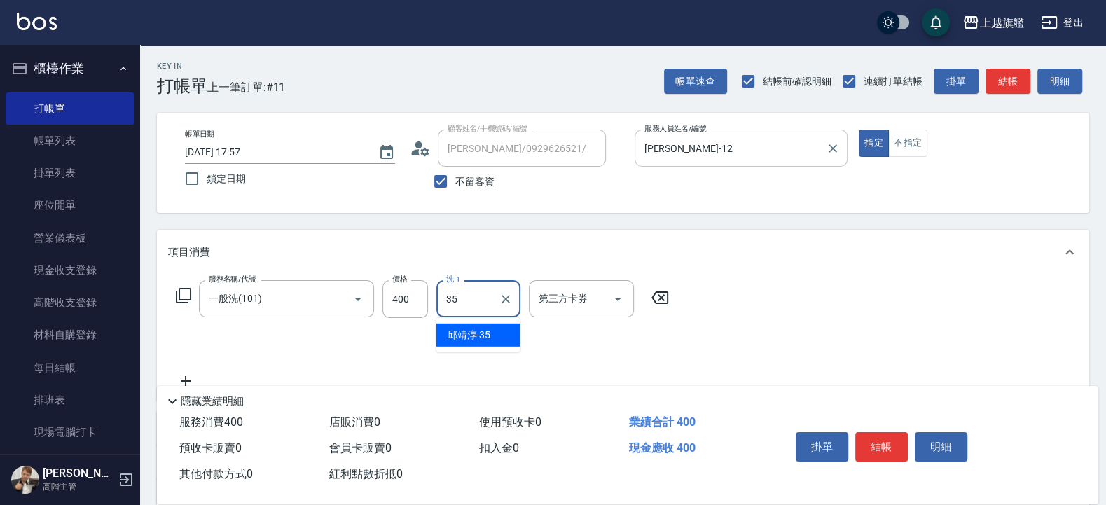
type input "邱靖淳-35"
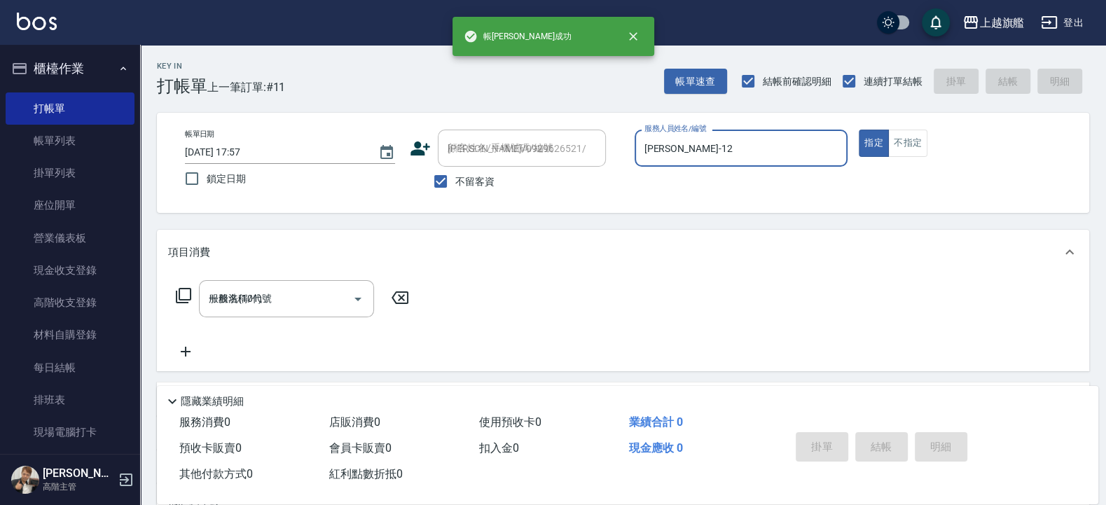
type input "2025/10/15 17:58"
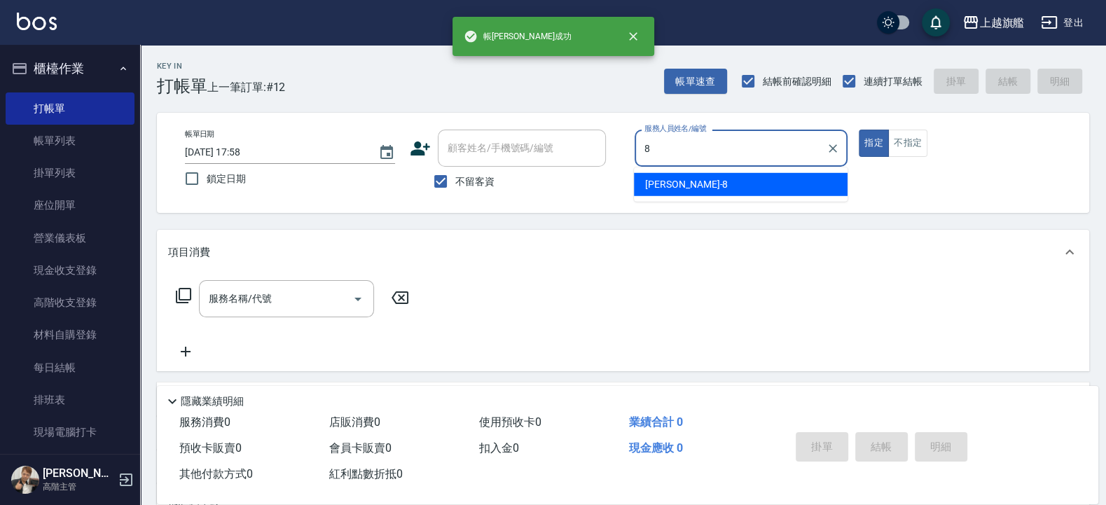
type input "周秀娟-8"
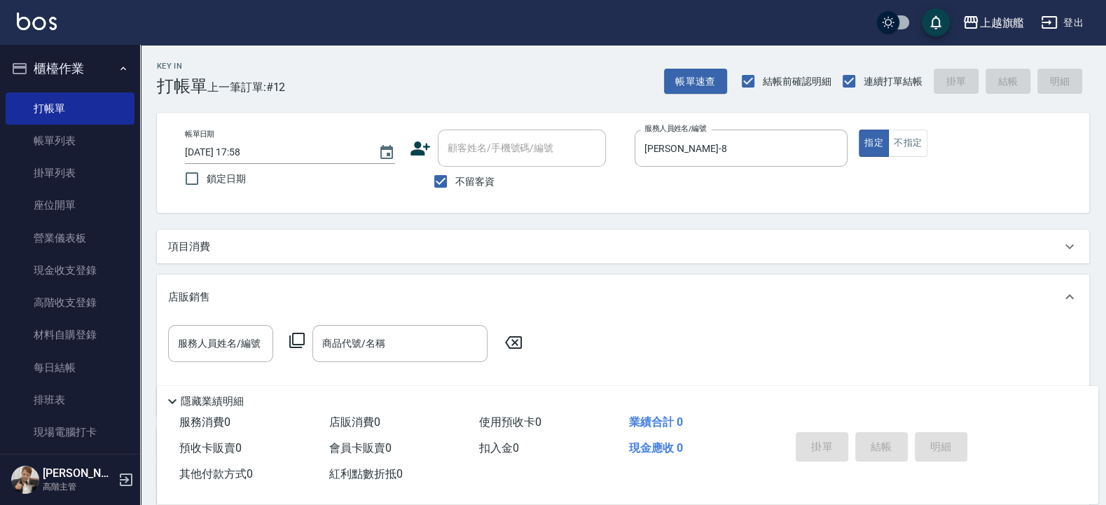
click at [242, 235] on div "項目消費" at bounding box center [623, 247] width 933 height 34
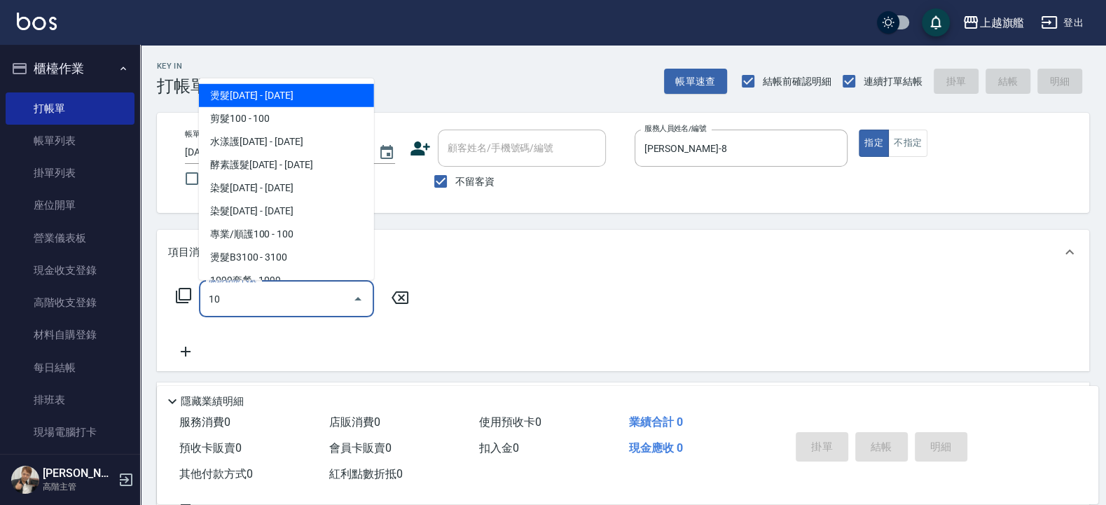
type input "1"
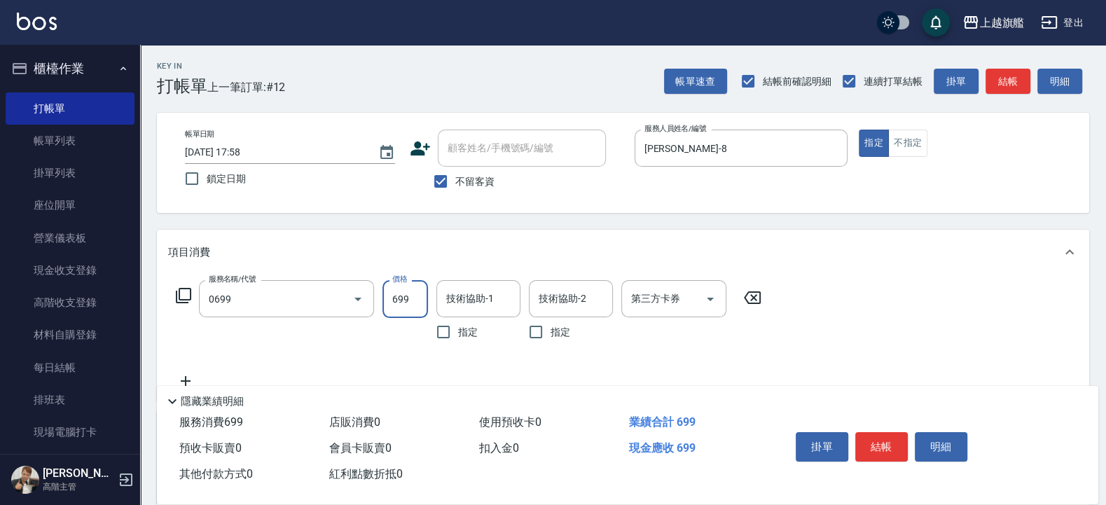
type input "精油SPA(0699)"
type input "1188"
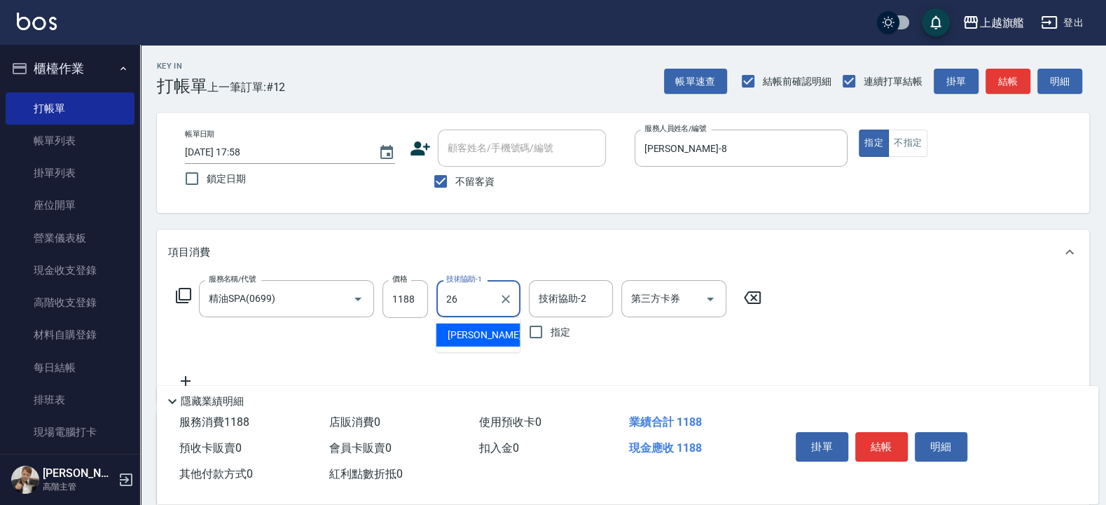
type input "陳祈聿-26"
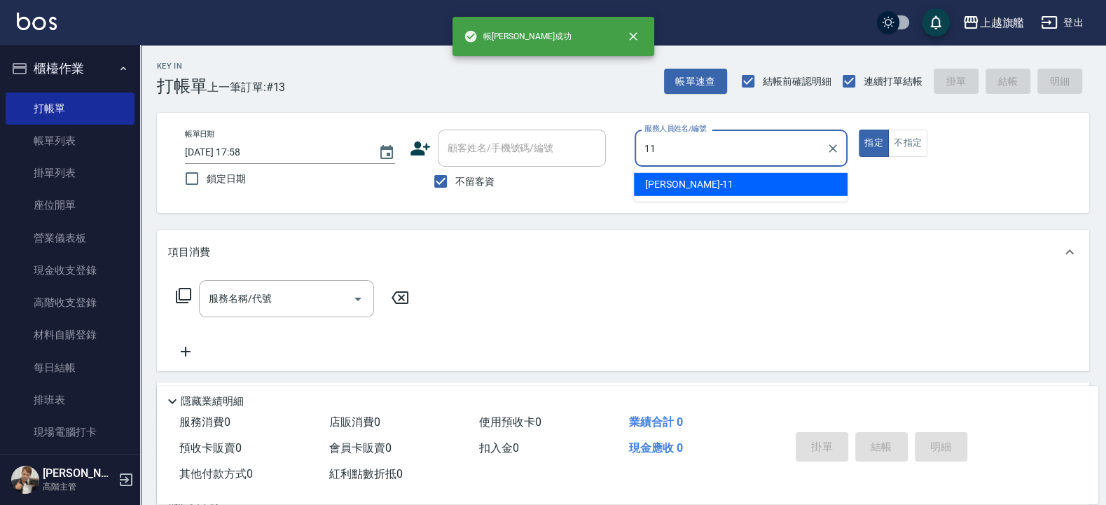
type input "蔡美秀-11"
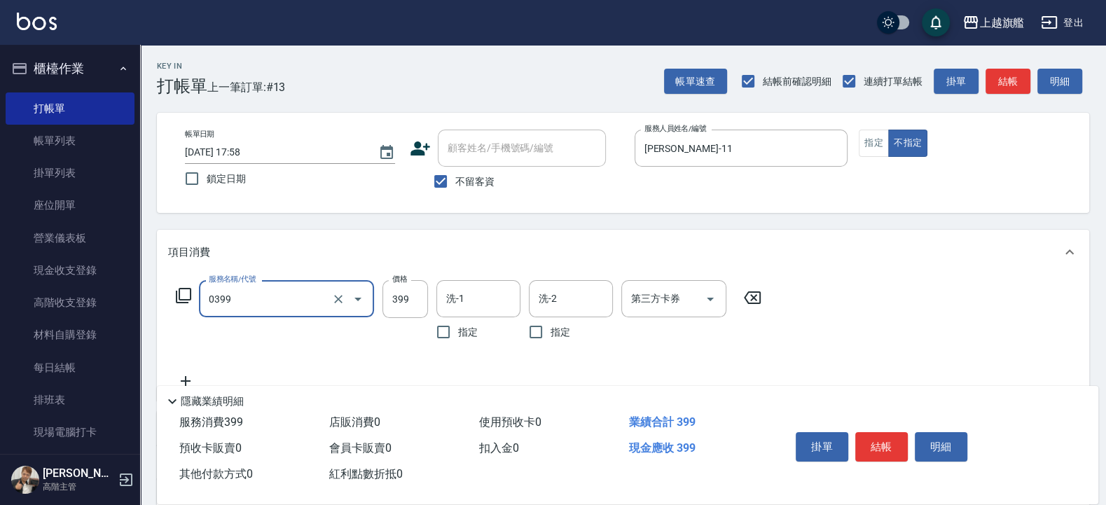
type input "海鹽SPA(0399)"
type input "449"
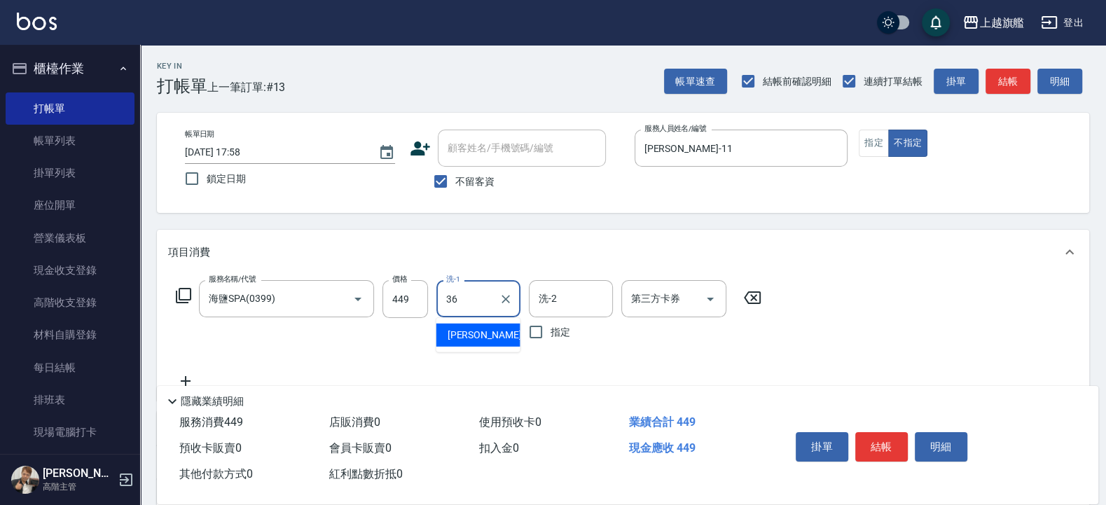
type input "蔡秉諶-36"
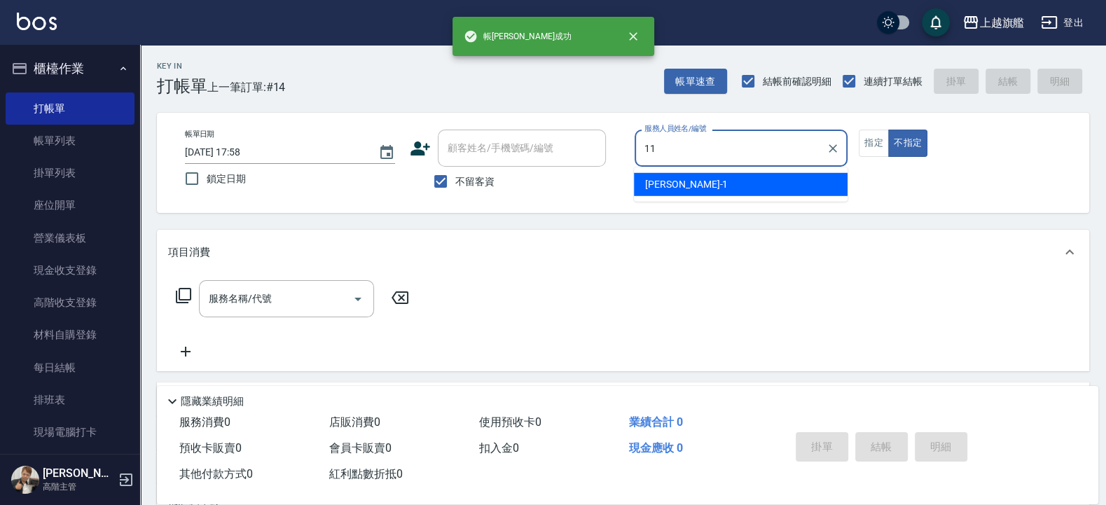
type input "蔡美秀-11"
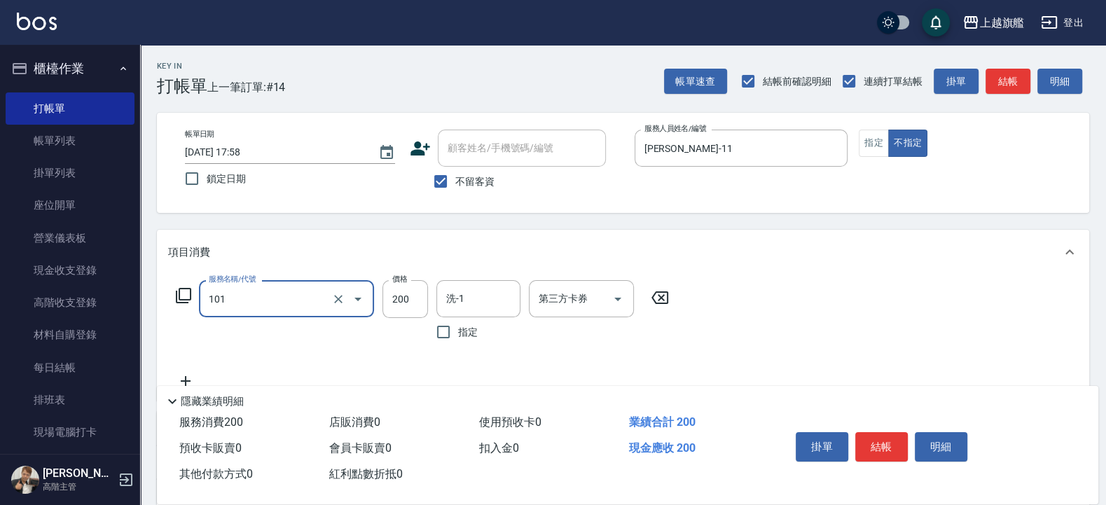
type input "一般洗(101)"
type input "300"
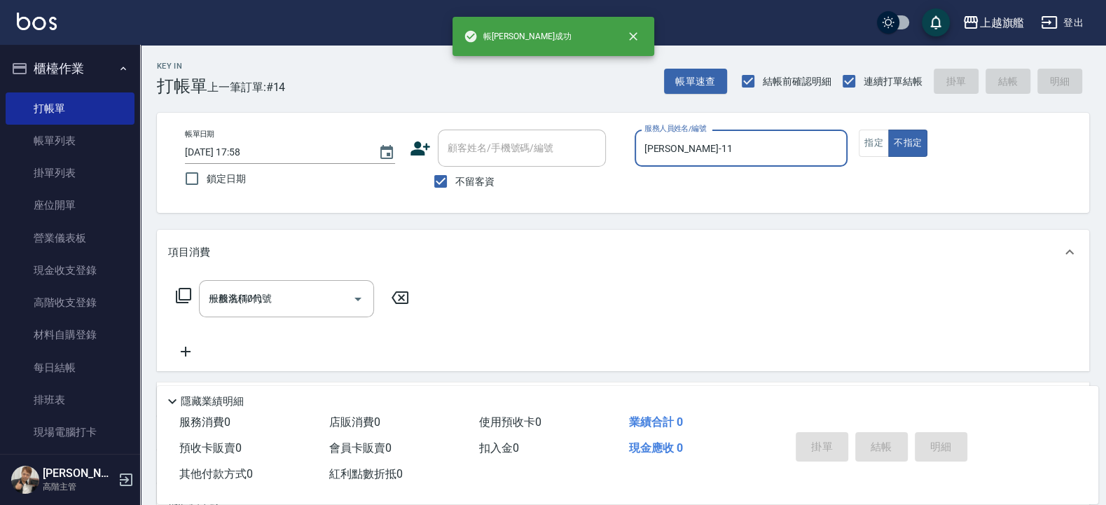
type input "2025/10/15 17:59"
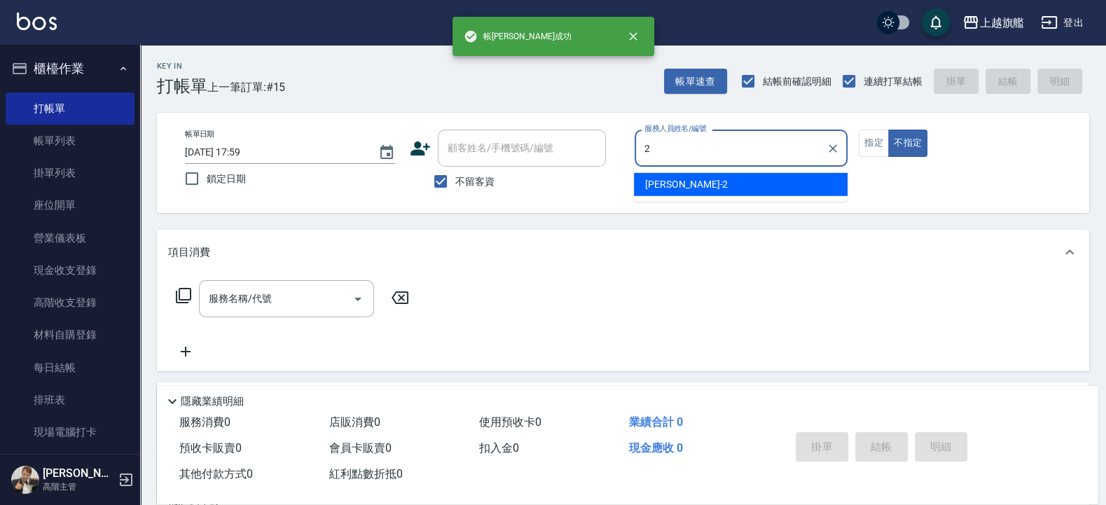
type input "黃瑋琛-2"
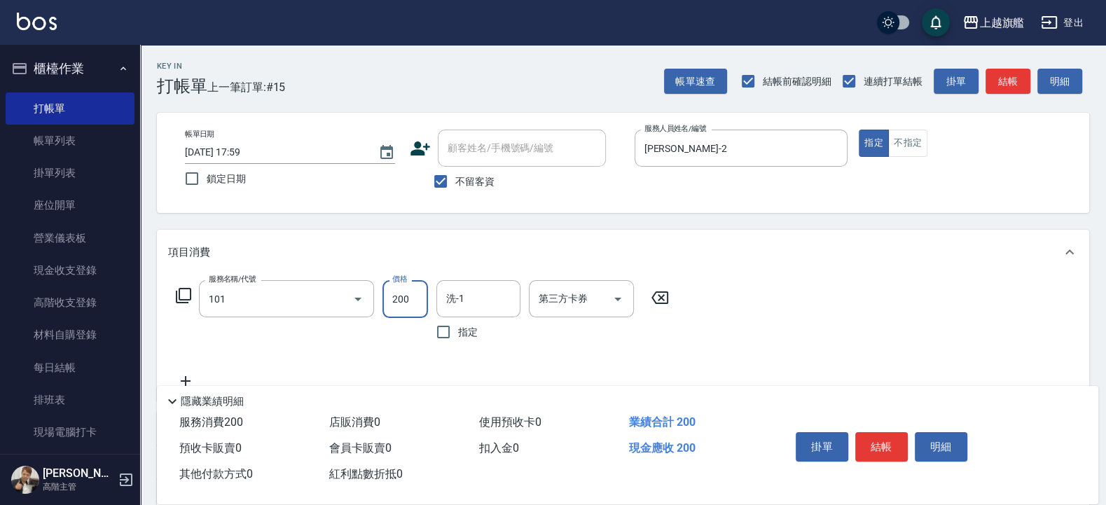
type input "一般洗(101)"
type input "1000"
click at [666, 293] on icon at bounding box center [660, 297] width 17 height 13
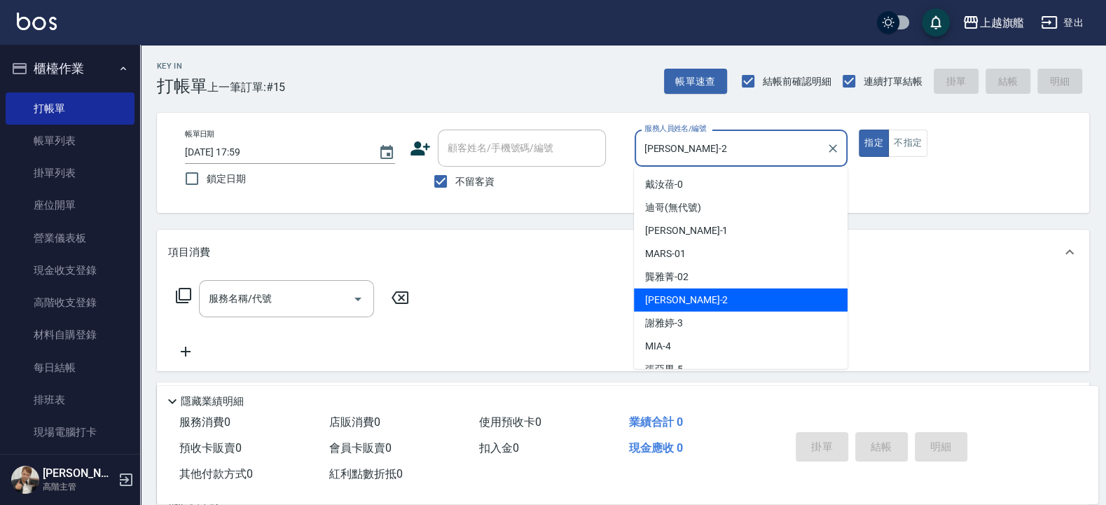
drag, startPoint x: 727, startPoint y: 160, endPoint x: 536, endPoint y: 144, distance: 191.9
click at [641, 144] on input "黃瑋琛-2" at bounding box center [731, 148] width 180 height 25
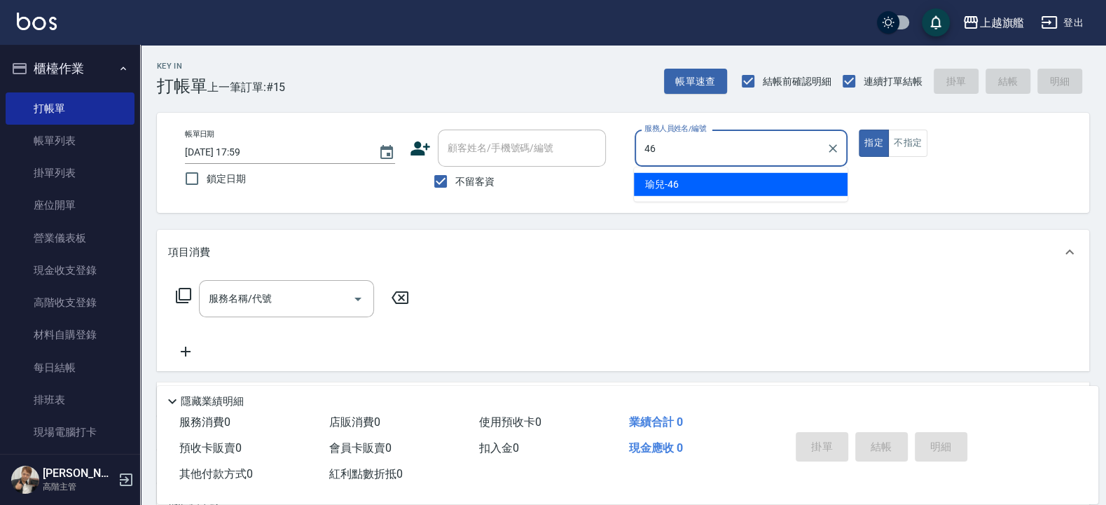
type input "瑜兒-46"
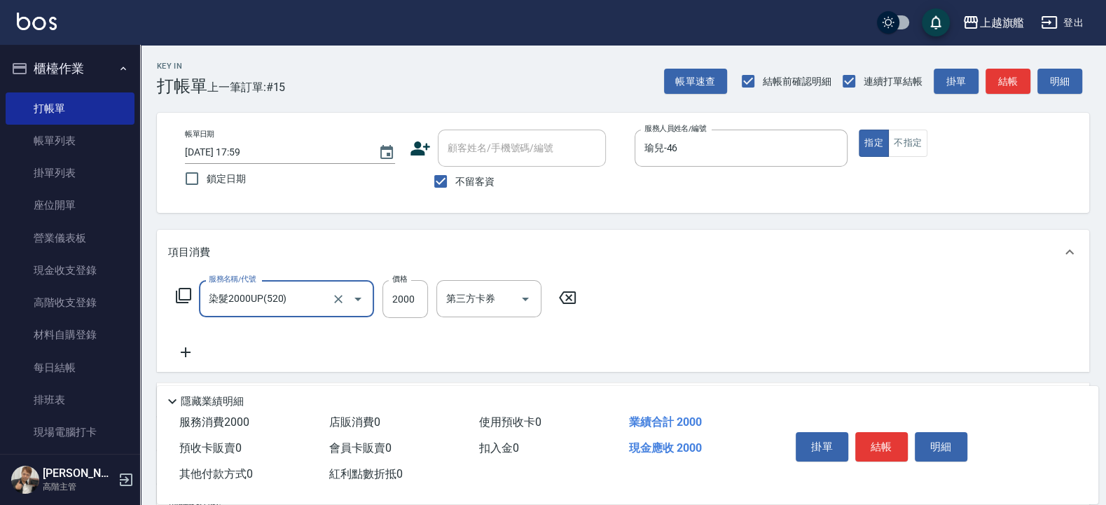
type input "染髮2000UP(520)"
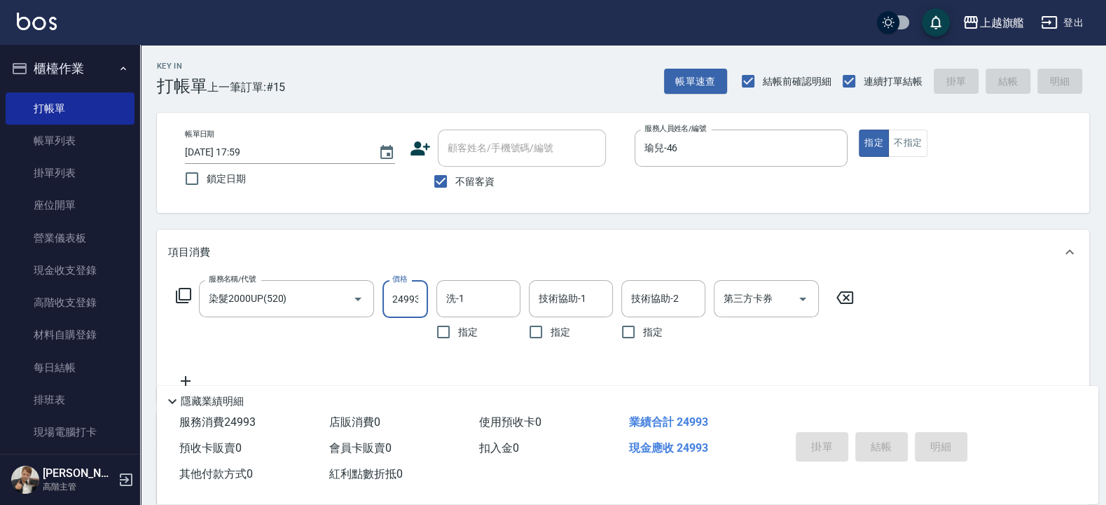
type input "249938"
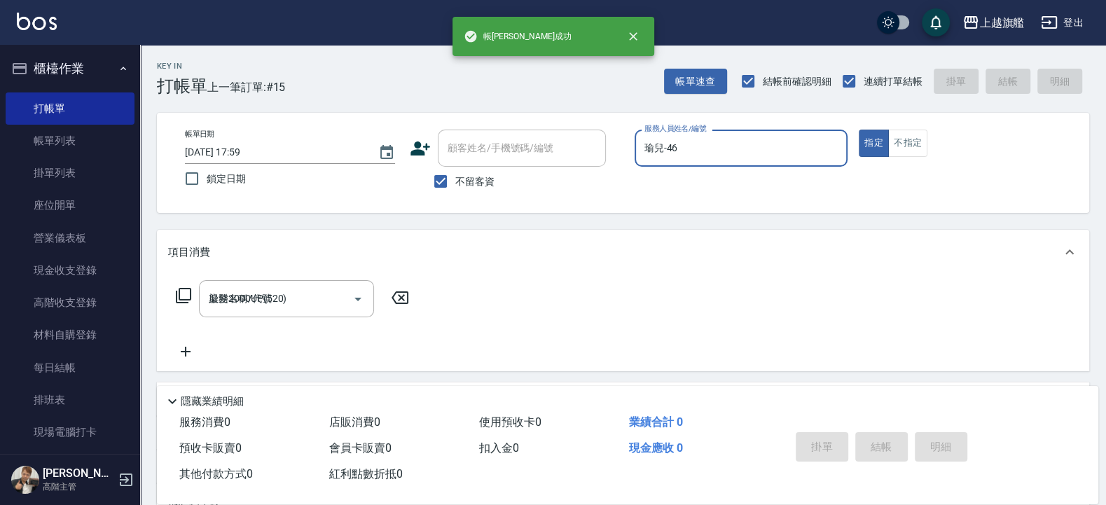
type input "2025/10/15 18:00"
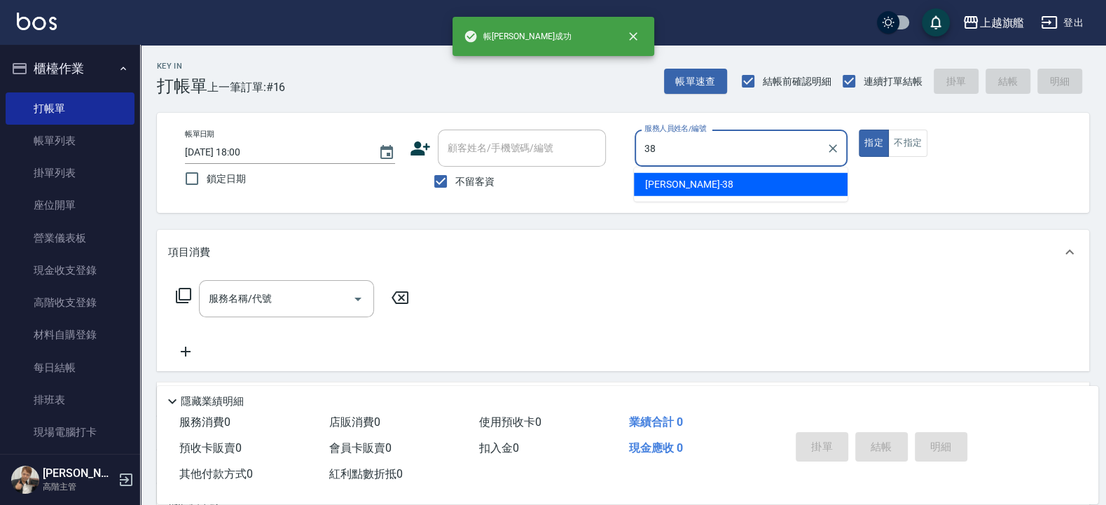
type input "邱靖婷-38"
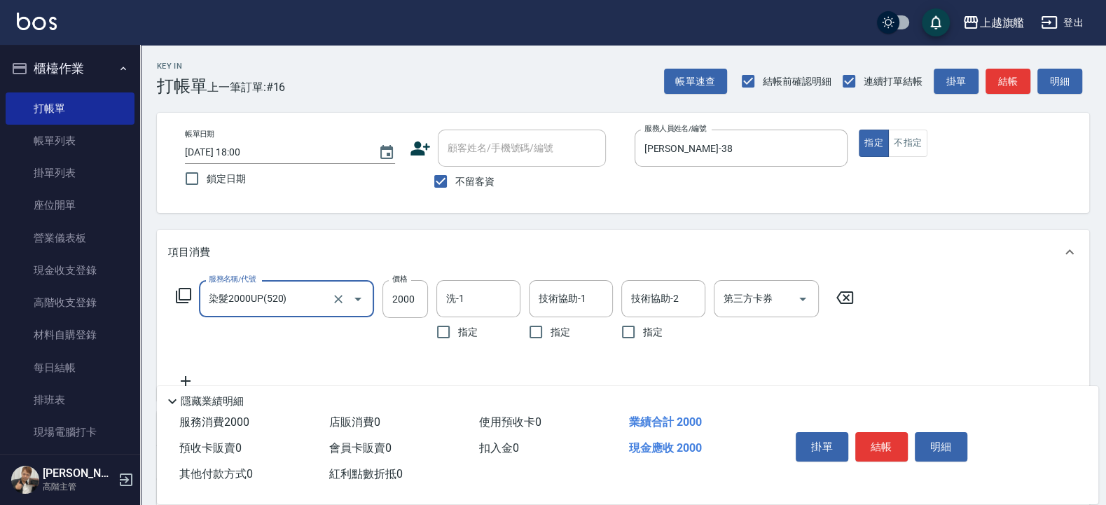
type input "染髮2000UP(520)"
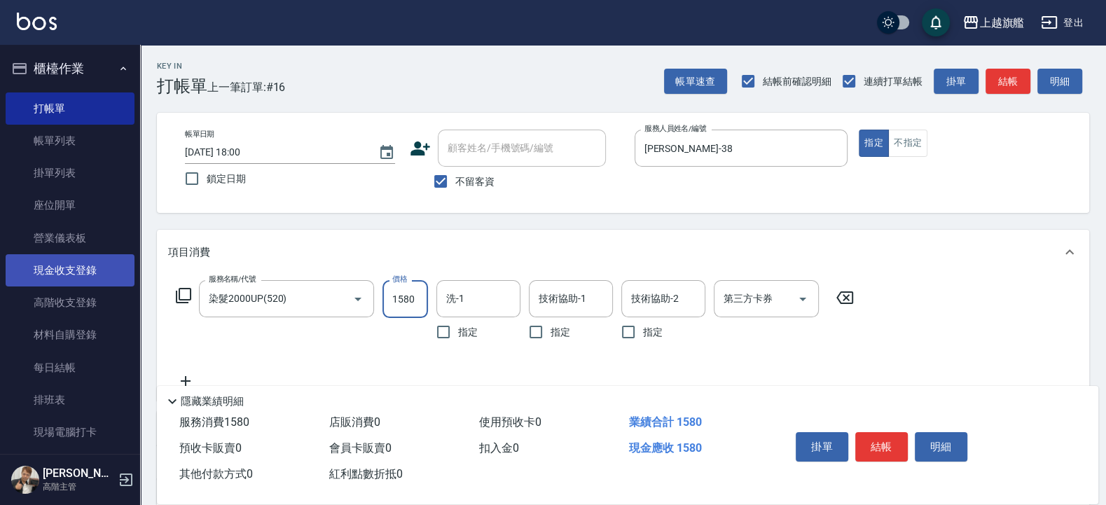
type input "1580"
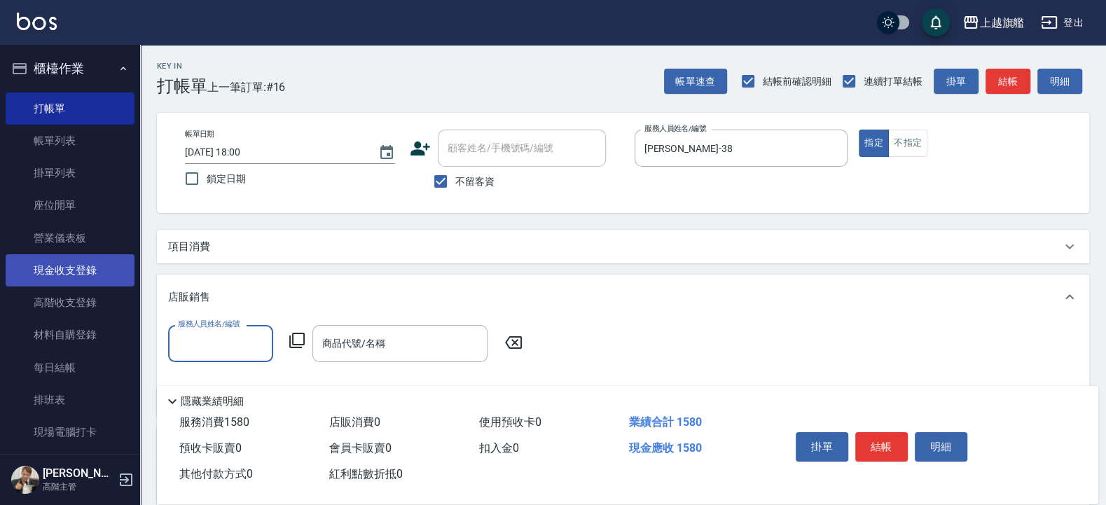
scroll to position [0, 0]
type input "邱靖婷-38"
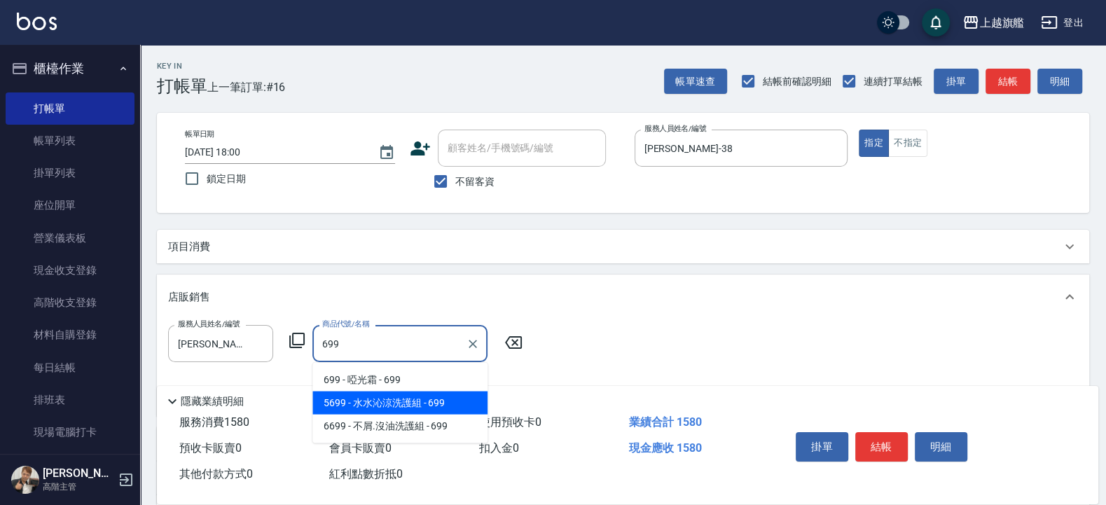
click at [378, 404] on span "5699 - 水水沁涼洗護組 - 699" at bounding box center [400, 403] width 175 height 23
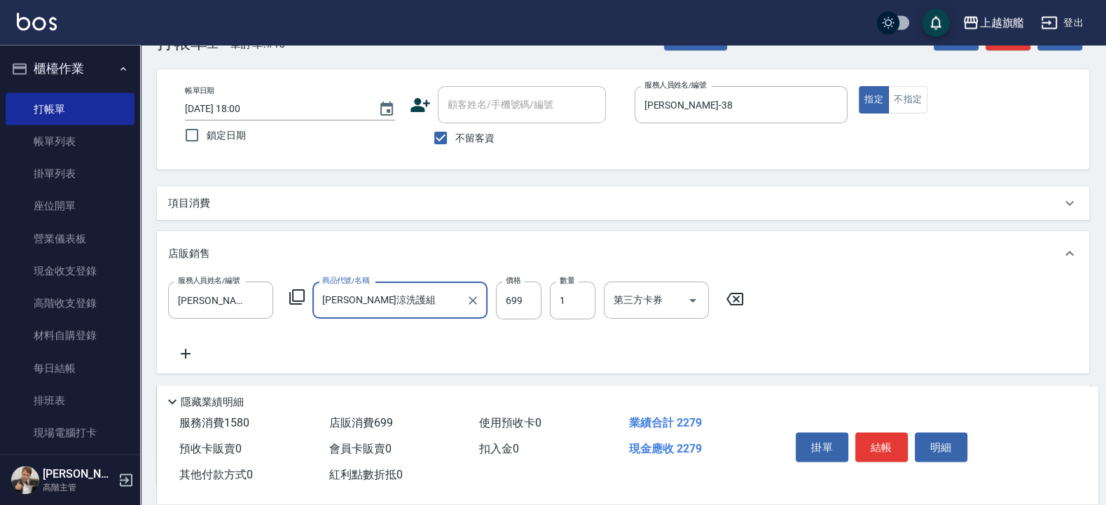
scroll to position [84, 0]
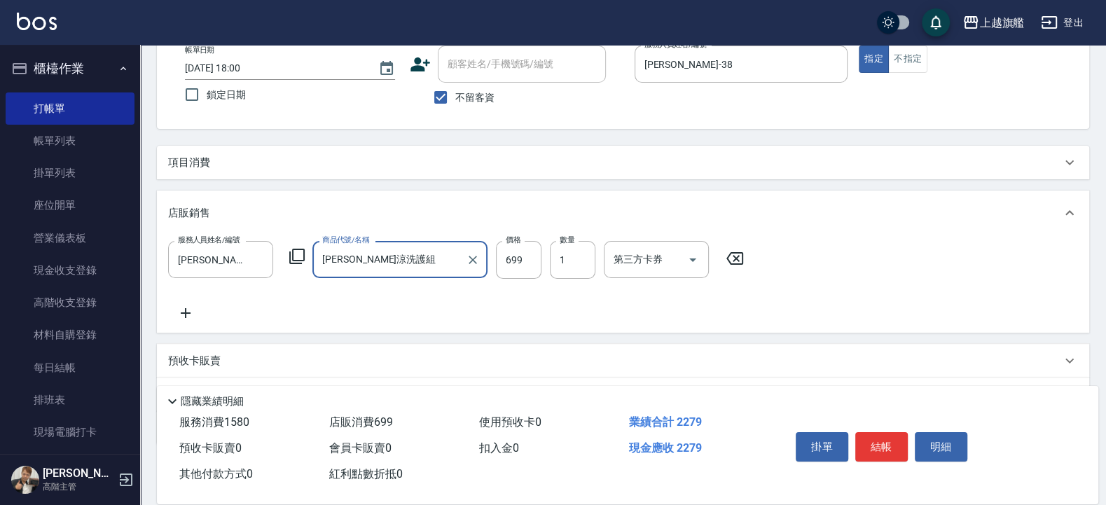
type input "水水沁涼洗護組"
click at [174, 309] on icon at bounding box center [185, 313] width 35 height 17
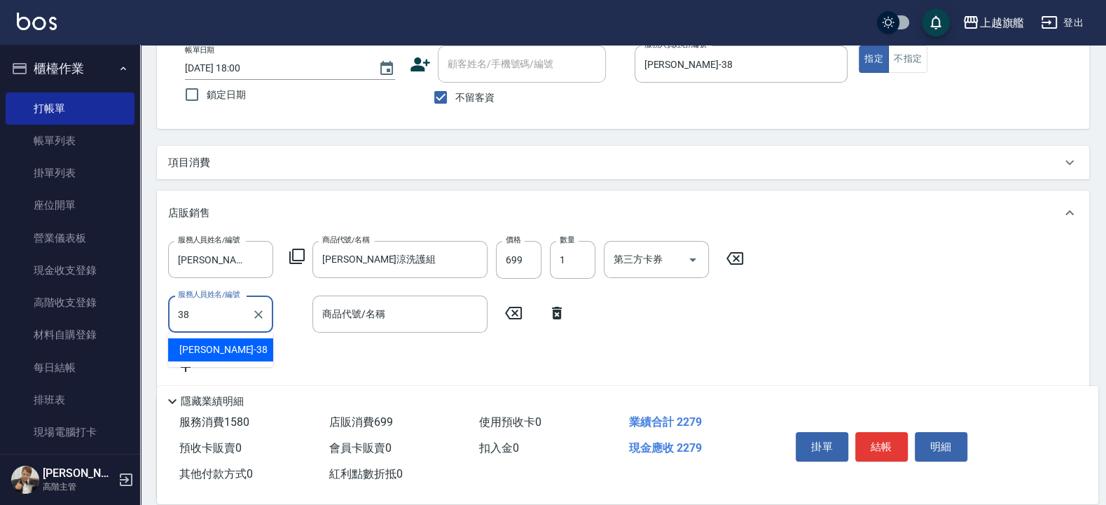
type input "邱靖婷-38"
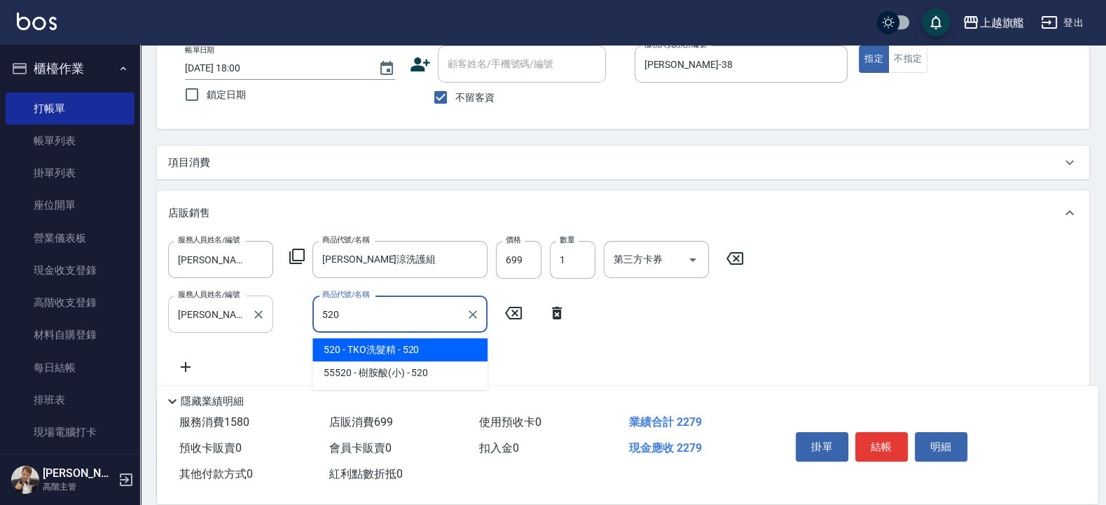
type input "TKO洗髮精"
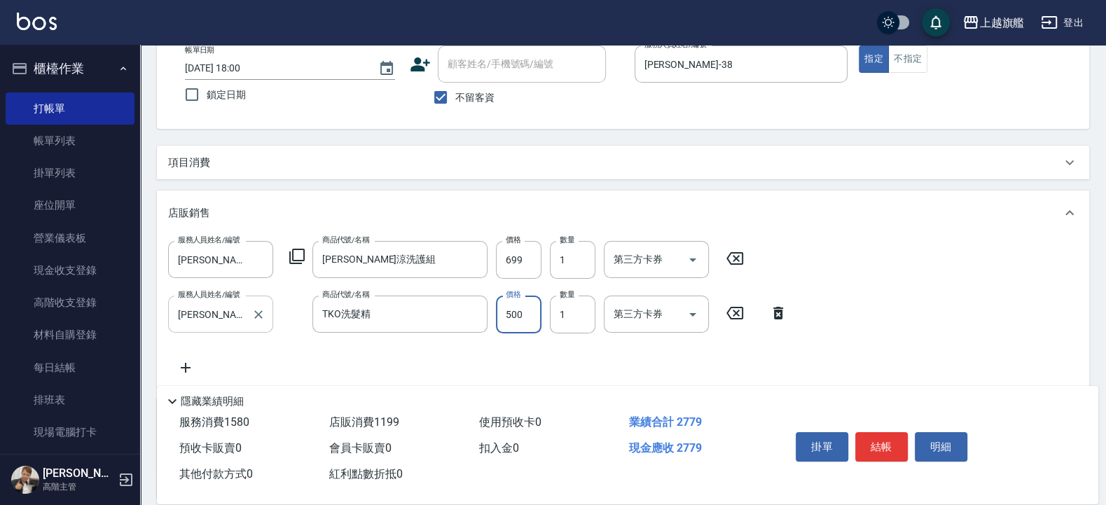
type input "500"
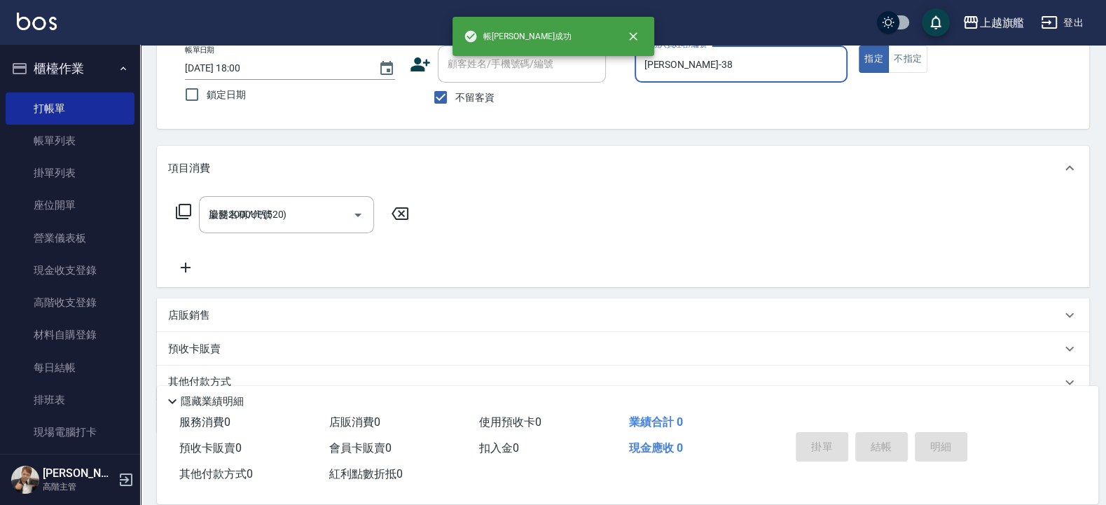
type input "2025/10/15 18:01"
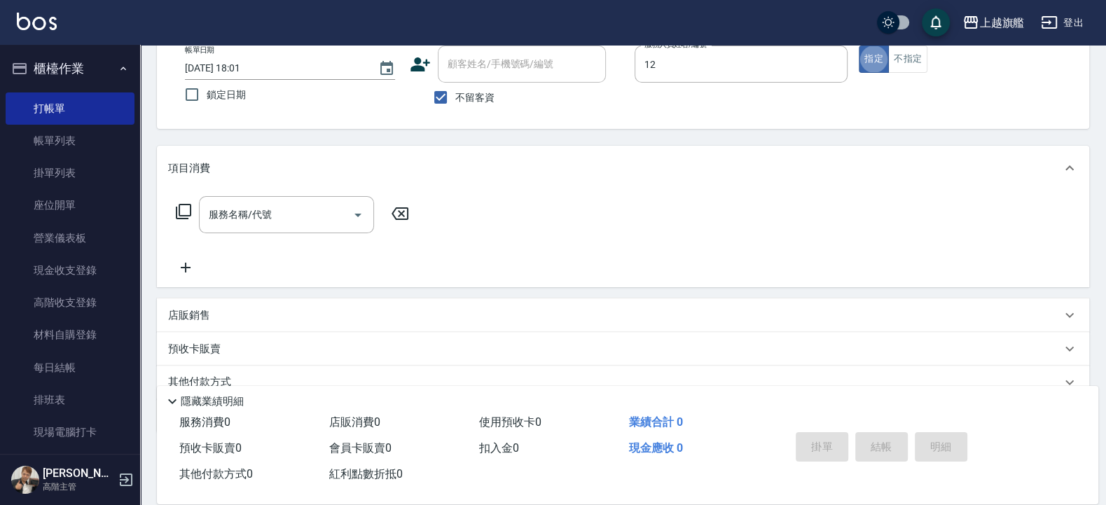
type input "陳佩君-12"
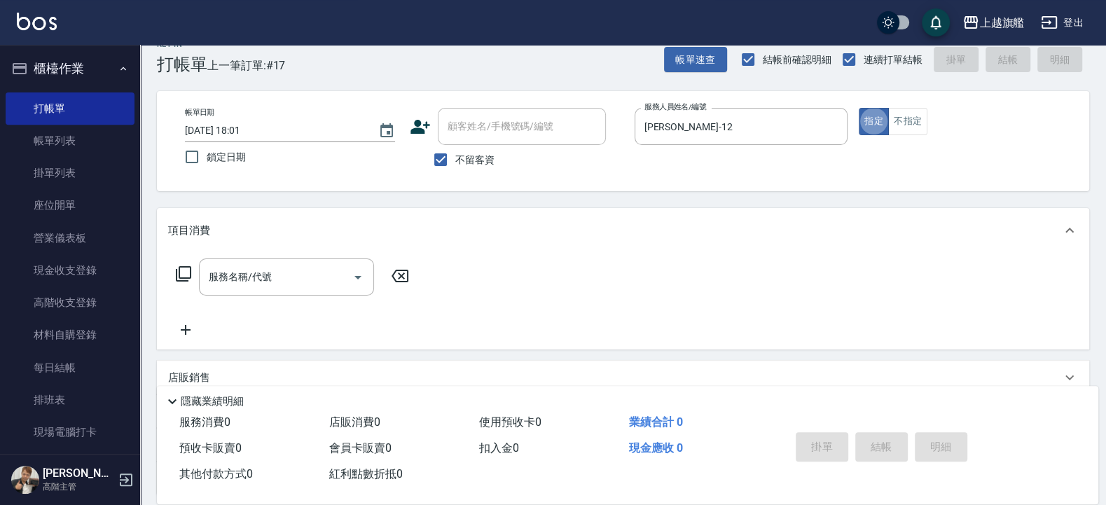
scroll to position [0, 0]
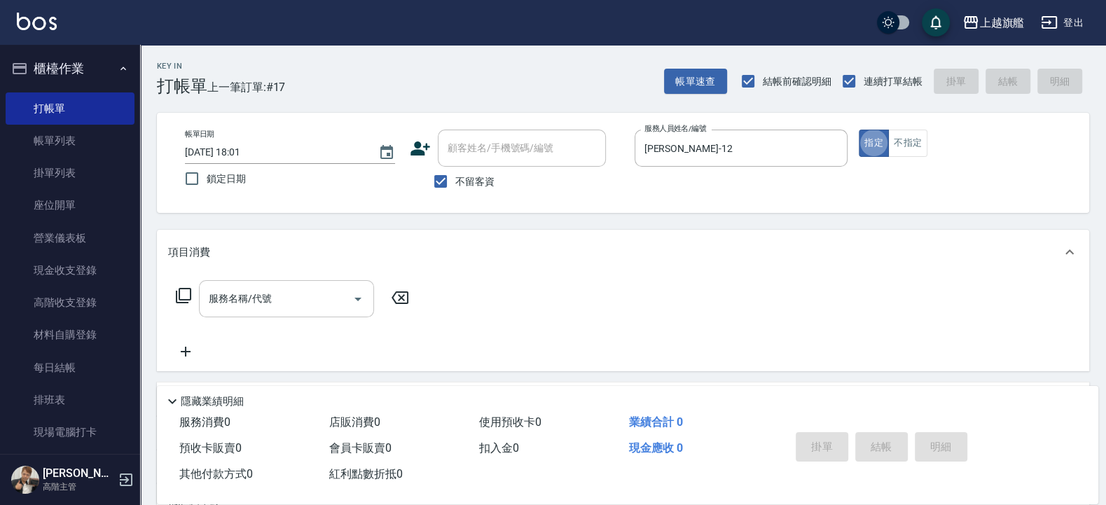
click at [240, 303] on input "服務名稱/代號" at bounding box center [276, 299] width 142 height 25
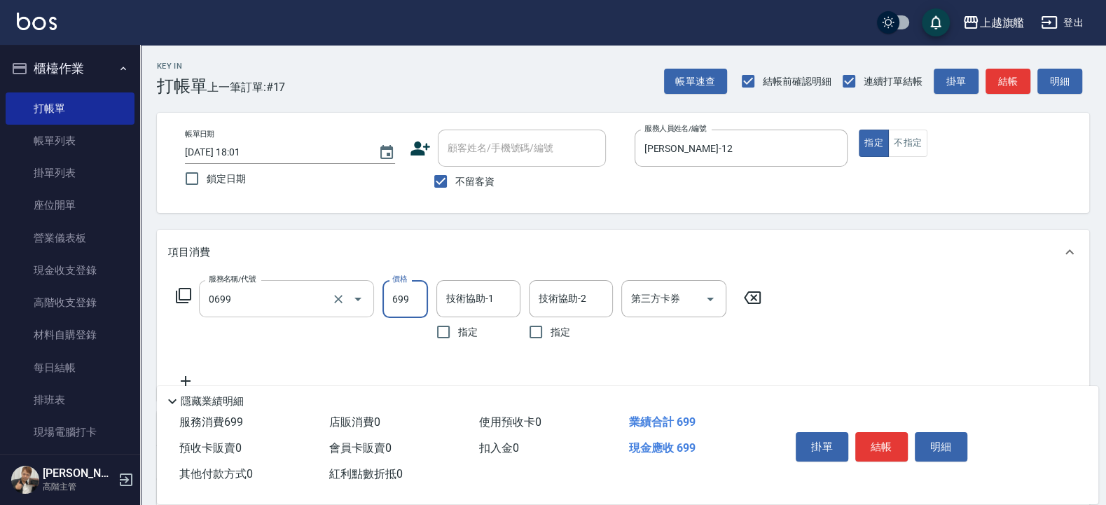
type input "精油SPA(0699)"
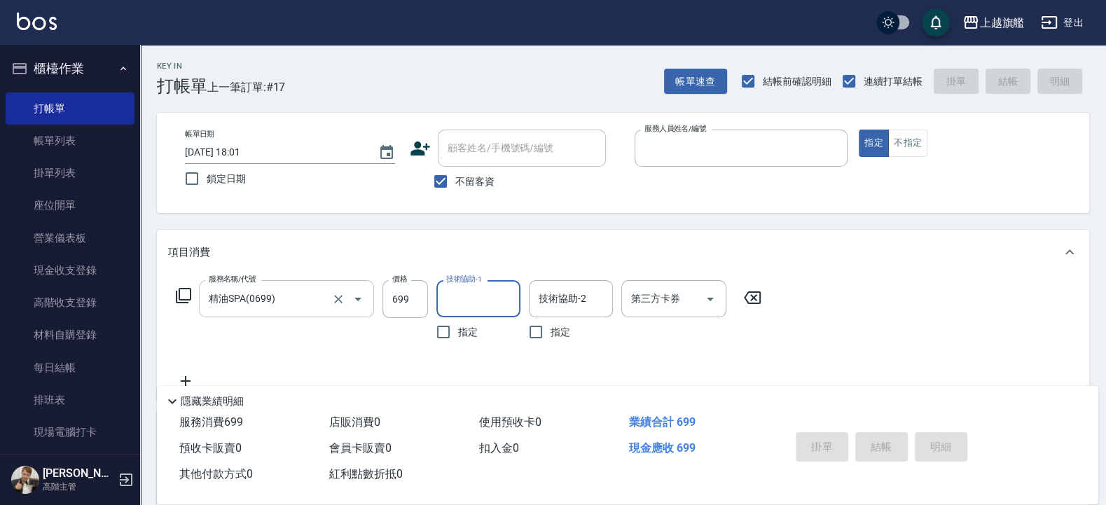
type input "2025/10/15 18:02"
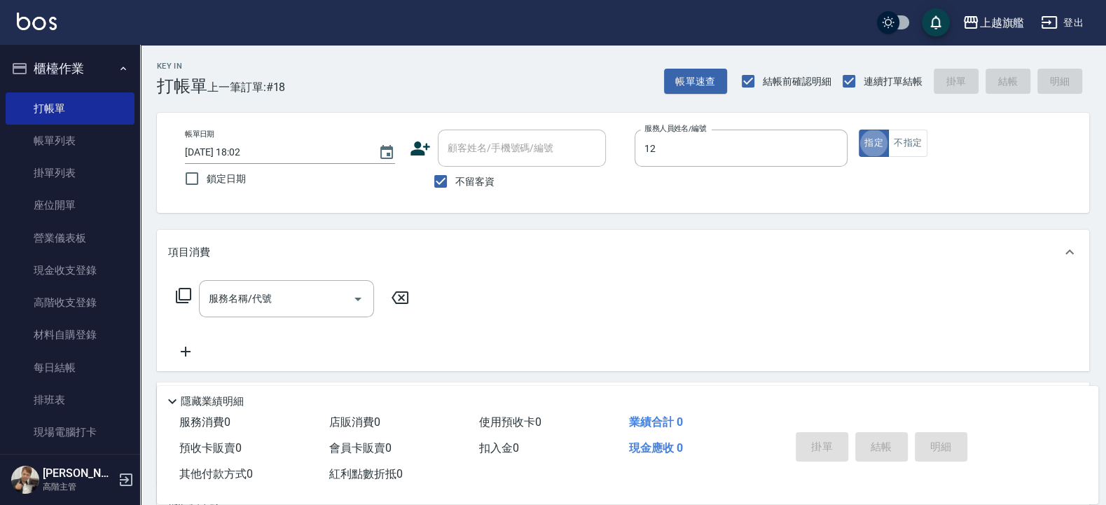
type input "陳佩君-12"
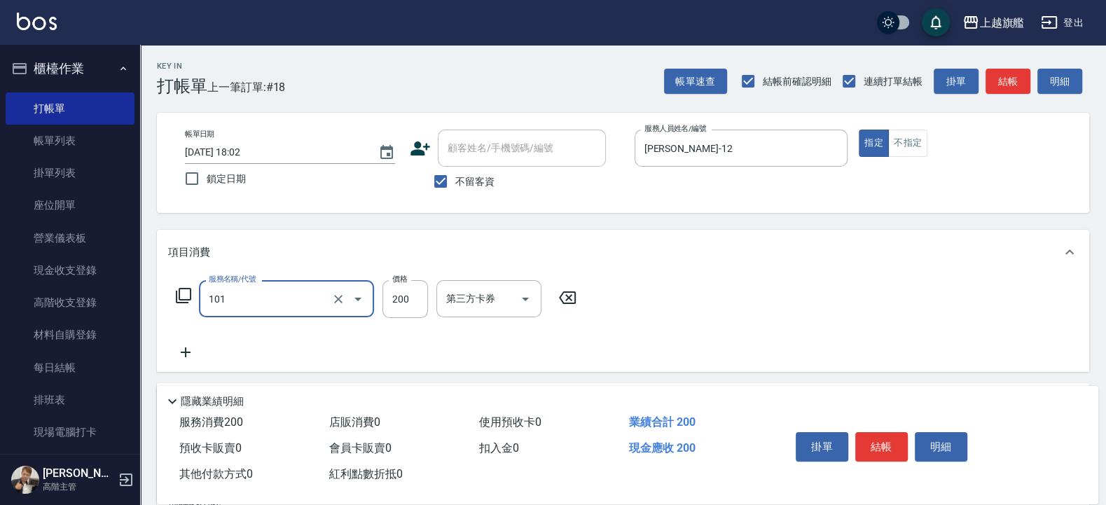
type input "一般洗(101)"
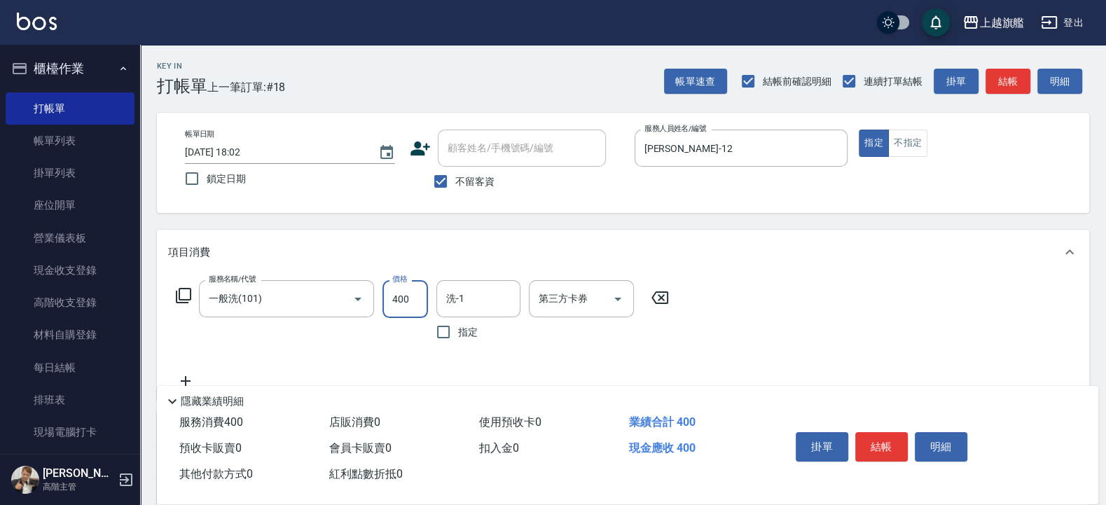
type input "400"
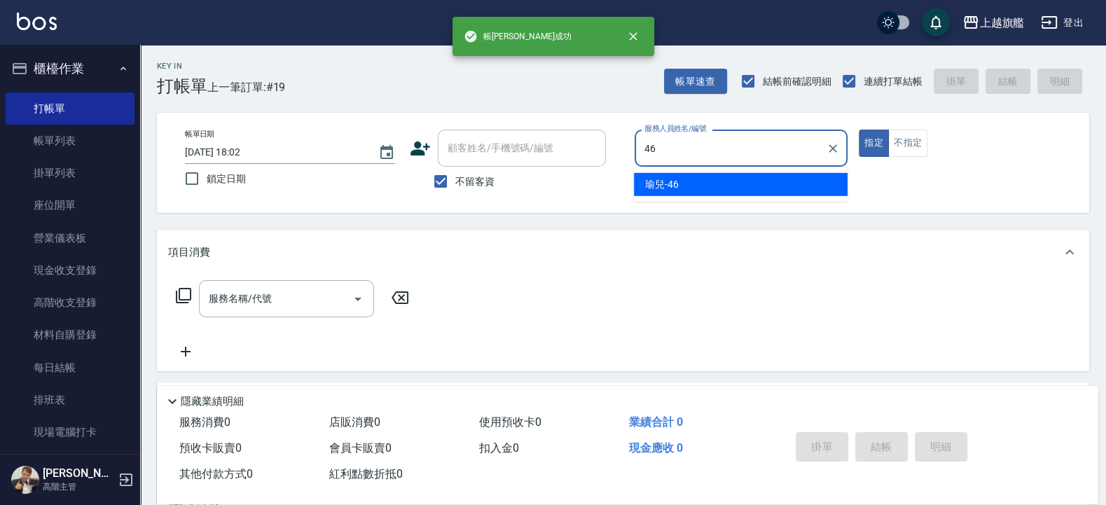
type input "瑜兒-46"
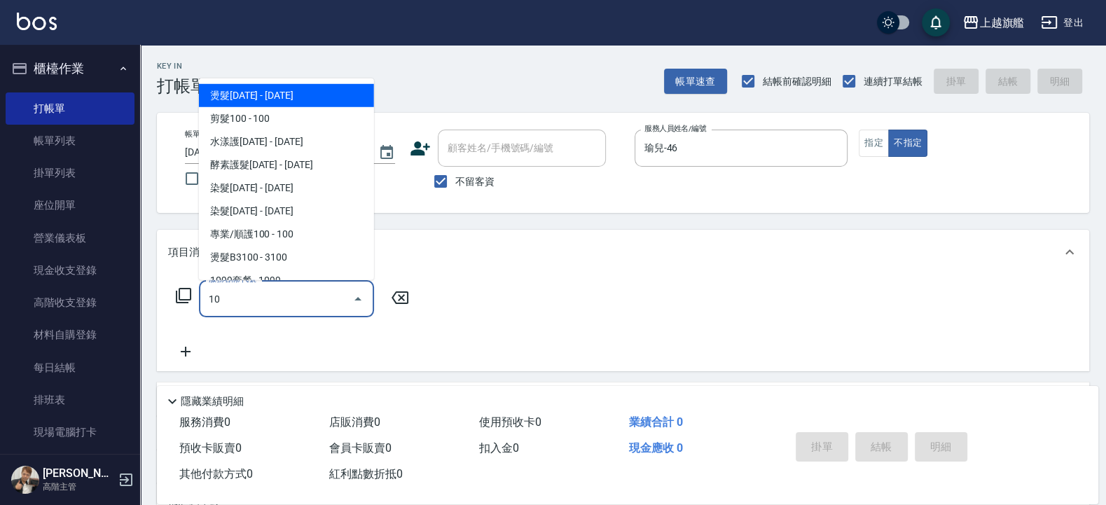
type input "1"
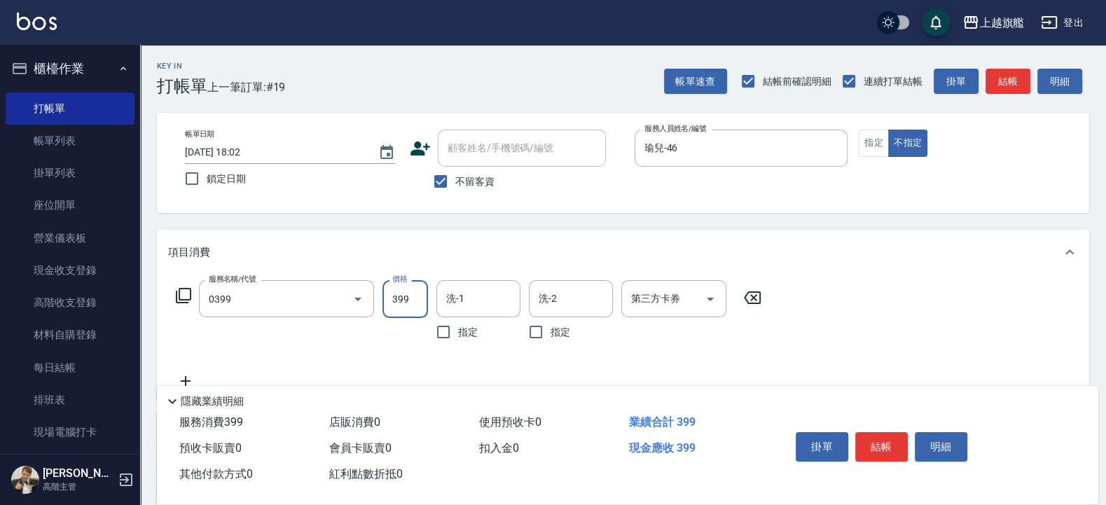
type input "海鹽SPA(0399)"
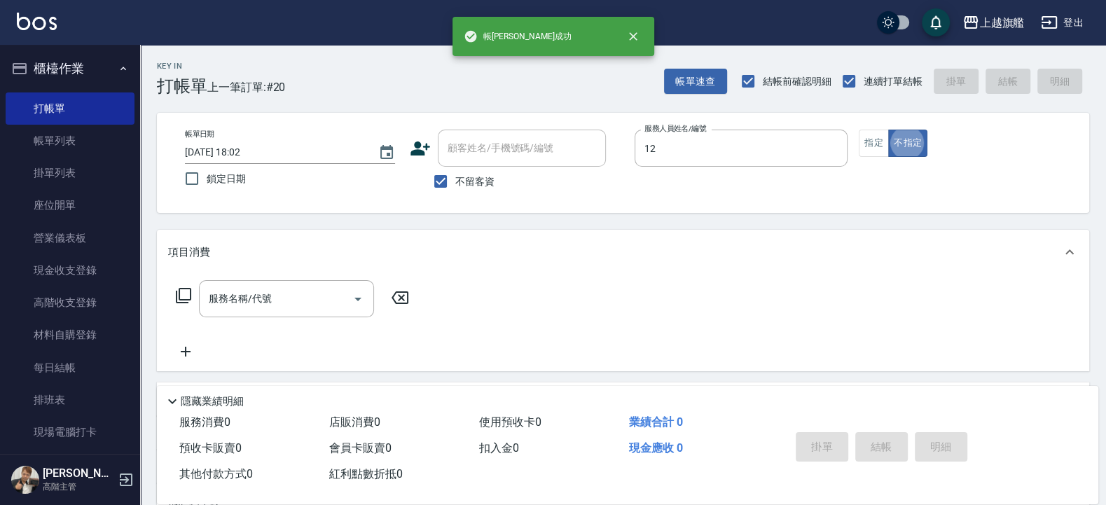
type input "陳佩君-12"
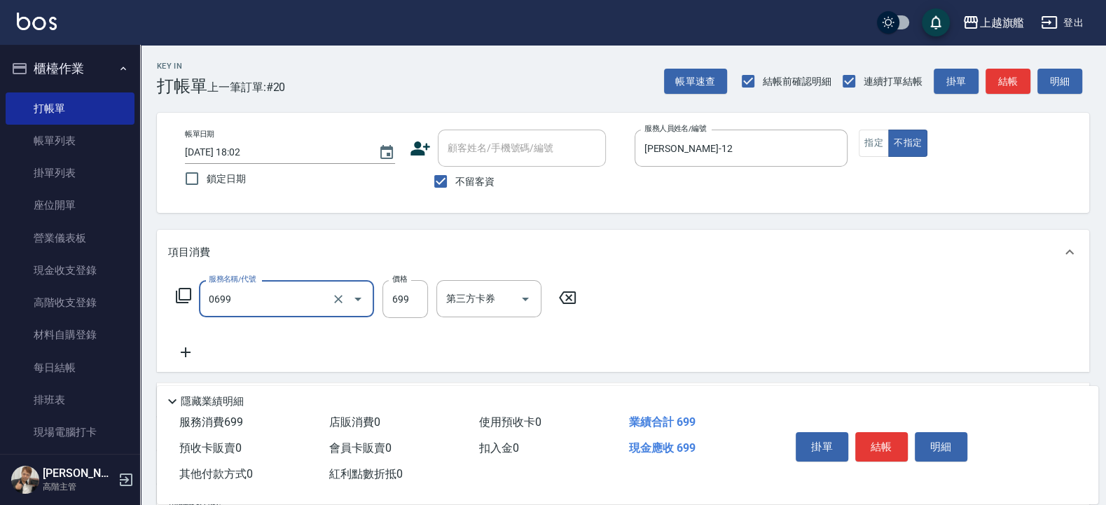
type input "精油SPA(0699)"
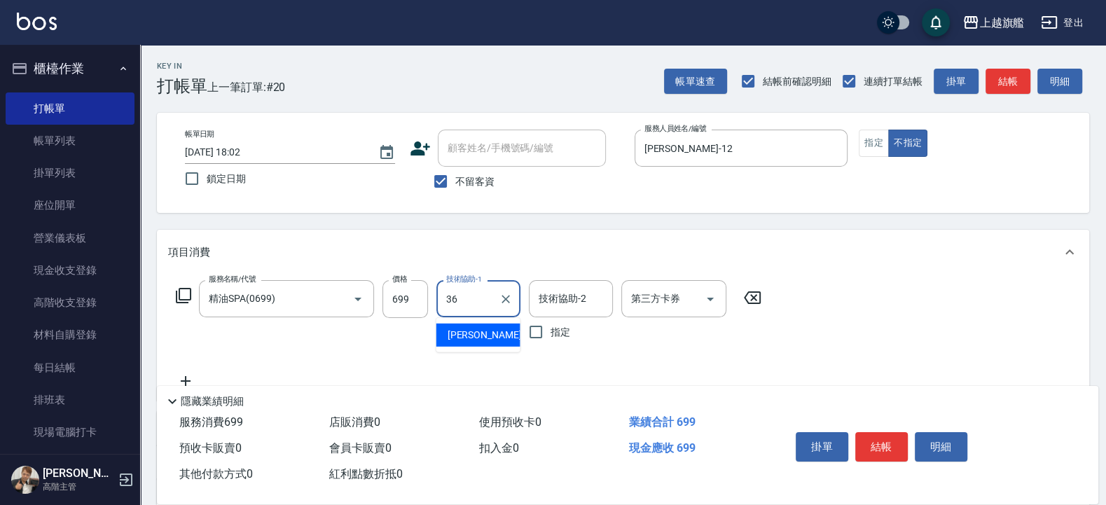
type input "蔡秉諶-36"
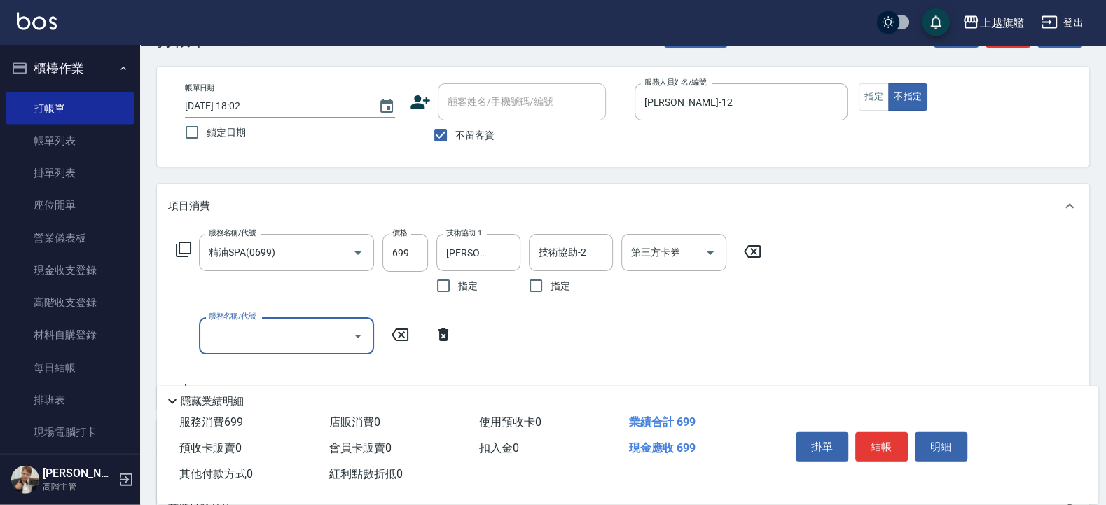
scroll to position [84, 0]
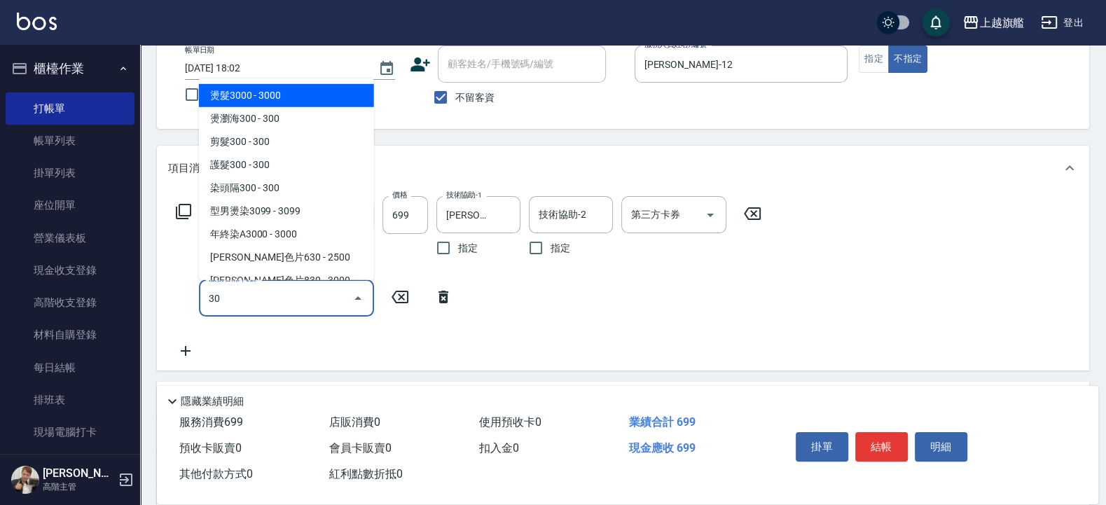
type input "3"
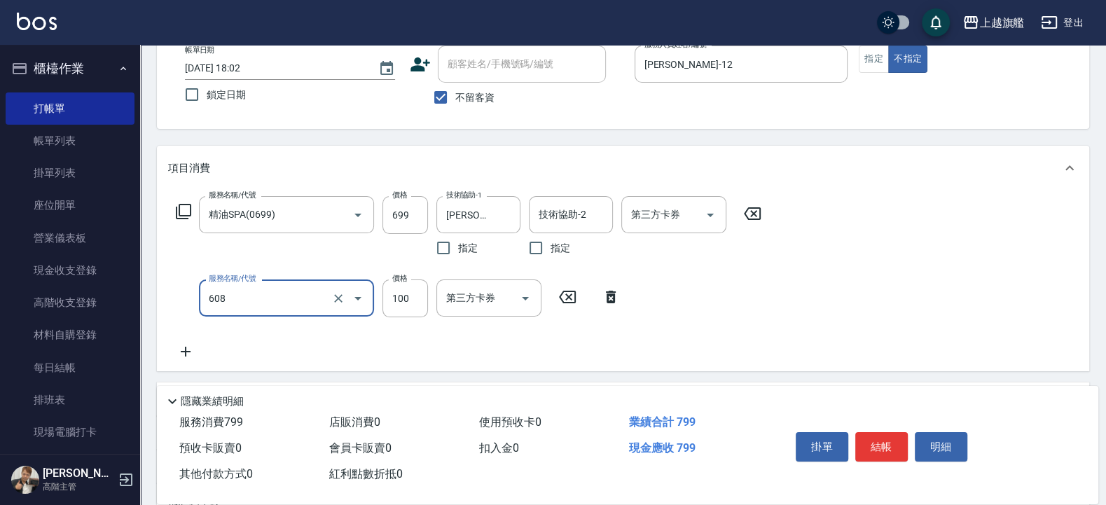
type input "專業/順護100(608)"
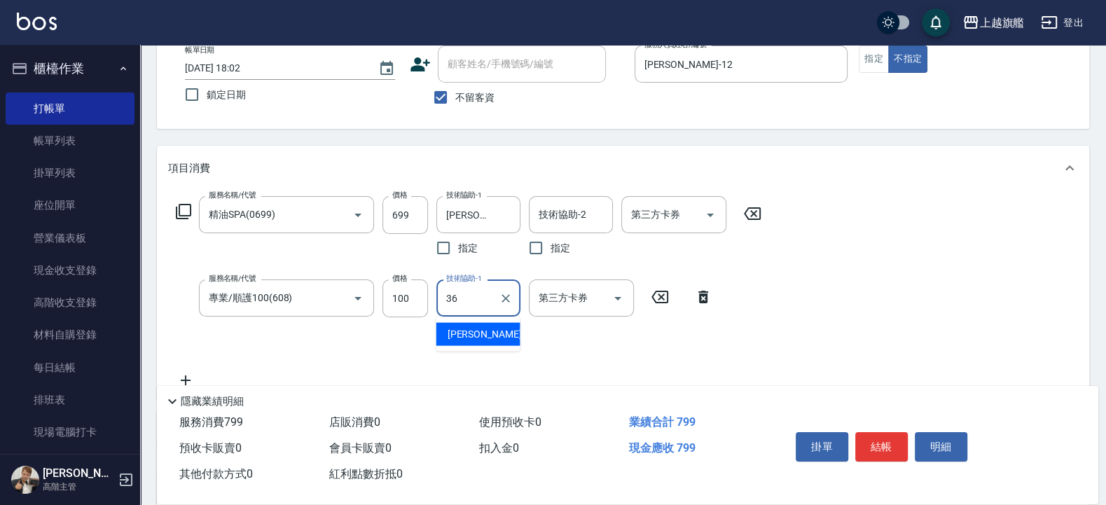
type input "蔡秉諶-36"
click at [403, 214] on input "699" at bounding box center [406, 215] width 46 height 38
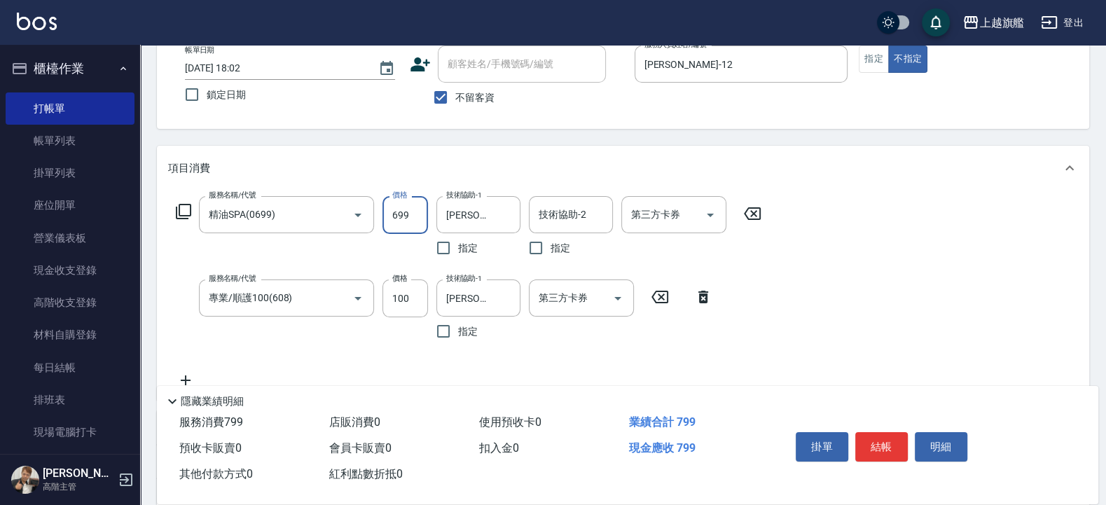
click at [404, 216] on input "699" at bounding box center [406, 215] width 46 height 38
type input "899"
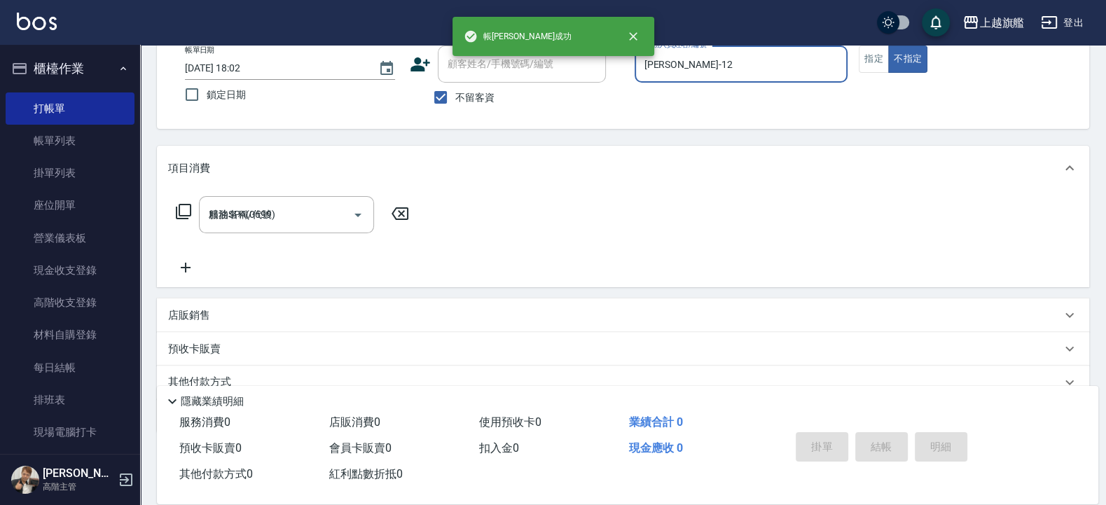
type input "2025/10/15 18:03"
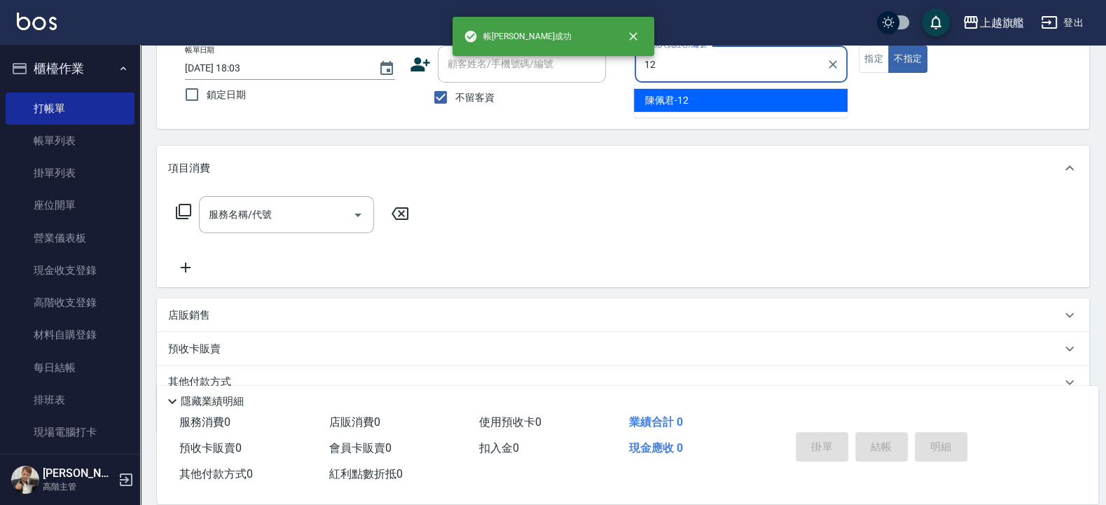
type input "陳佩君-12"
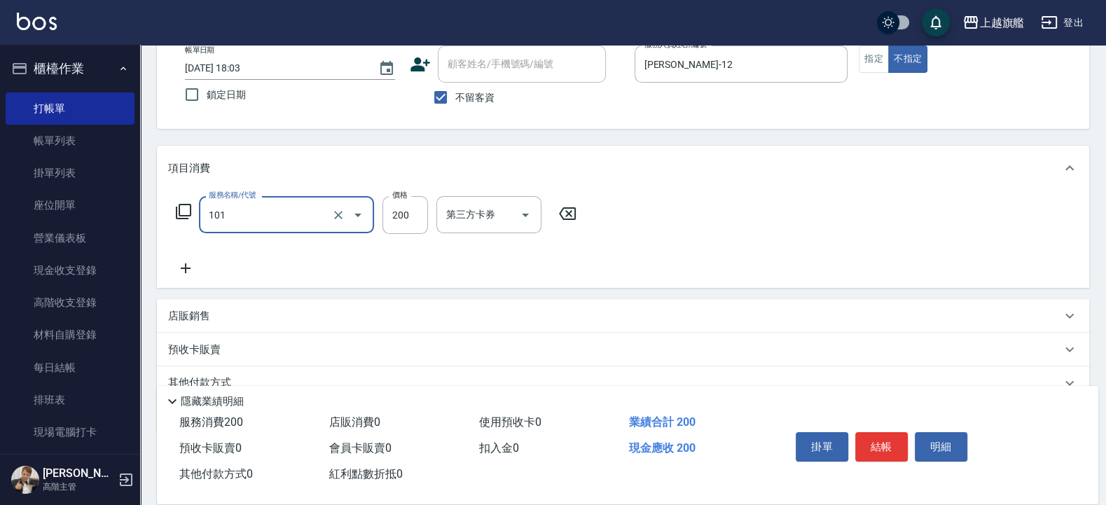
type input "一般洗(101)"
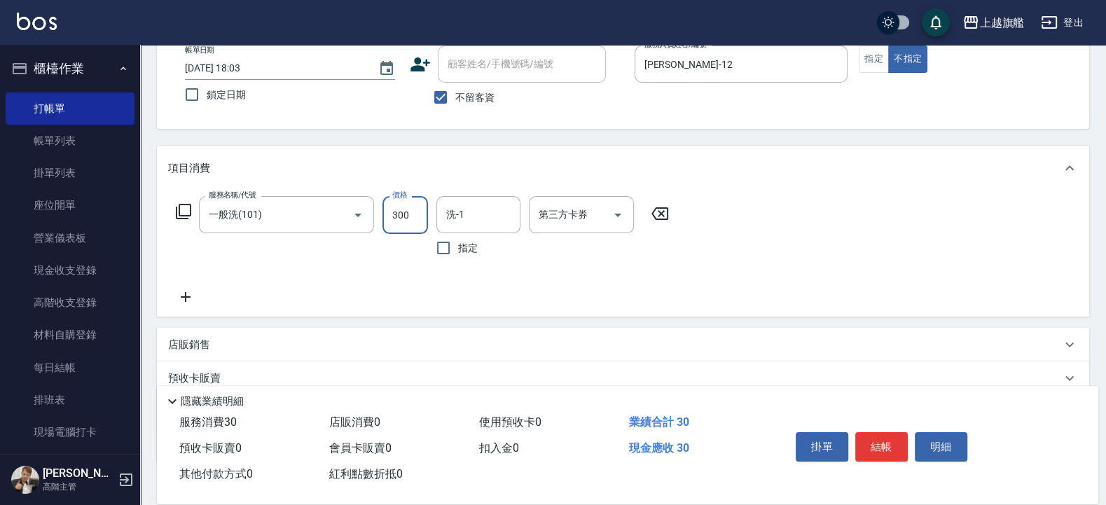
type input "300"
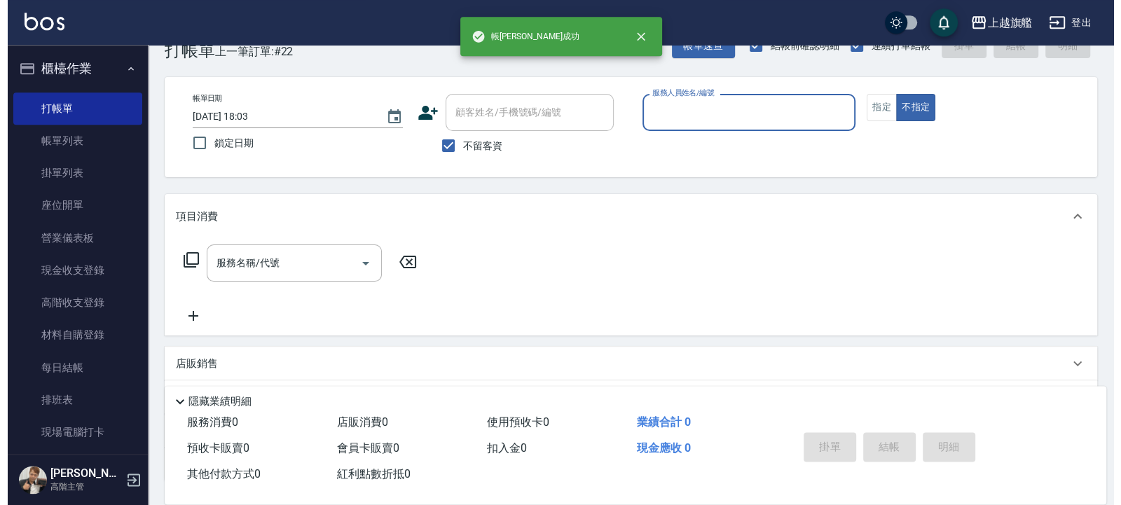
scroll to position [0, 0]
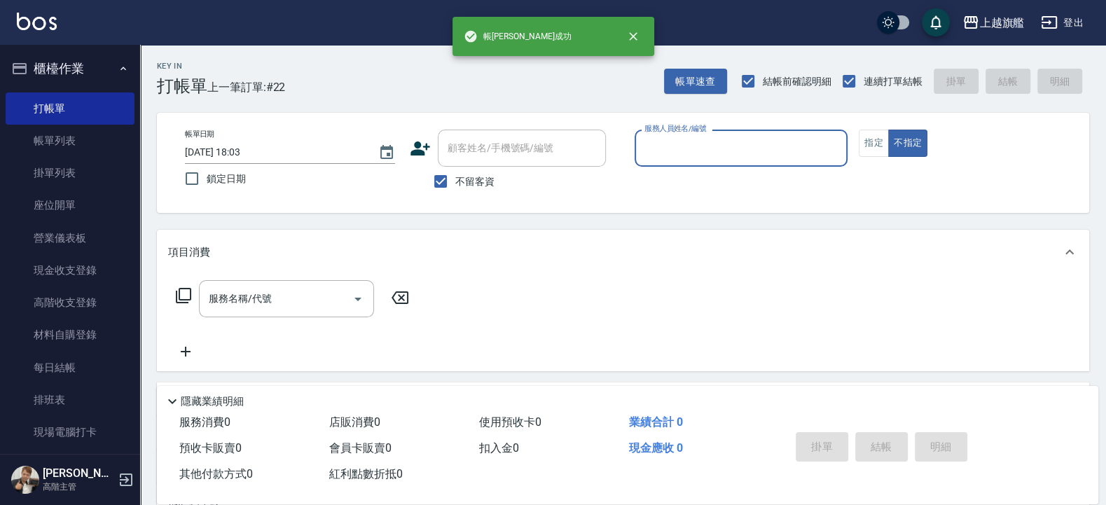
click at [52, 55] on button "櫃檯作業" at bounding box center [70, 68] width 129 height 36
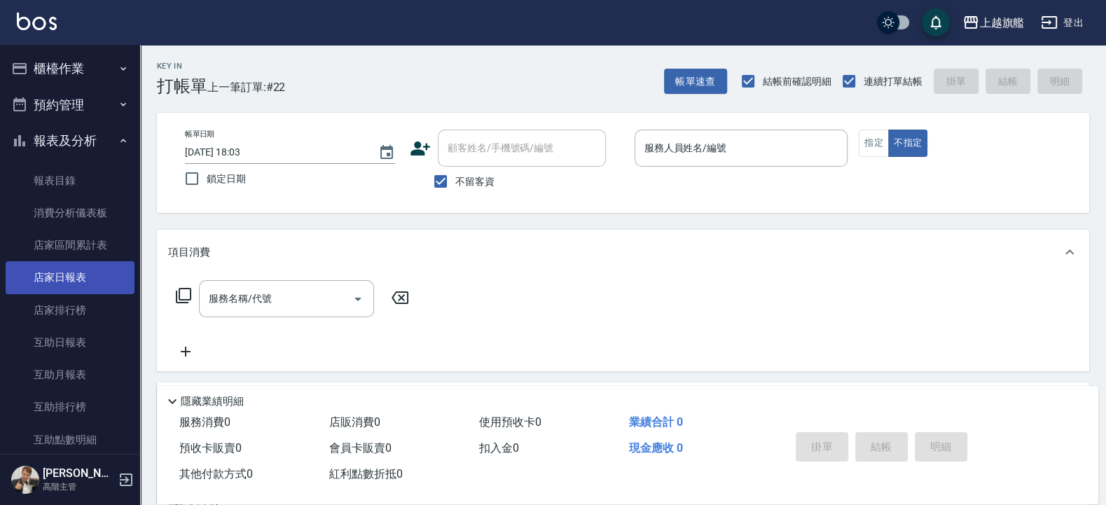
click at [65, 273] on link "店家日報表" at bounding box center [70, 277] width 129 height 32
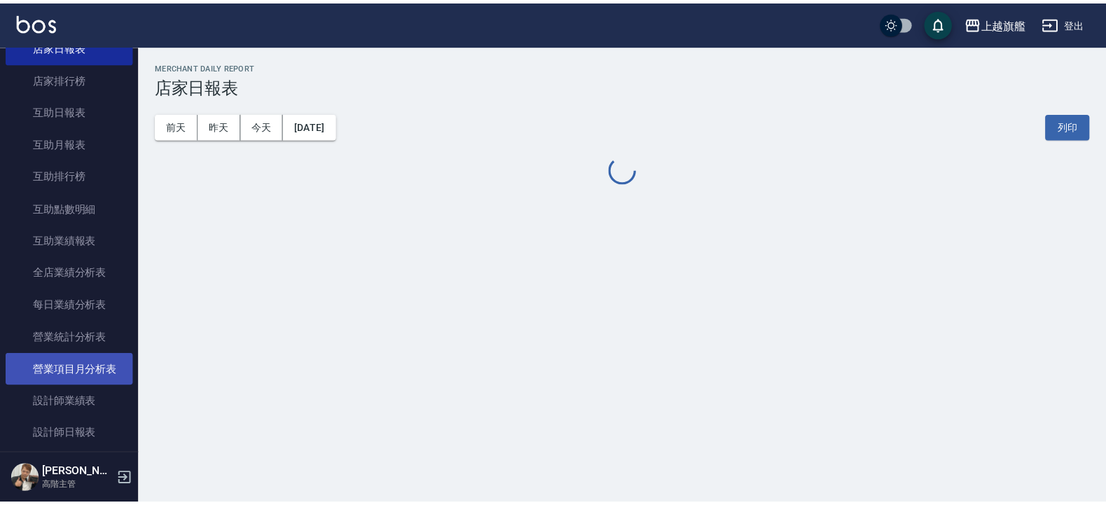
scroll to position [252, 0]
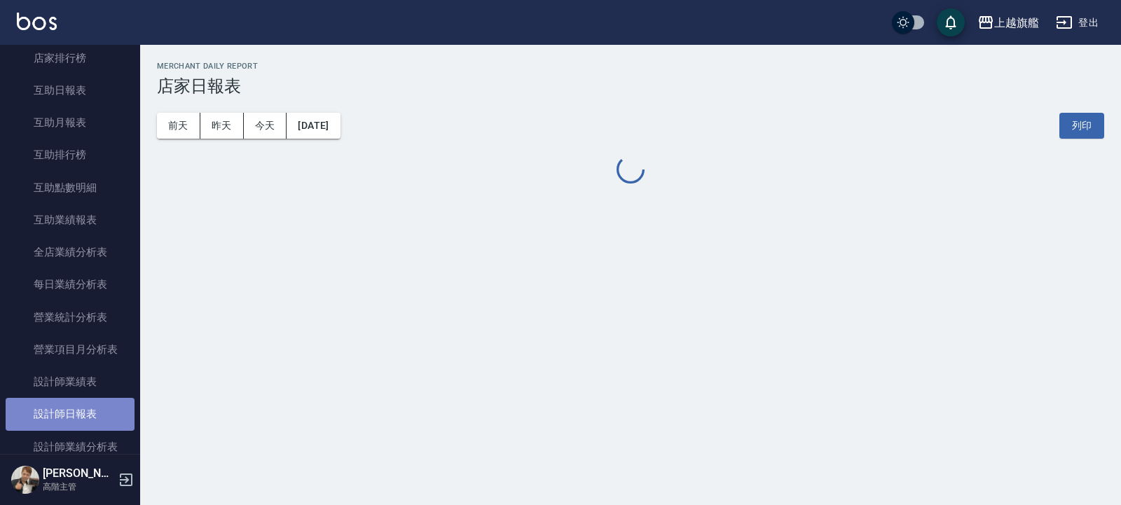
click at [78, 404] on link "設計師日報表" at bounding box center [70, 414] width 129 height 32
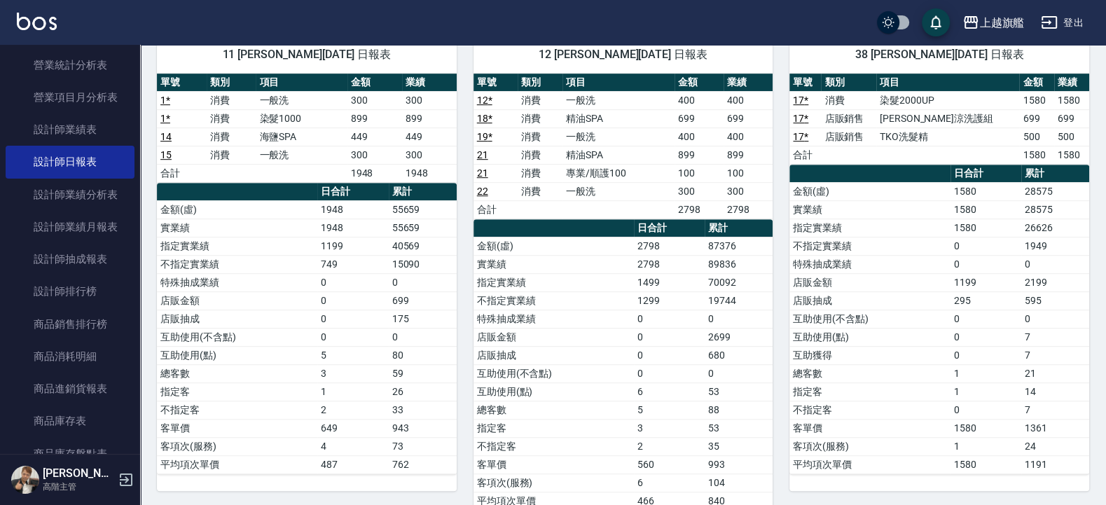
scroll to position [168, 0]
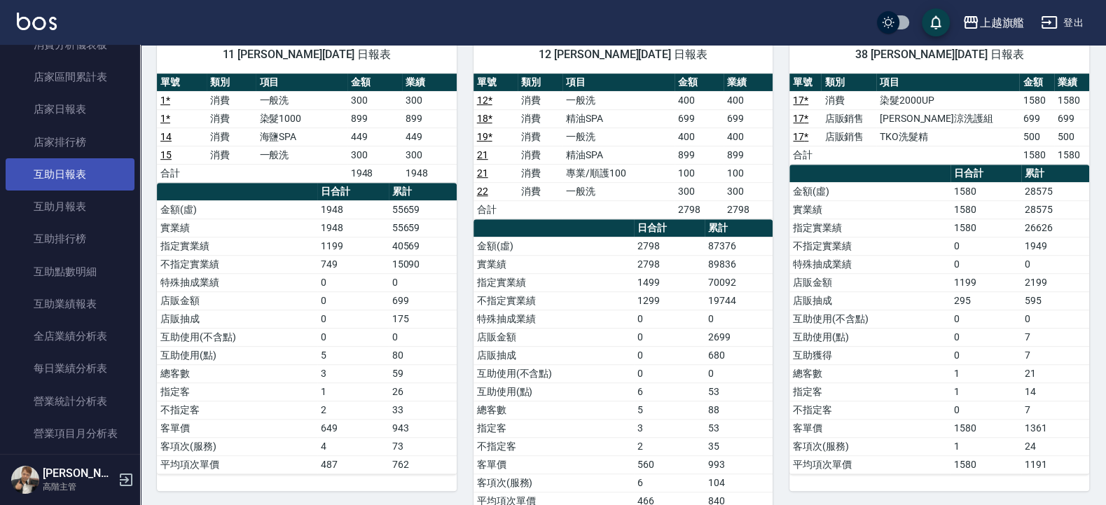
click at [91, 178] on link "互助日報表" at bounding box center [70, 174] width 129 height 32
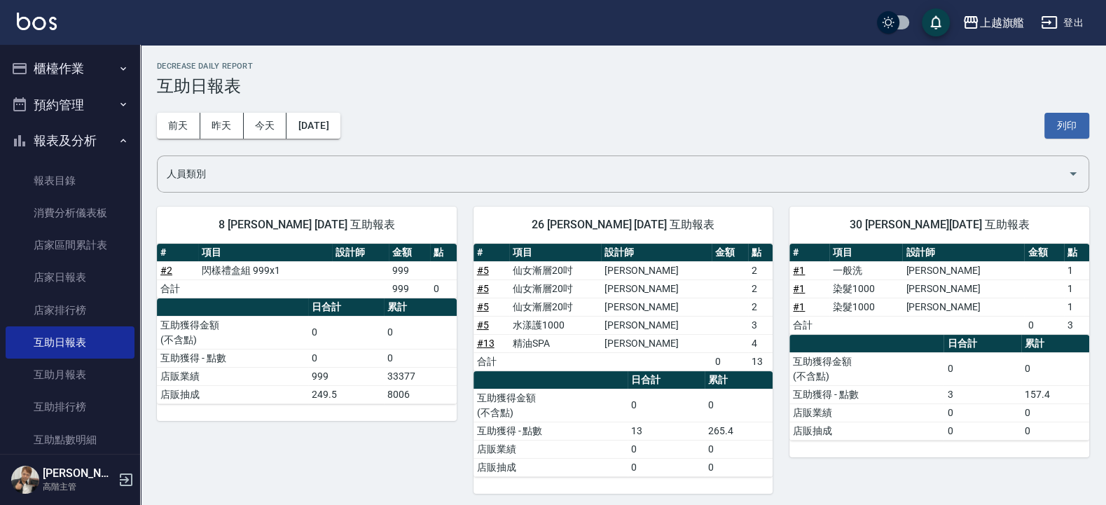
click at [776, 88] on h3 "互助日報表" at bounding box center [623, 86] width 933 height 20
click at [789, 92] on h3 "互助日報表" at bounding box center [623, 86] width 933 height 20
click at [56, 147] on button "報表及分析" at bounding box center [70, 141] width 129 height 36
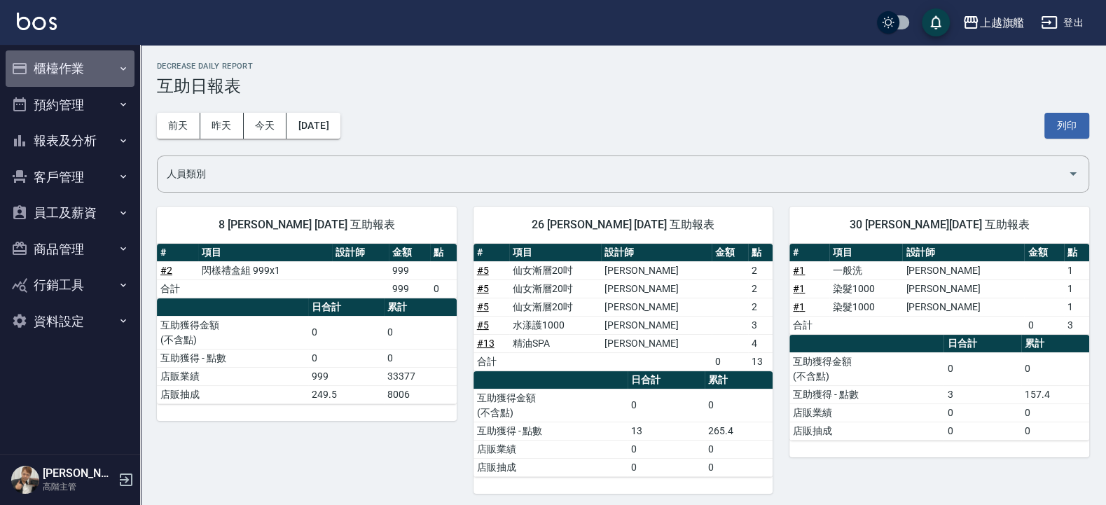
click at [55, 71] on button "櫃檯作業" at bounding box center [70, 68] width 129 height 36
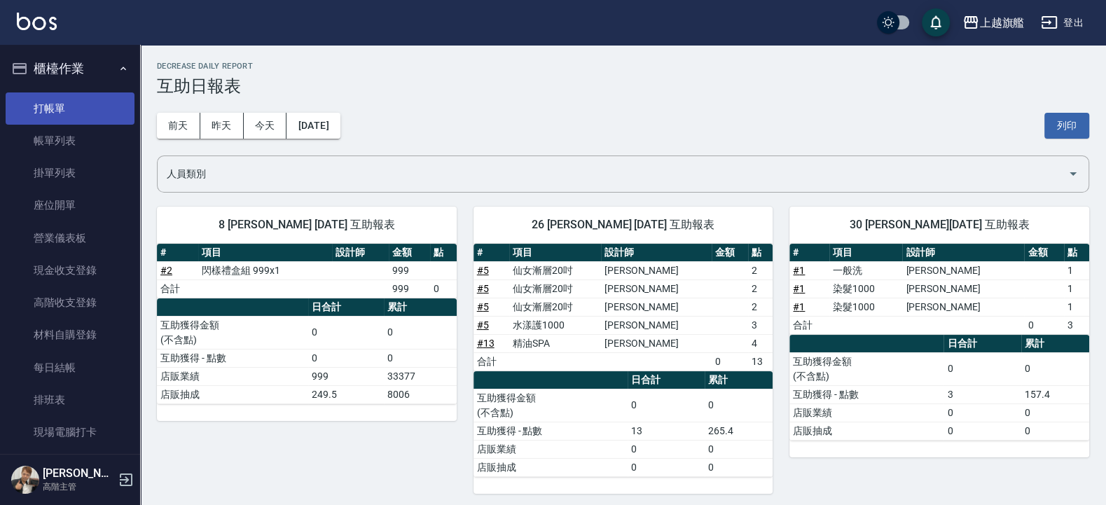
click at [88, 111] on link "打帳單" at bounding box center [70, 108] width 129 height 32
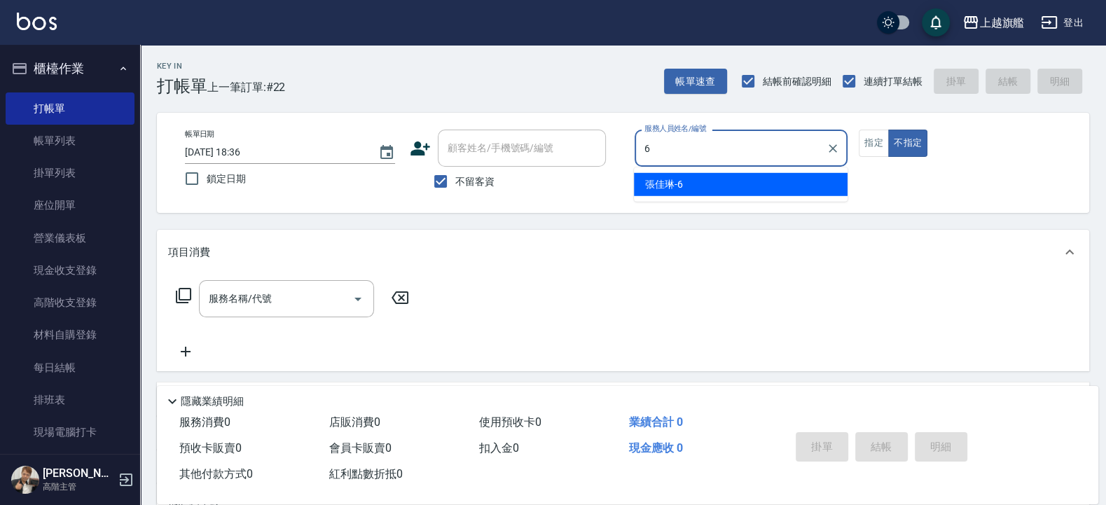
type input "張佳琳-6"
type button "false"
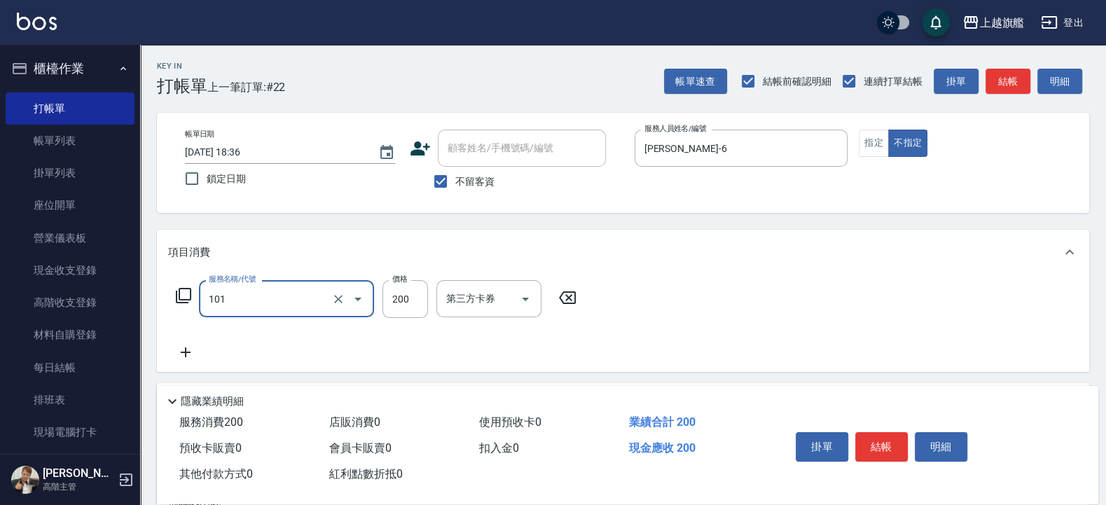
type input "一般洗(101)"
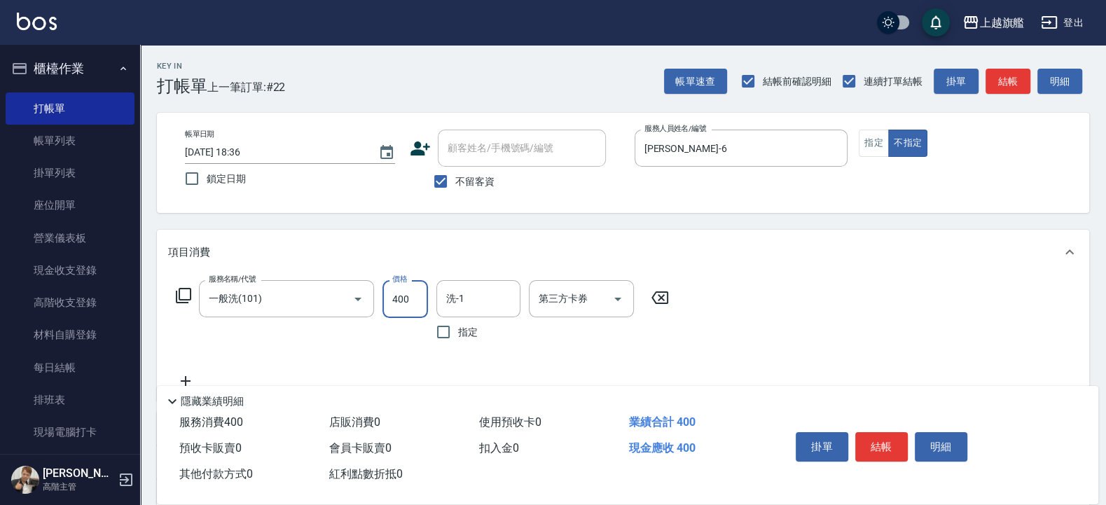
type input "400"
type input "蔡秉諶-36"
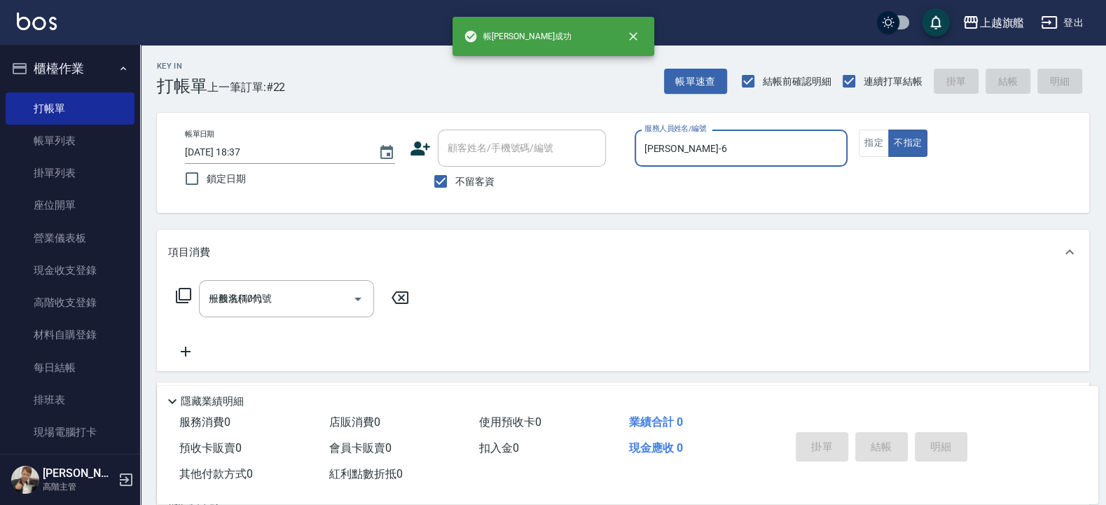
type input "2025/10/15 18:37"
click at [51, 60] on button "櫃檯作業" at bounding box center [70, 68] width 129 height 36
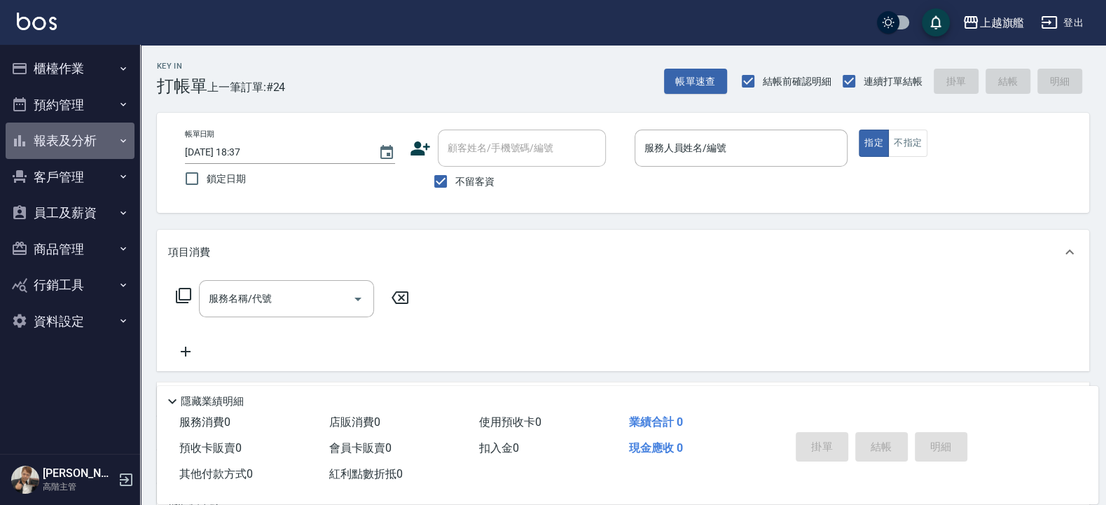
click at [79, 134] on button "報表及分析" at bounding box center [70, 141] width 129 height 36
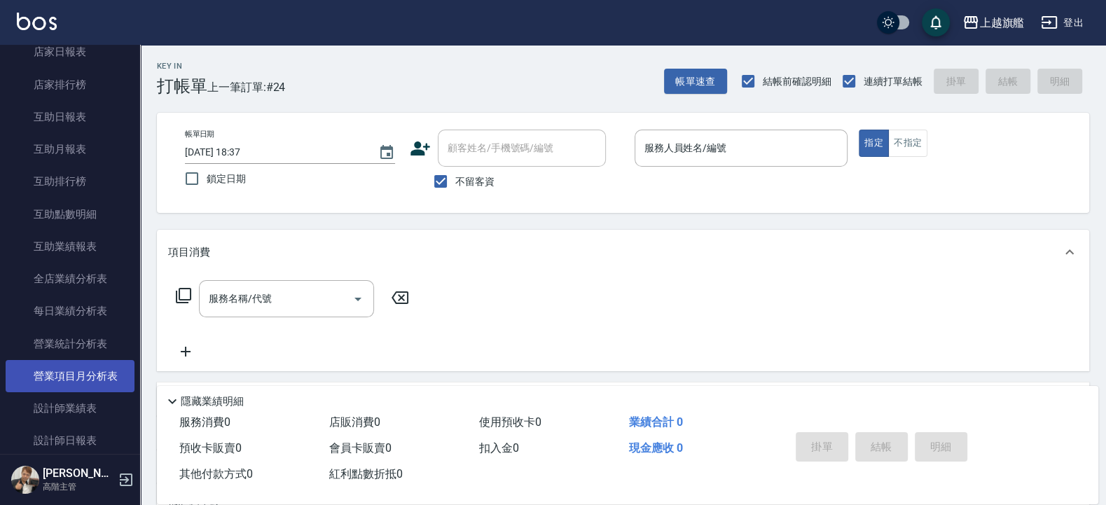
scroll to position [252, 0]
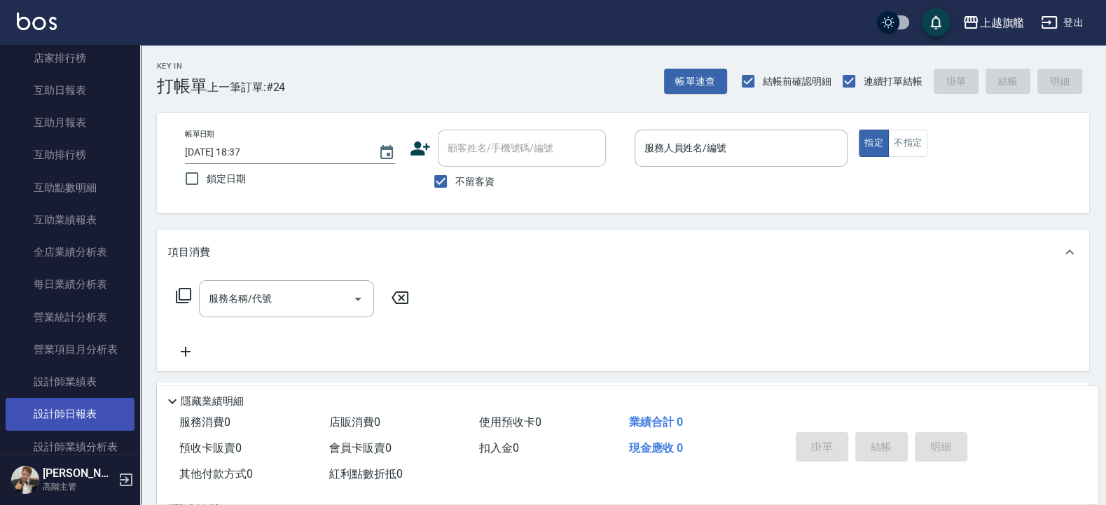
click at [76, 404] on link "設計師日報表" at bounding box center [70, 414] width 129 height 32
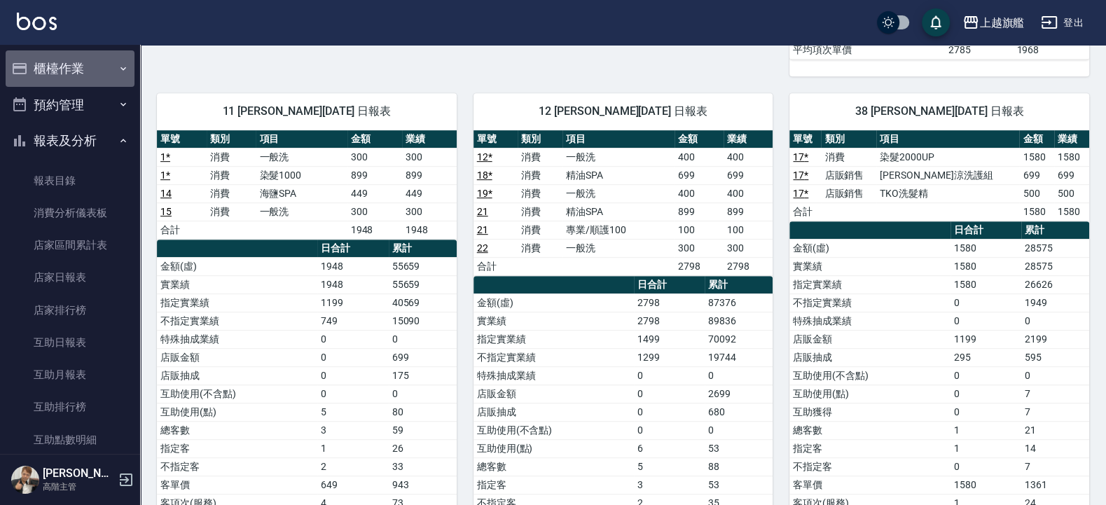
click at [90, 59] on button "櫃檯作業" at bounding box center [70, 68] width 129 height 36
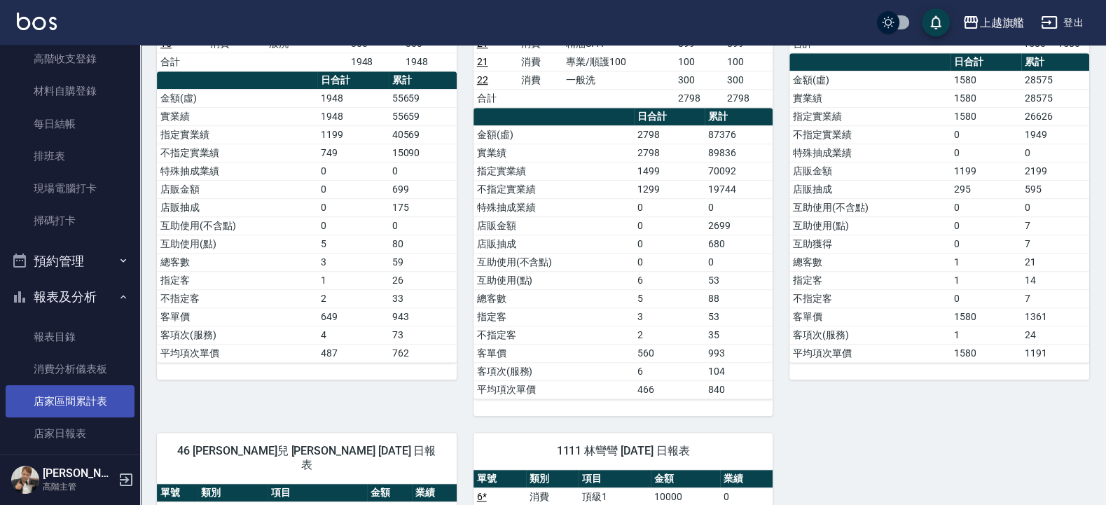
scroll to position [336, 0]
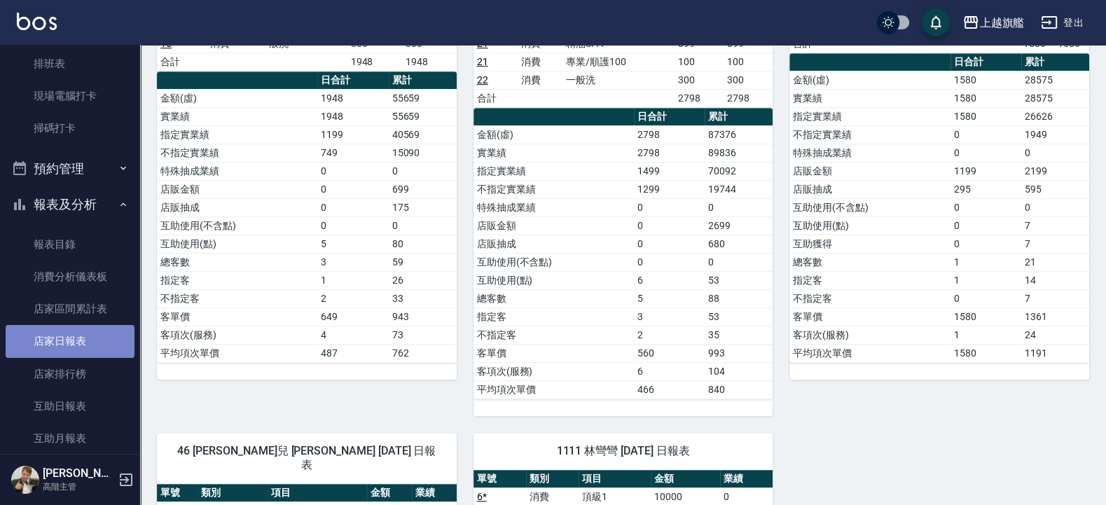
click at [76, 350] on link "店家日報表" at bounding box center [70, 341] width 129 height 32
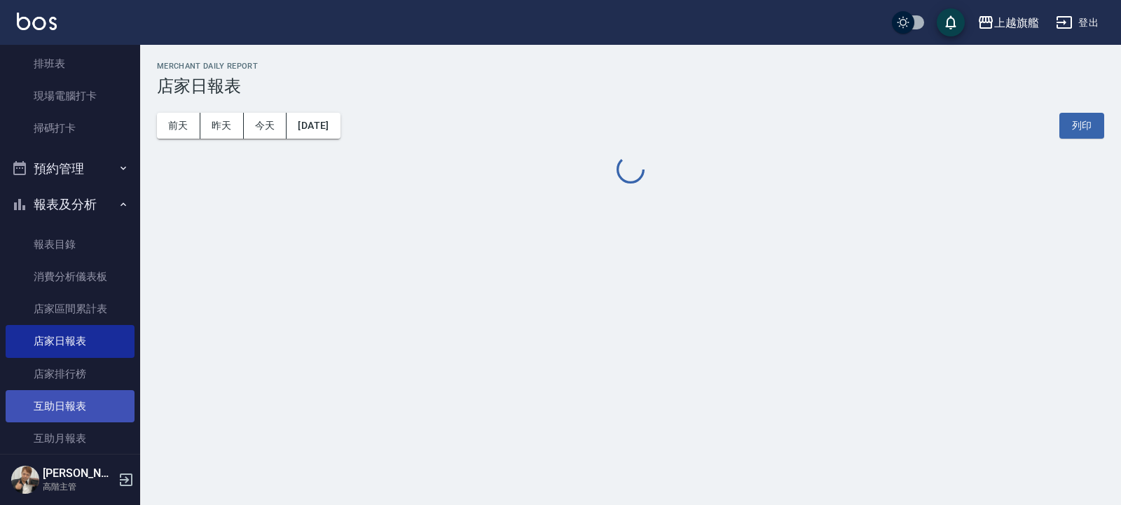
click at [71, 402] on link "互助日報表" at bounding box center [70, 406] width 129 height 32
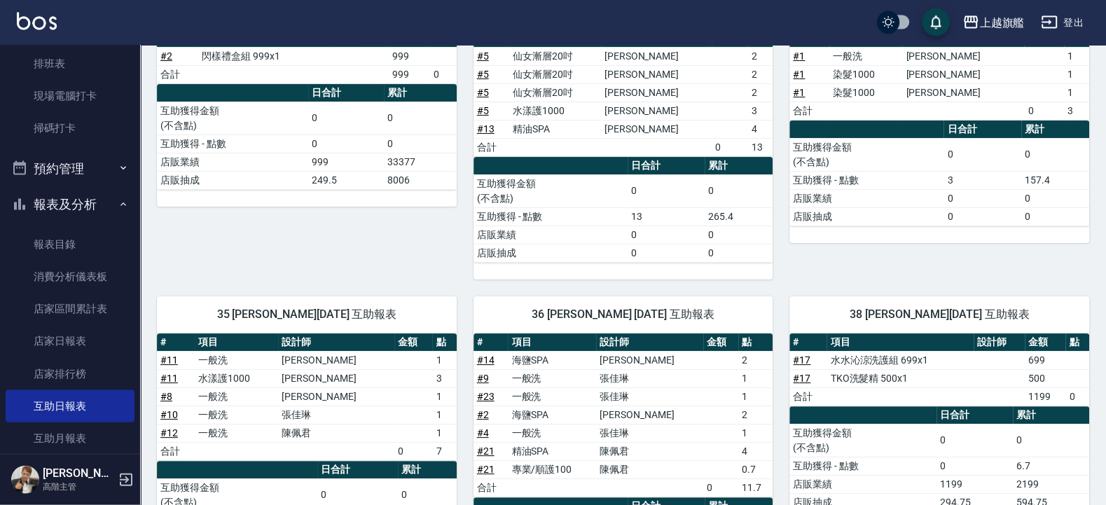
scroll to position [252, 0]
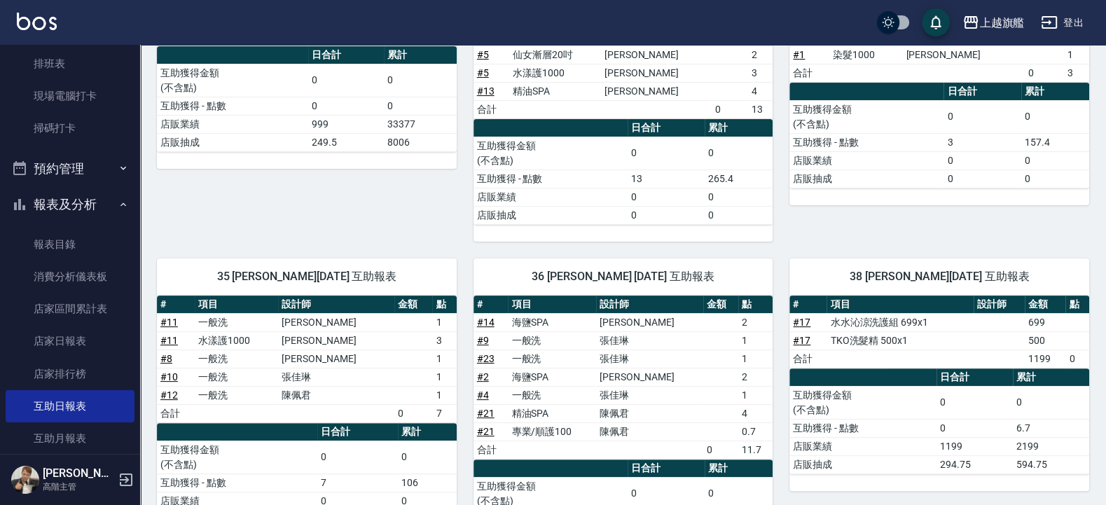
click at [486, 378] on link "# 2" at bounding box center [483, 376] width 12 height 11
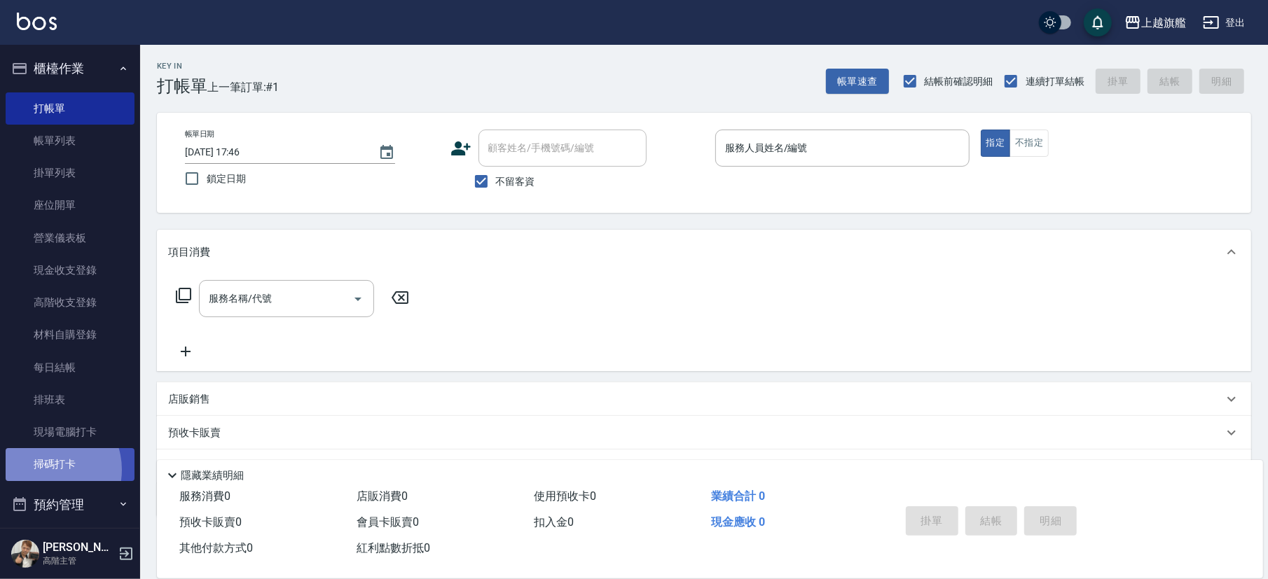
click at [46, 470] on link "掃碼打卡" at bounding box center [70, 464] width 129 height 32
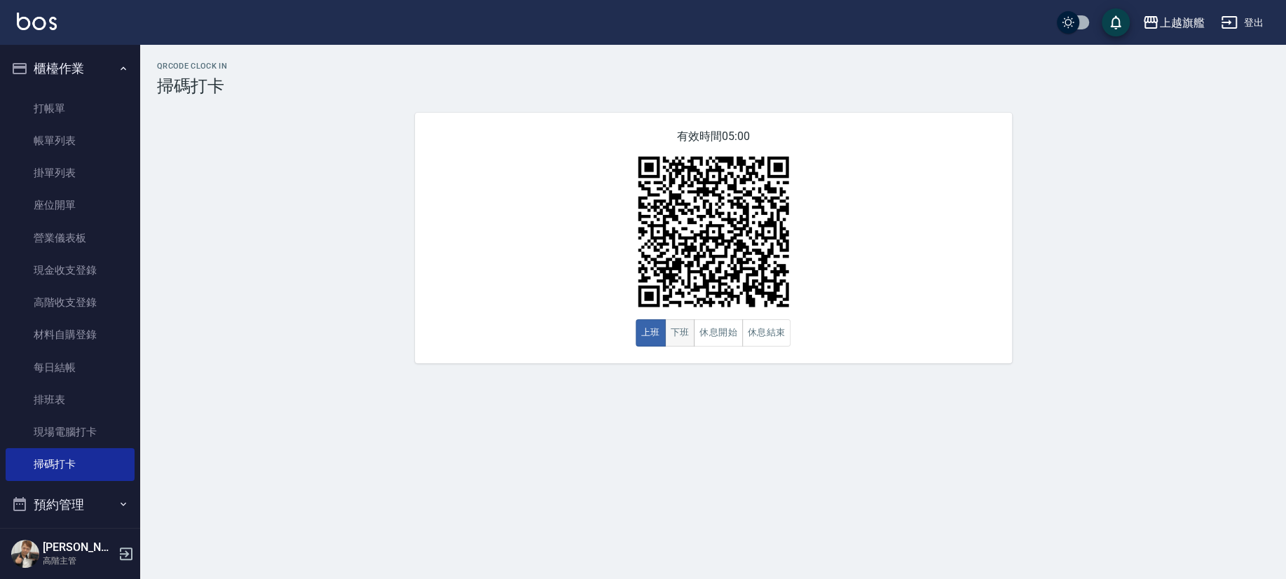
click at [671, 334] on button "下班" at bounding box center [680, 333] width 30 height 27
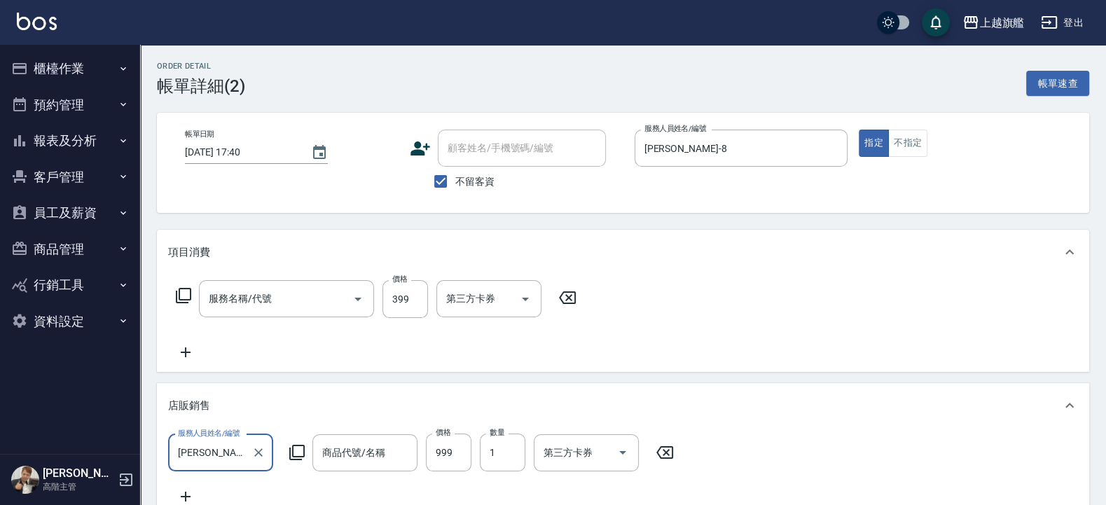
type input "海鹽SPA(0399)"
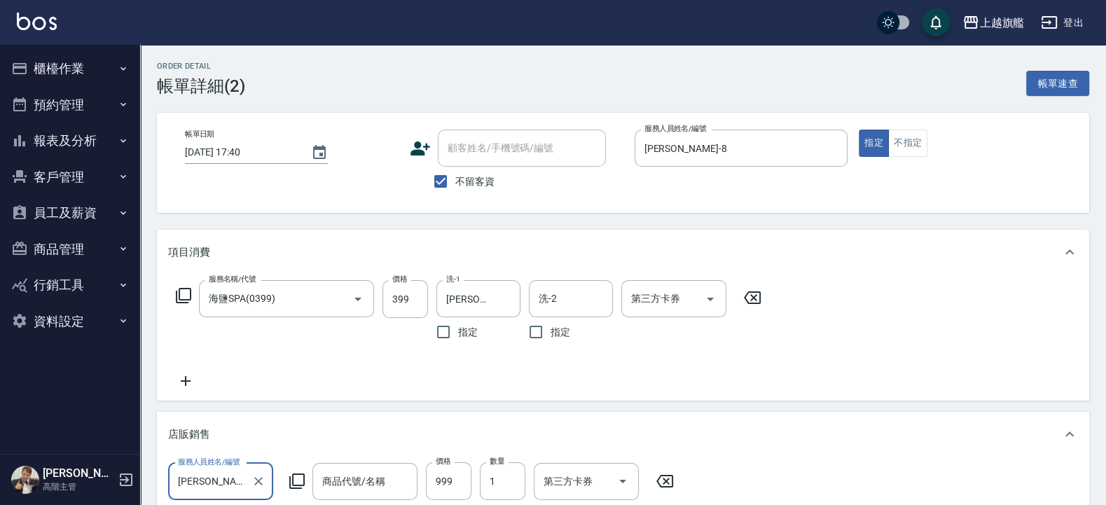
type input "閃樣禮盒組"
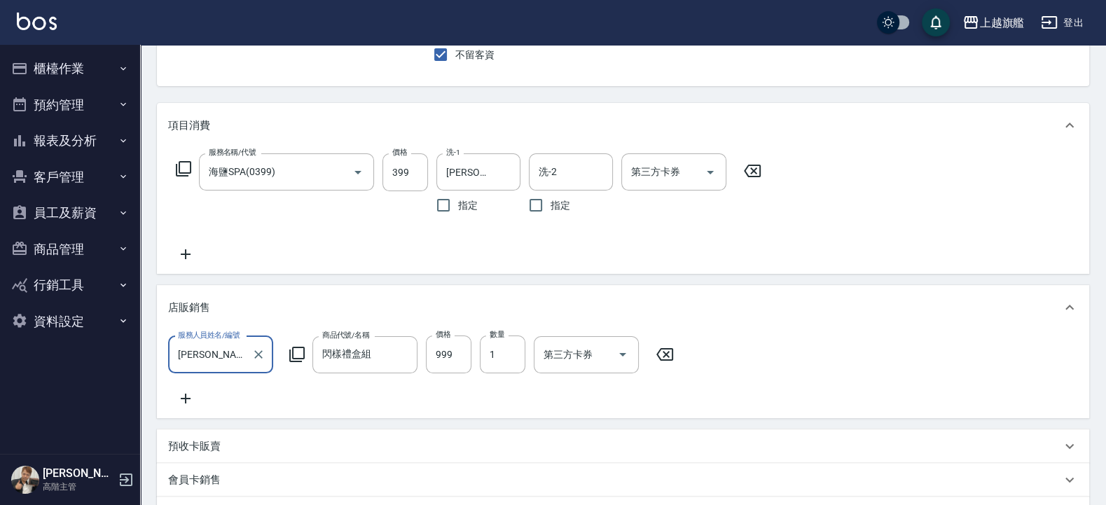
scroll to position [168, 0]
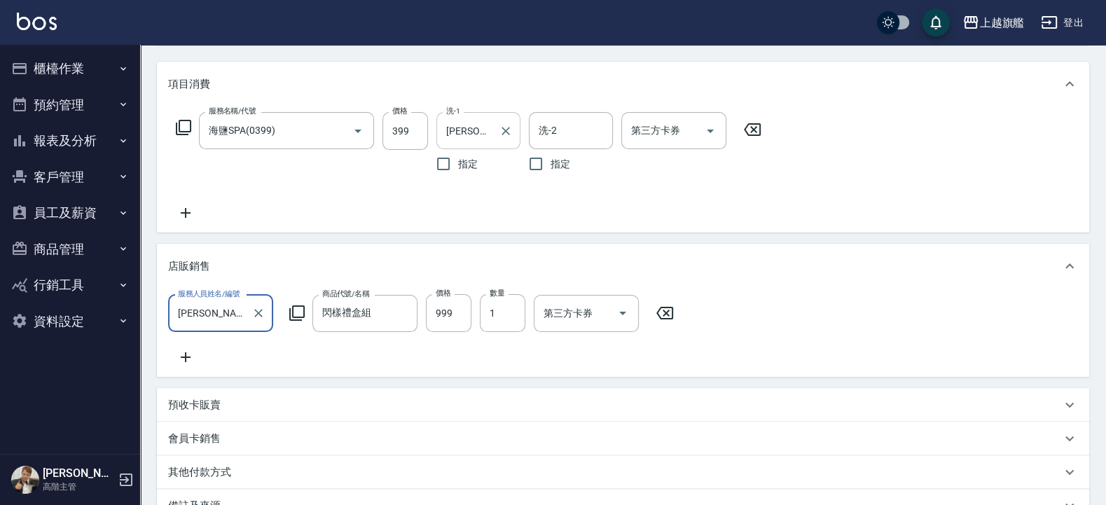
click at [494, 139] on div "[PERSON_NAME]-36 洗-1" at bounding box center [479, 130] width 84 height 37
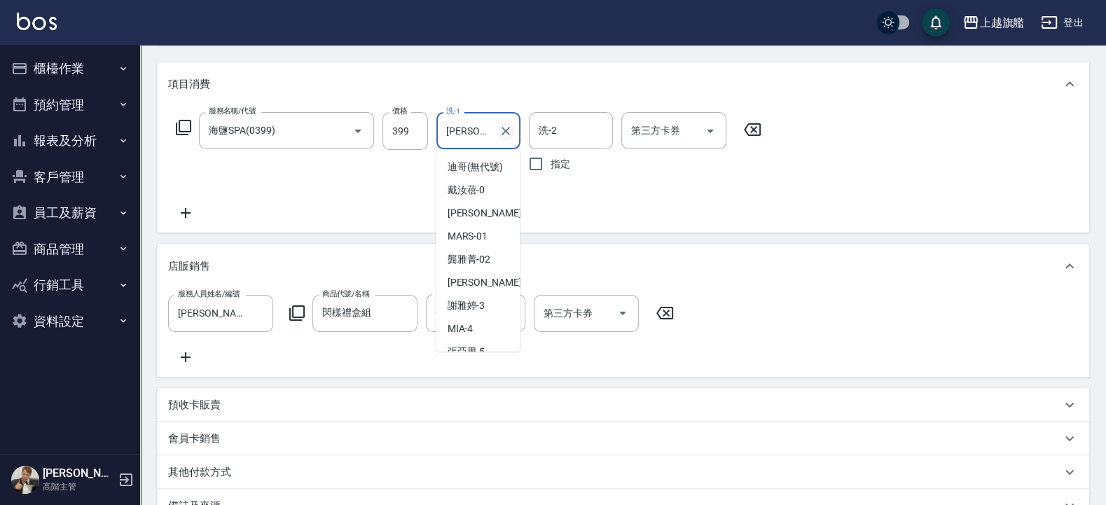
scroll to position [349, 0]
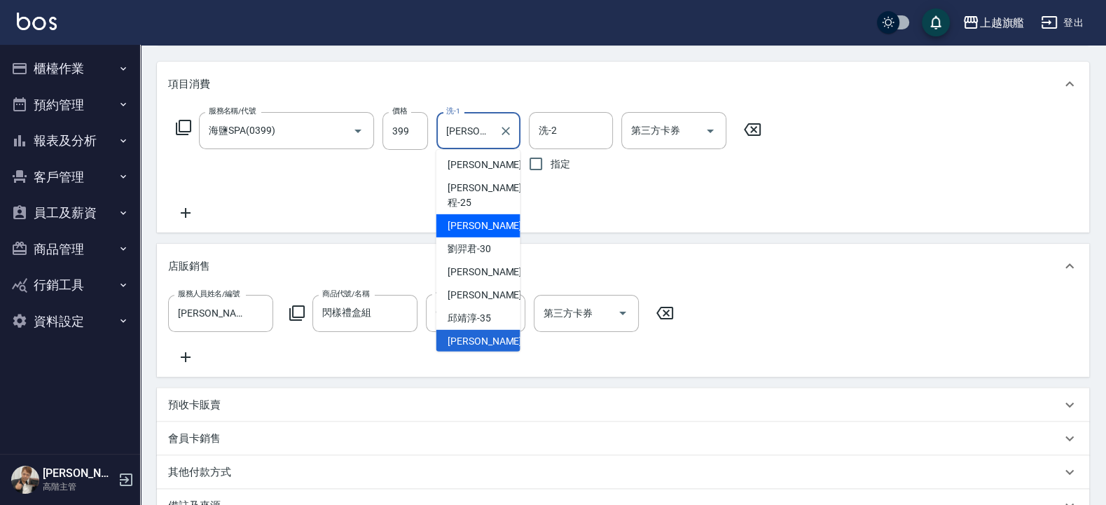
click at [475, 225] on span "[PERSON_NAME] -26" at bounding box center [492, 226] width 88 height 15
type input "[PERSON_NAME]-26"
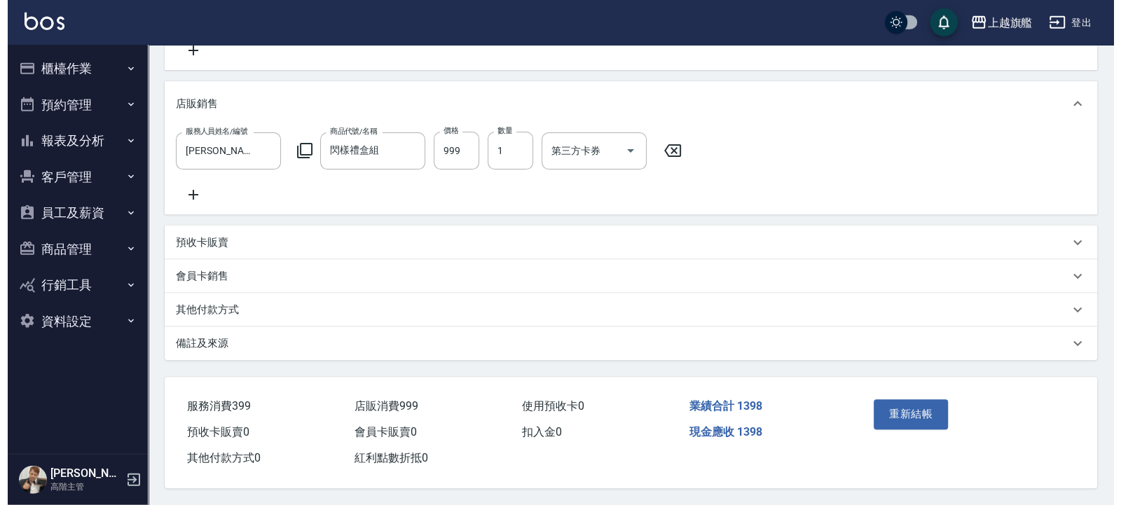
scroll to position [351, 0]
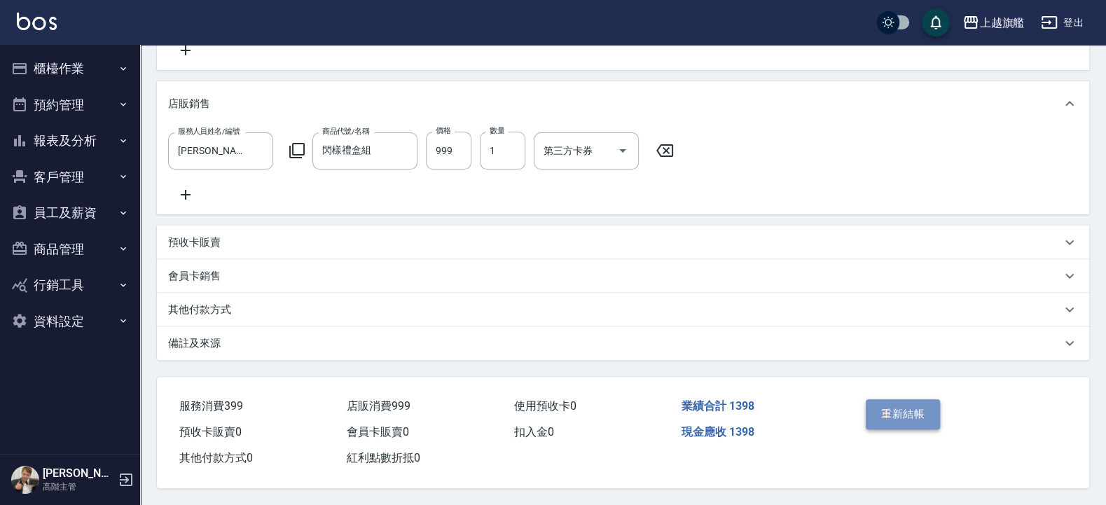
click at [882, 407] on button "重新結帳" at bounding box center [903, 413] width 74 height 29
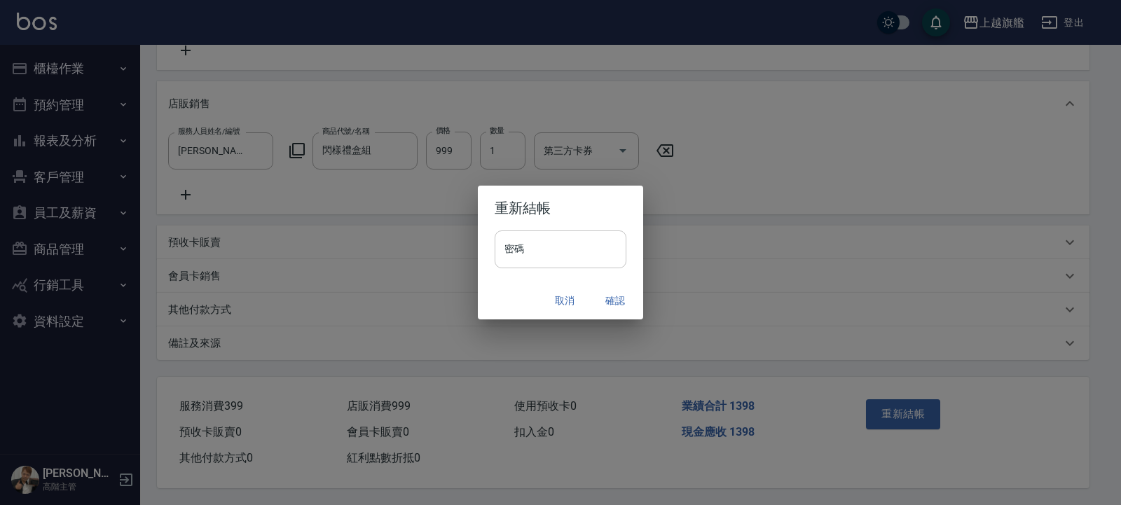
click at [565, 261] on input "密碼" at bounding box center [561, 250] width 132 height 38
type input "*******"
click at [610, 298] on button "確認" at bounding box center [615, 301] width 45 height 26
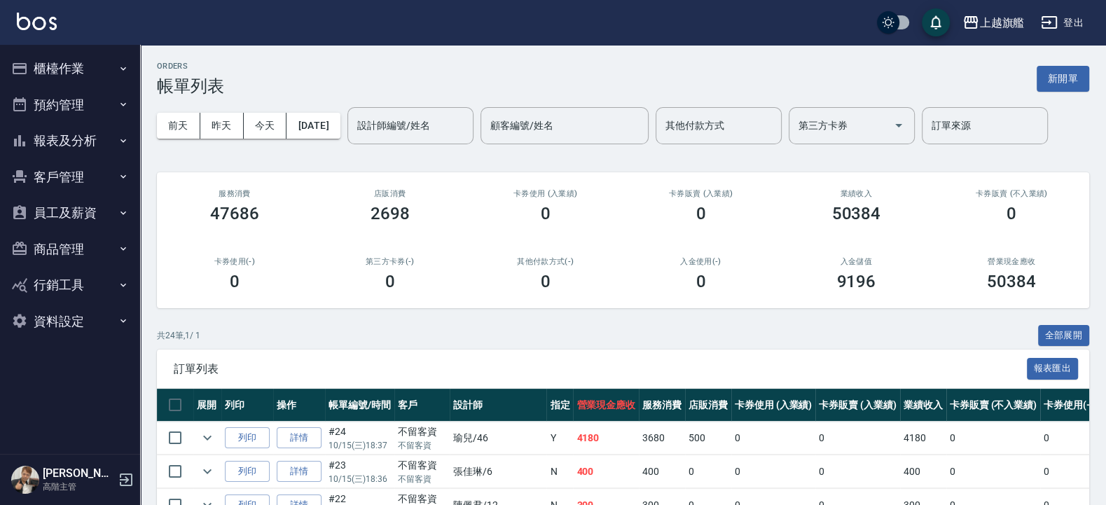
click at [81, 57] on button "櫃檯作業" at bounding box center [70, 68] width 129 height 36
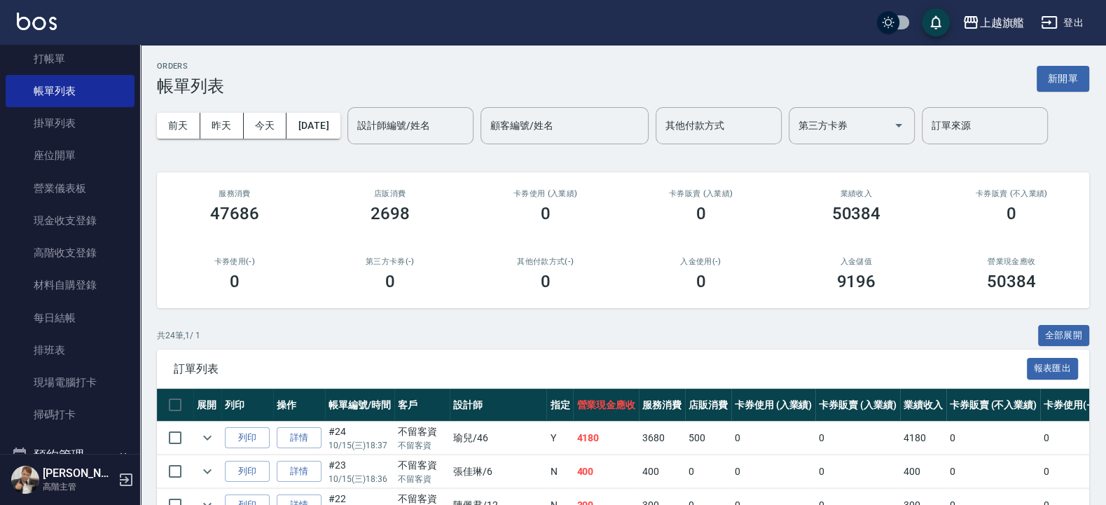
scroll to position [134, 0]
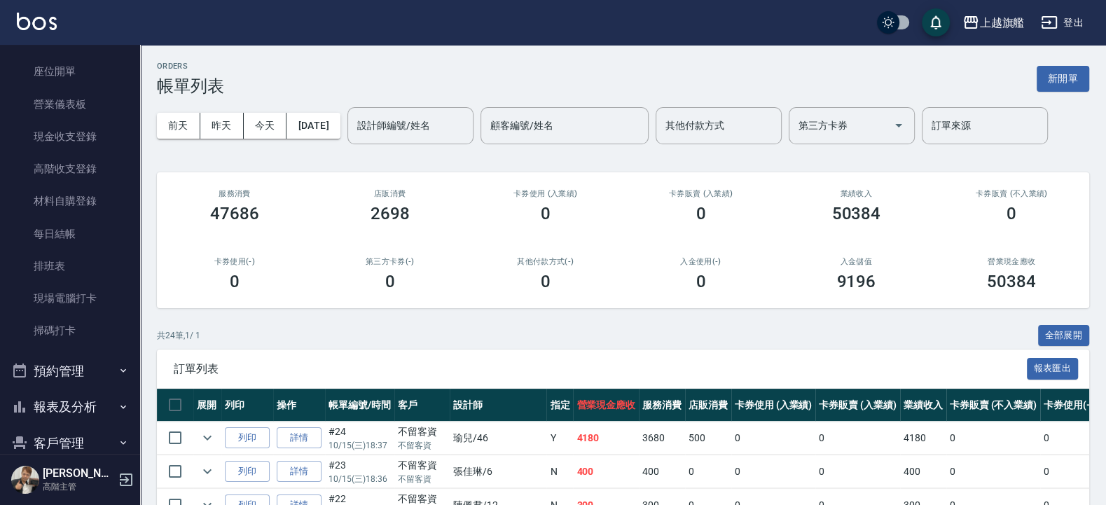
click at [56, 371] on button "預約管理" at bounding box center [70, 371] width 129 height 36
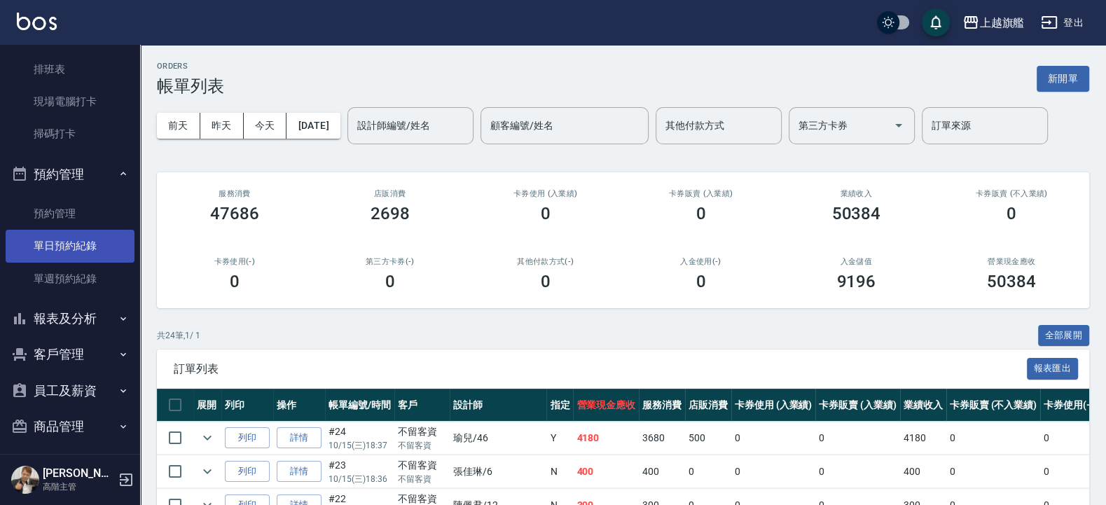
scroll to position [386, 0]
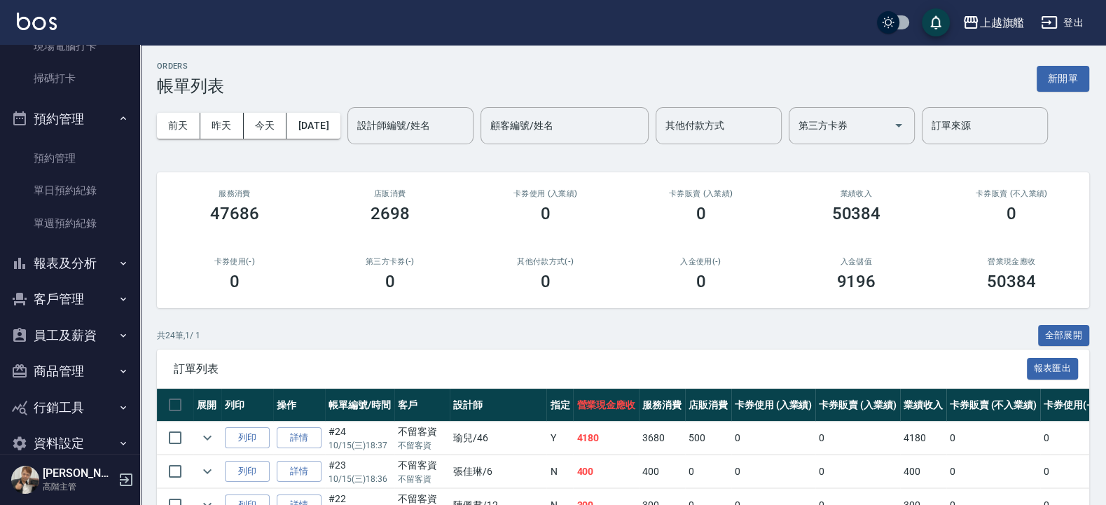
click at [59, 270] on button "報表及分析" at bounding box center [70, 263] width 129 height 36
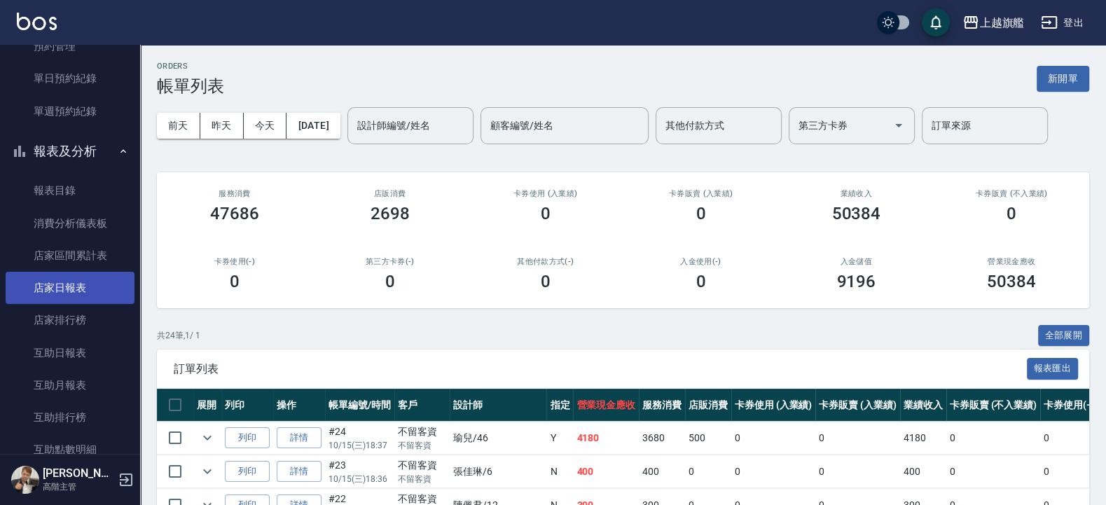
scroll to position [554, 0]
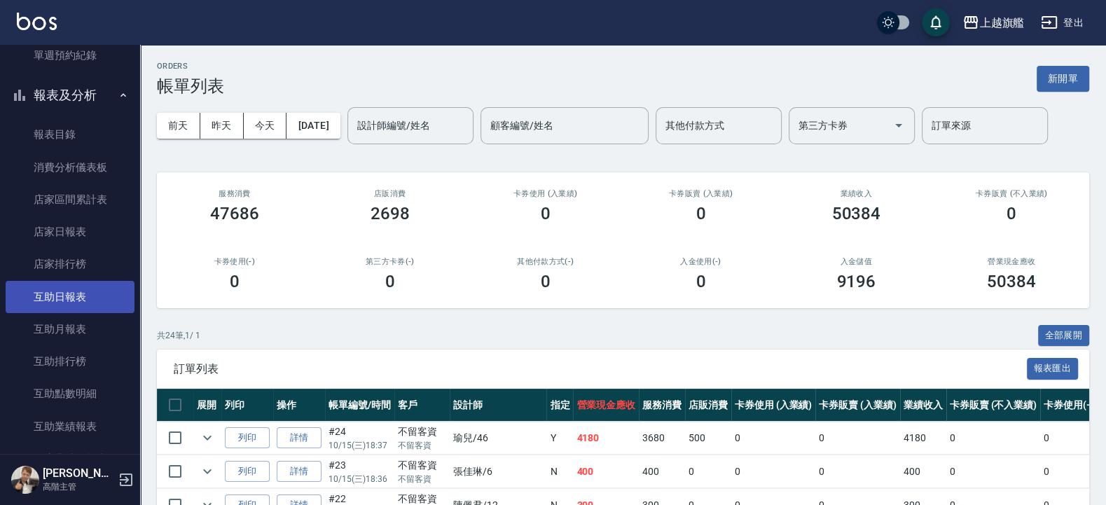
click at [85, 297] on link "互助日報表" at bounding box center [70, 297] width 129 height 32
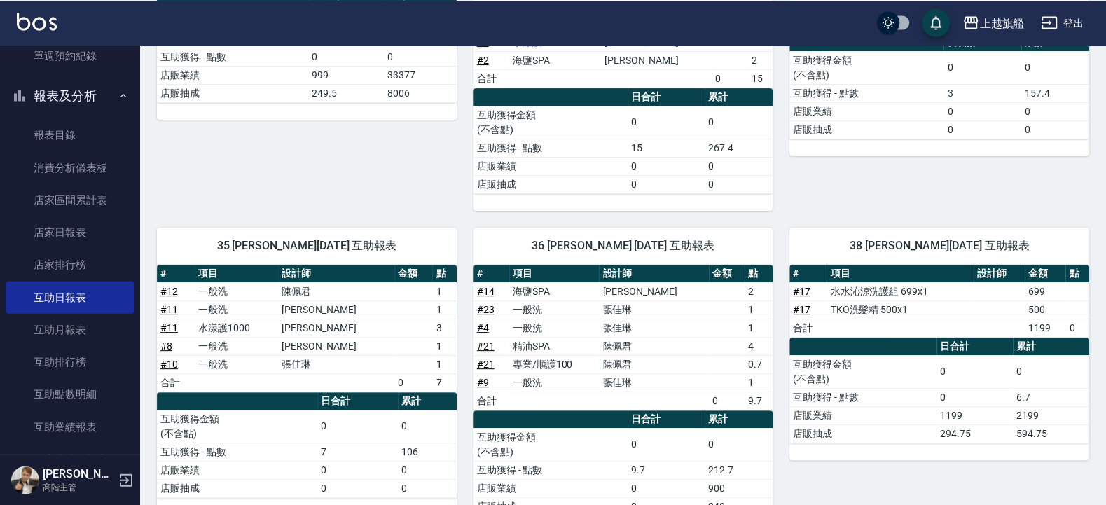
scroll to position [336, 0]
